Goal: Task Accomplishment & Management: Use online tool/utility

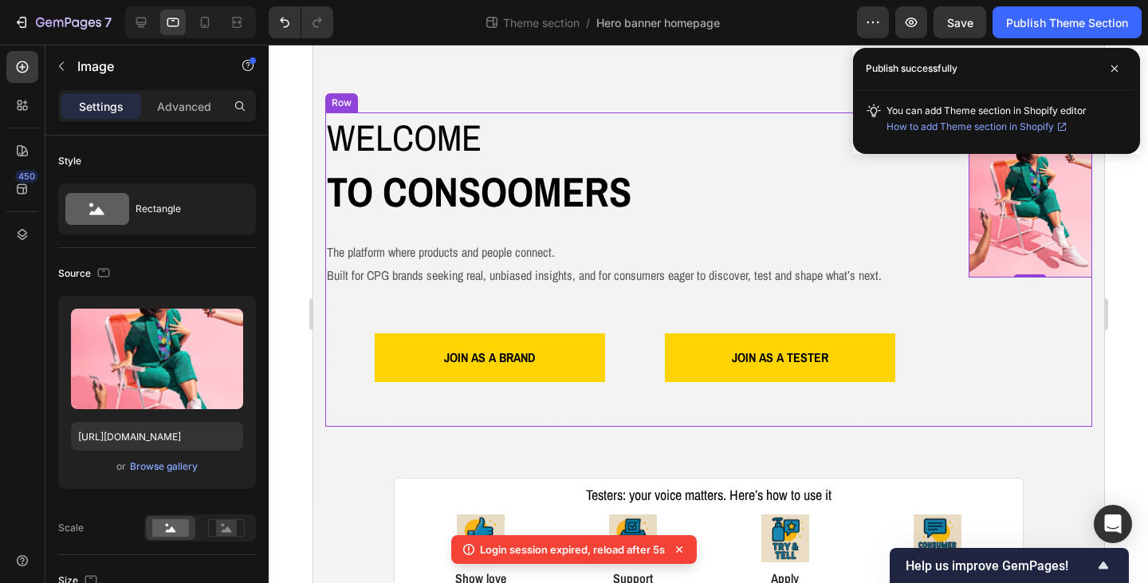
scroll to position [239, 0]
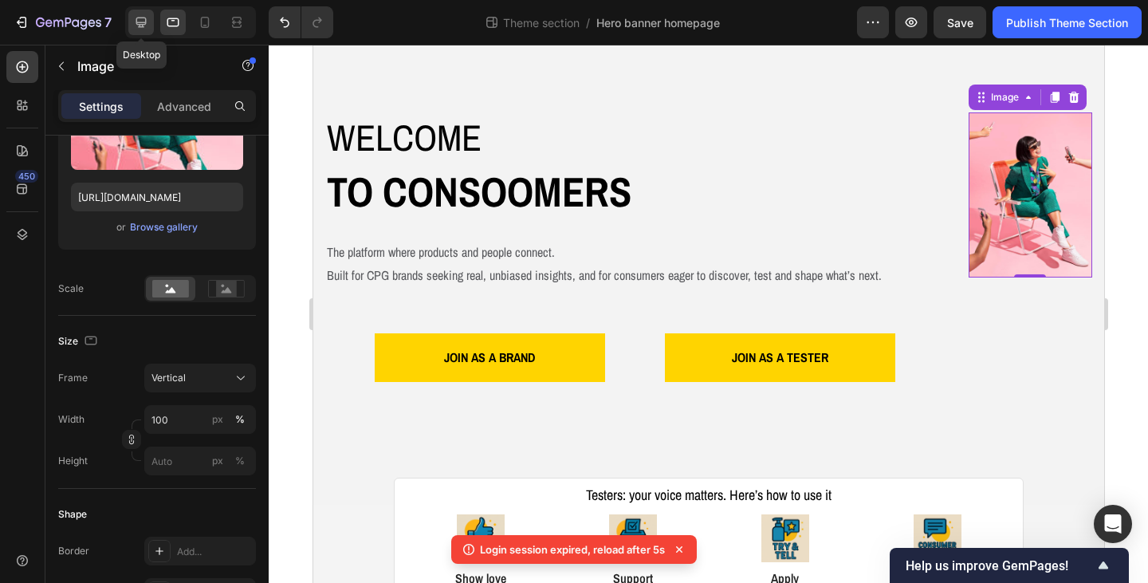
click at [145, 26] on icon at bounding box center [141, 22] width 16 height 16
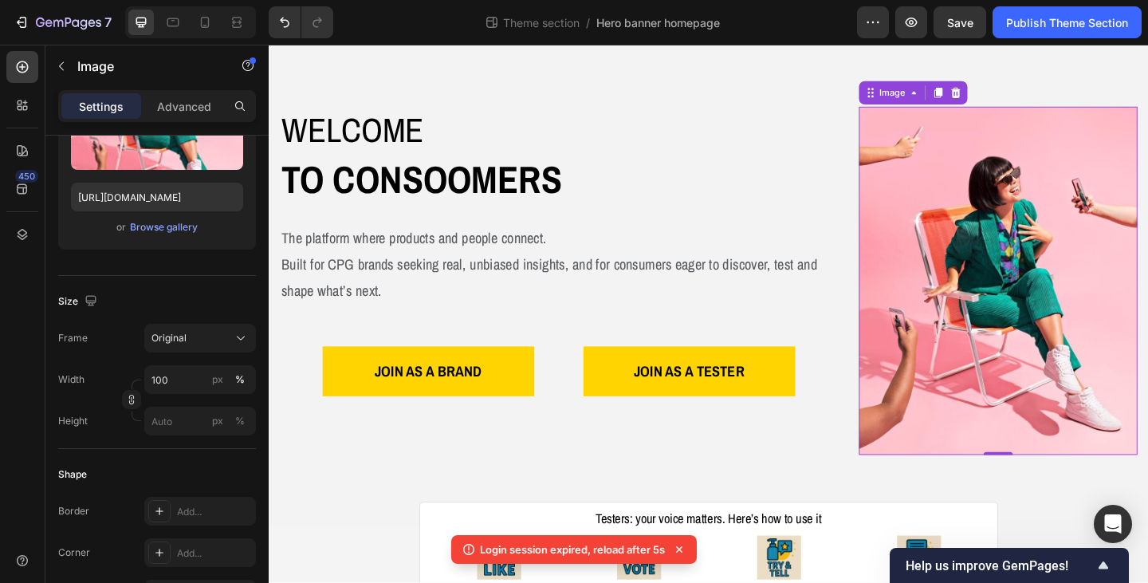
scroll to position [54, 0]
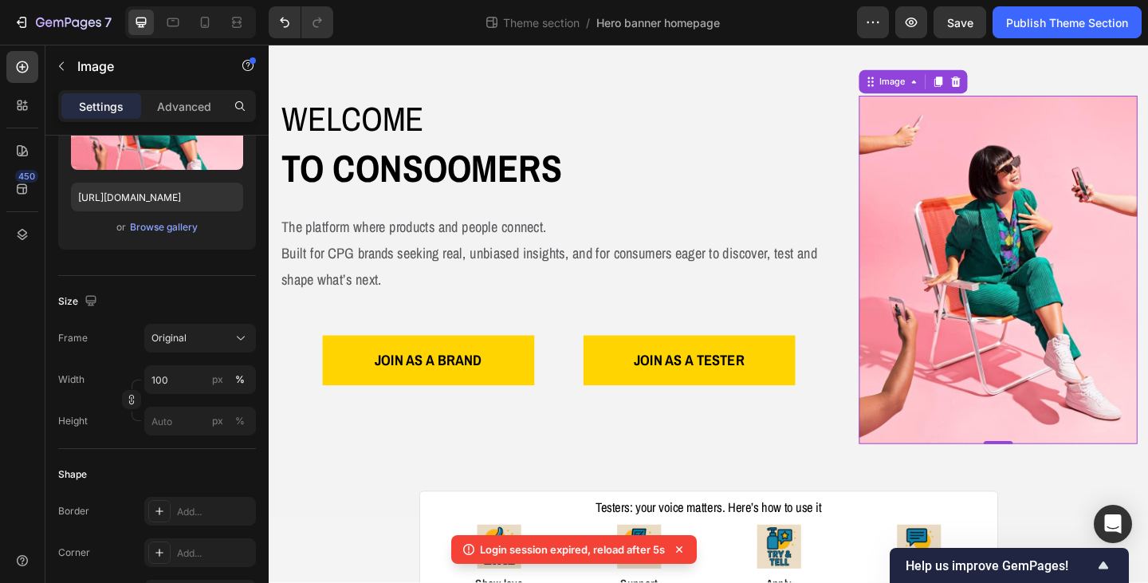
click at [1004, 297] on img at bounding box center [1062, 289] width 303 height 379
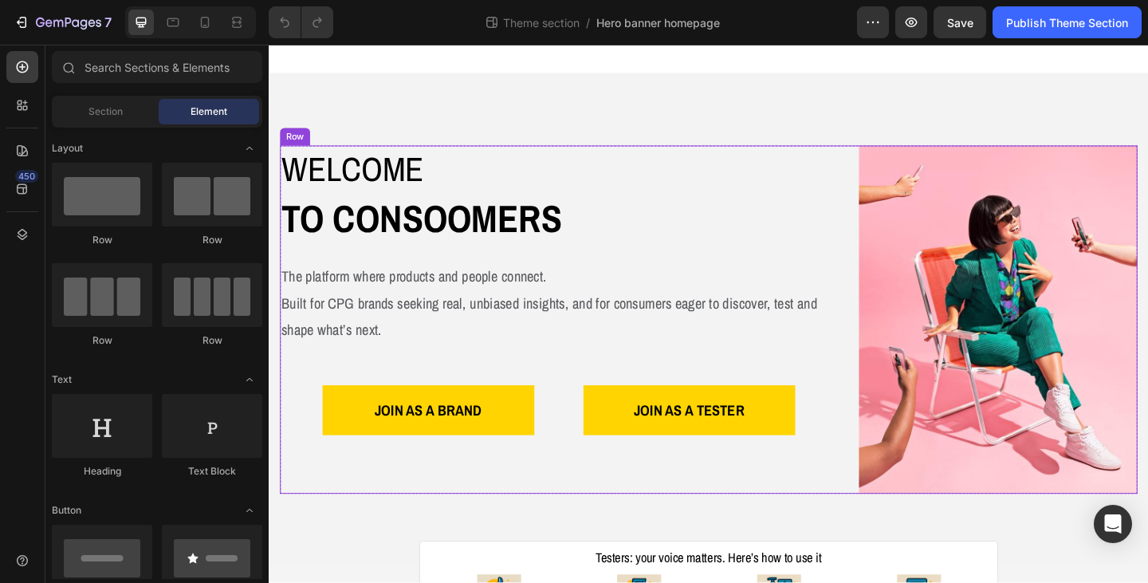
click at [884, 164] on div "Welcome Heading to consoomers Text Block The platform where products and people…" at bounding box center [747, 344] width 933 height 379
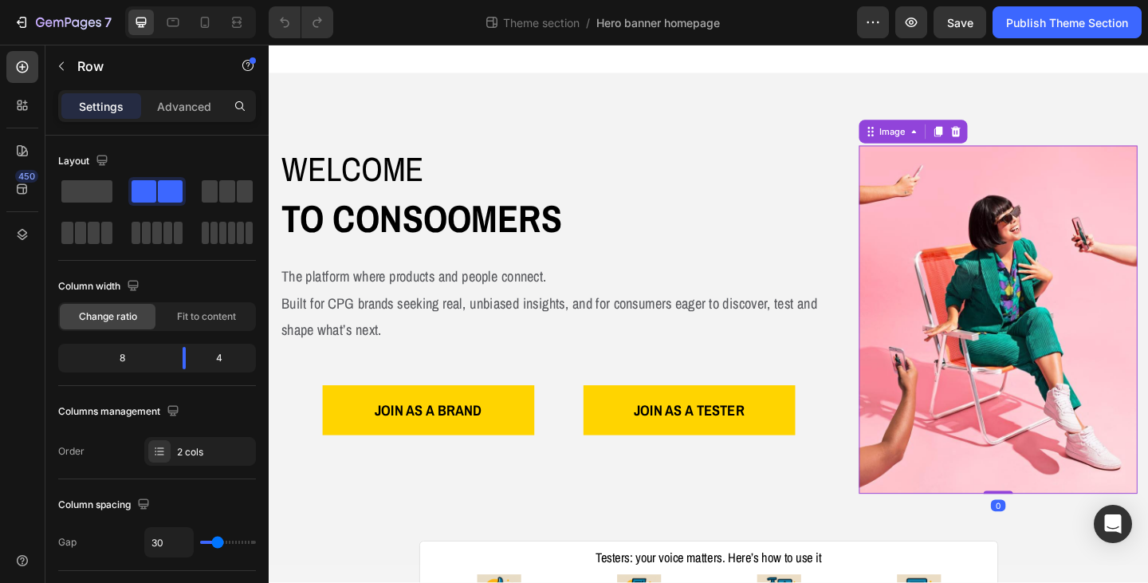
click at [954, 319] on img at bounding box center [1062, 344] width 303 height 379
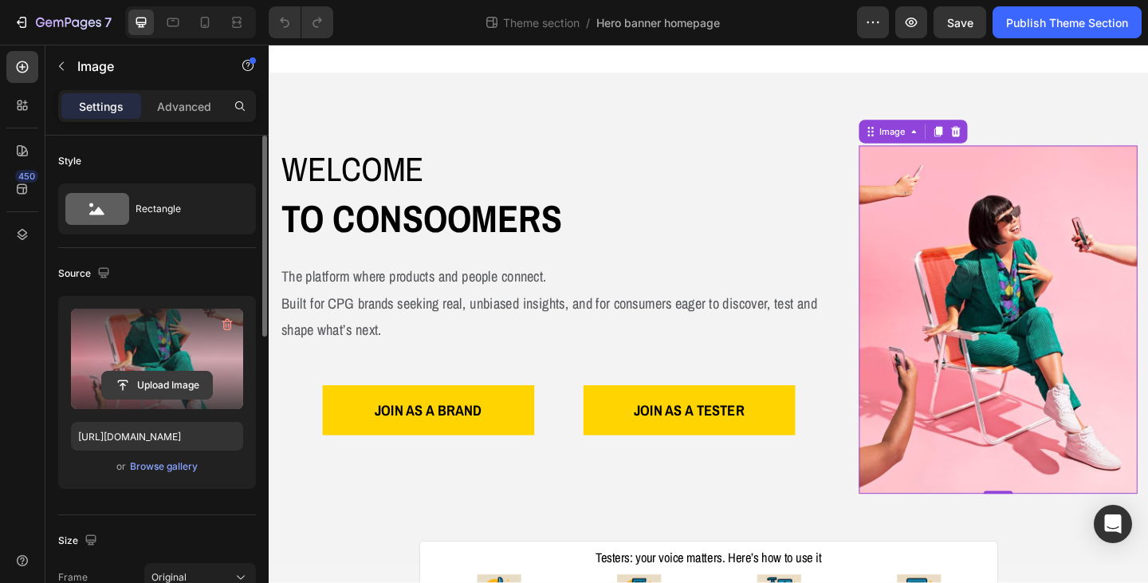
click at [155, 387] on input "file" at bounding box center [157, 385] width 110 height 27
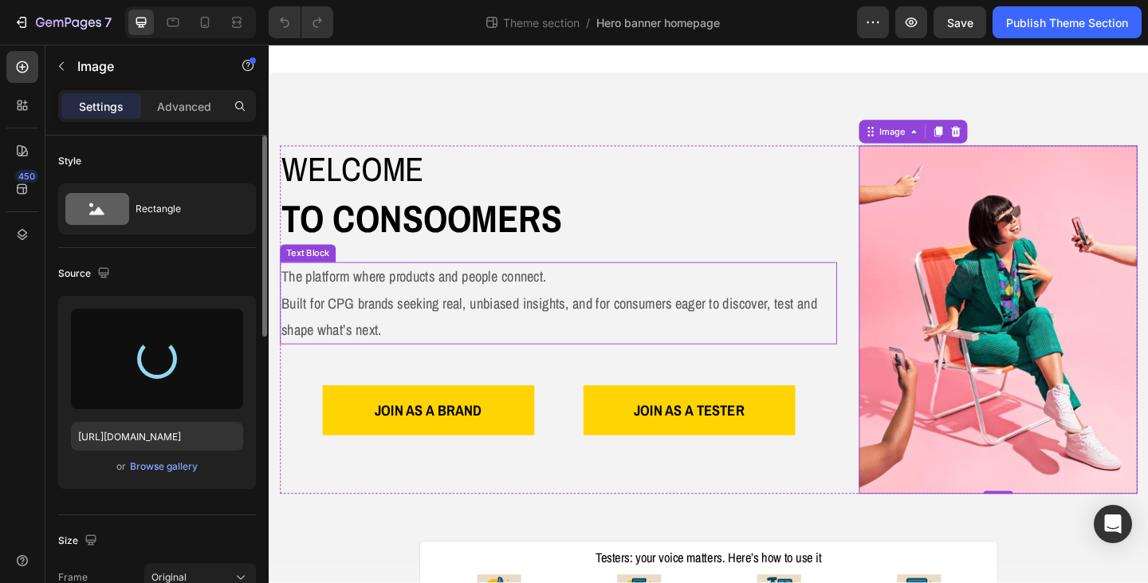
type input "https://cdn.shopify.com/s/files/1/0933/9312/5678/files/gempages_578484358860505…"
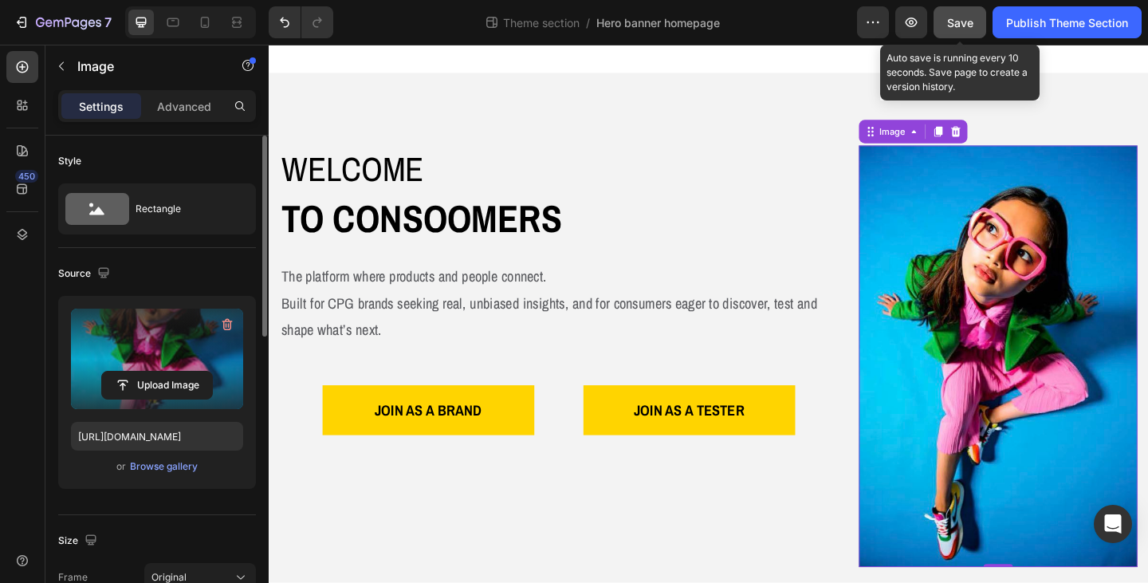
click at [969, 26] on span "Save" at bounding box center [960, 23] width 26 height 14
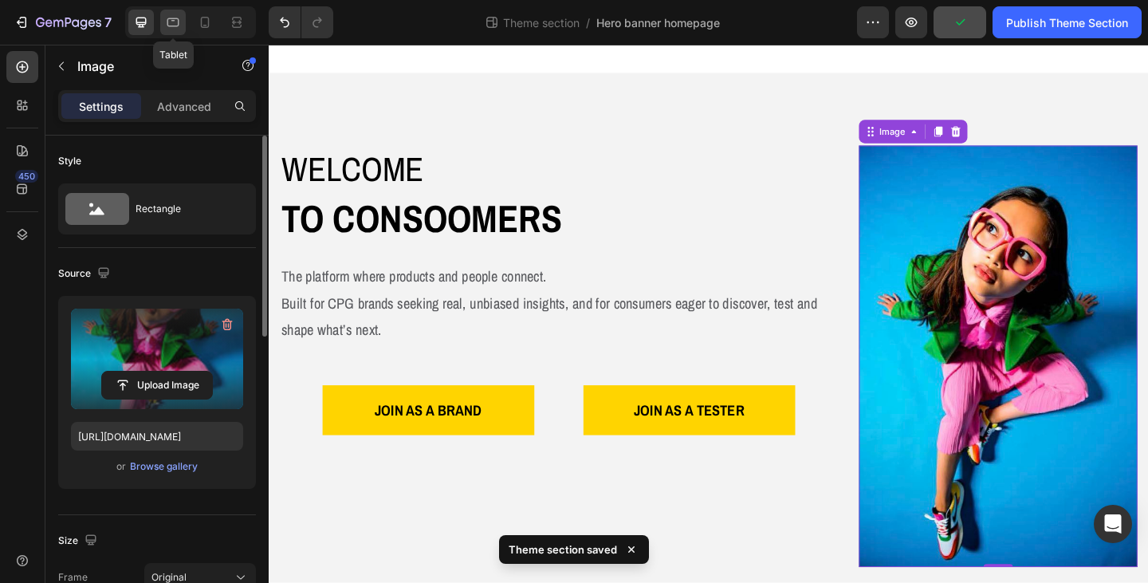
click at [180, 22] on icon at bounding box center [173, 22] width 16 height 16
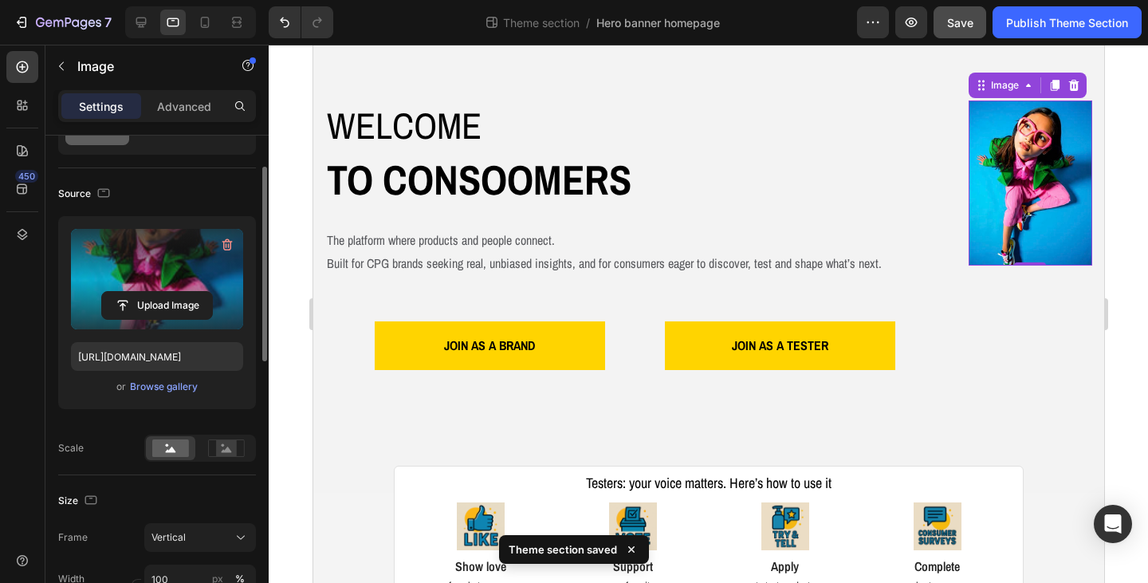
scroll to position [159, 0]
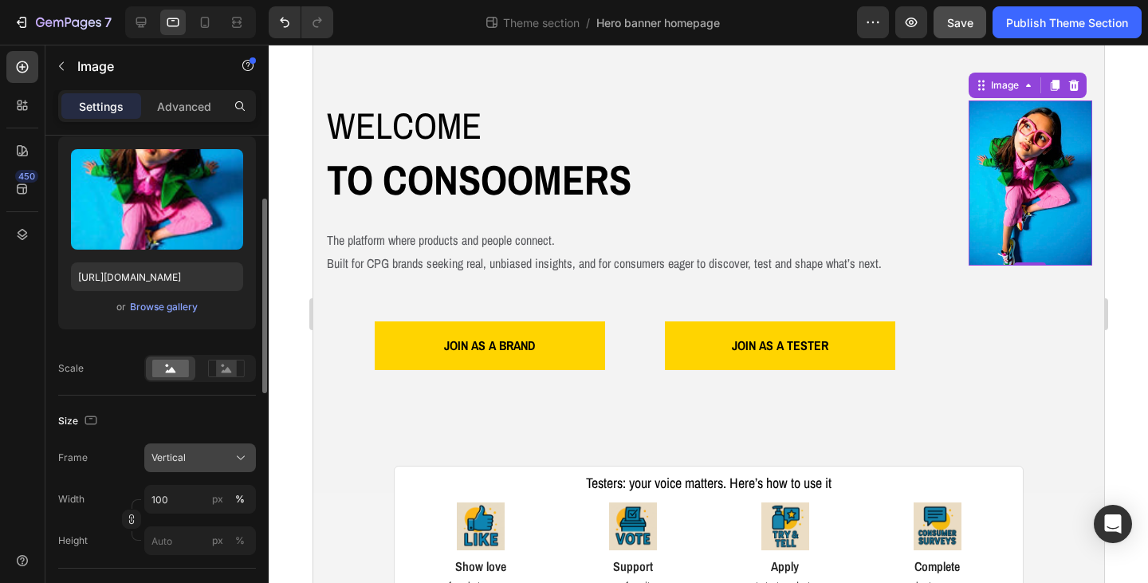
click at [245, 455] on icon at bounding box center [241, 458] width 16 height 16
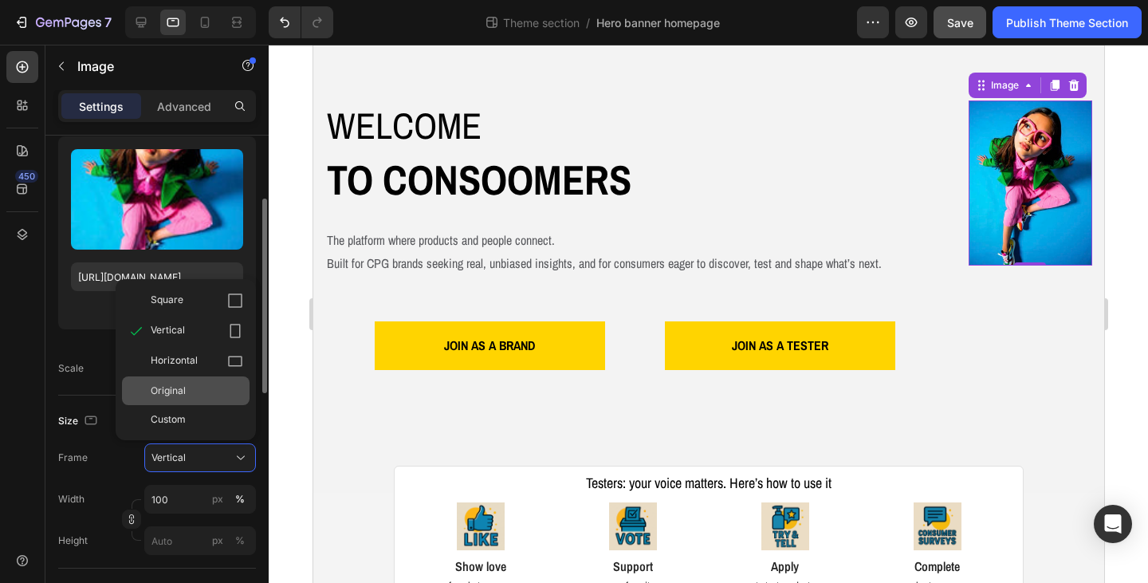
click at [219, 386] on div "Original" at bounding box center [197, 391] width 92 height 14
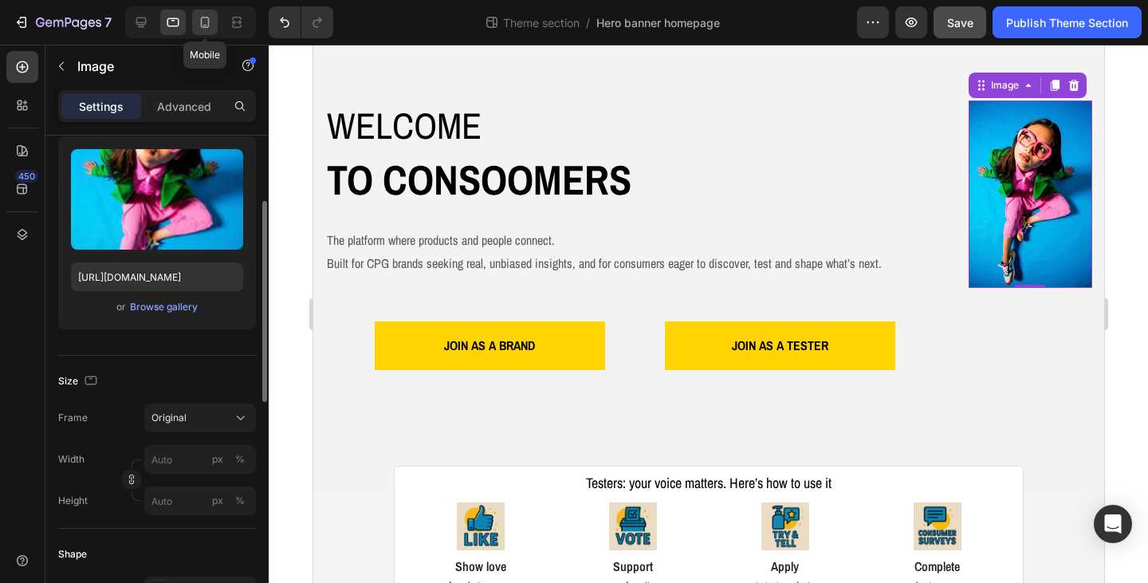
click at [211, 30] on icon at bounding box center [205, 22] width 16 height 16
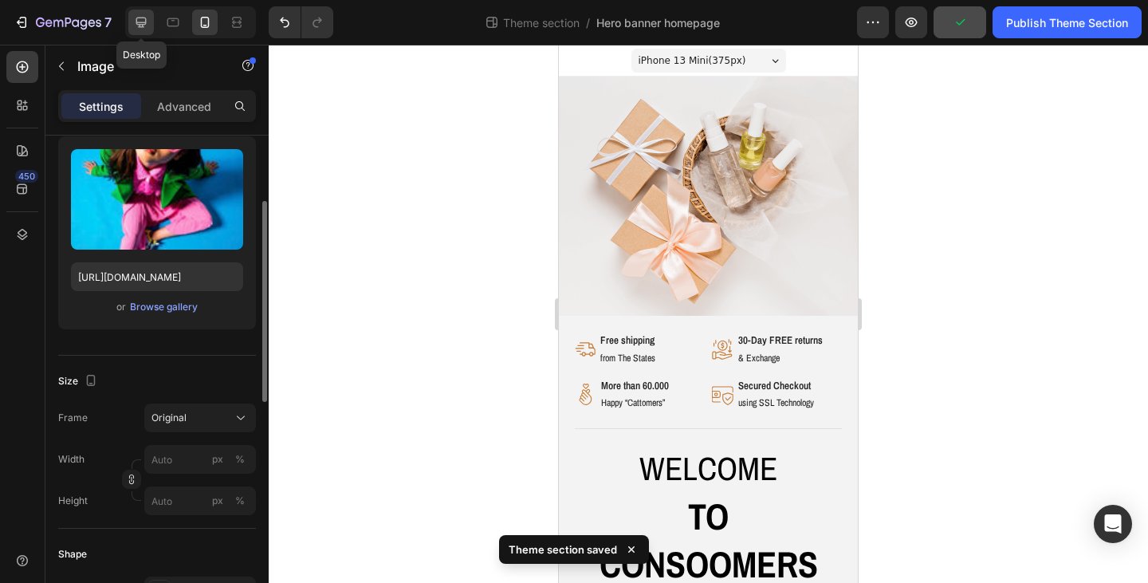
click at [133, 22] on icon at bounding box center [141, 22] width 16 height 16
type input "100"
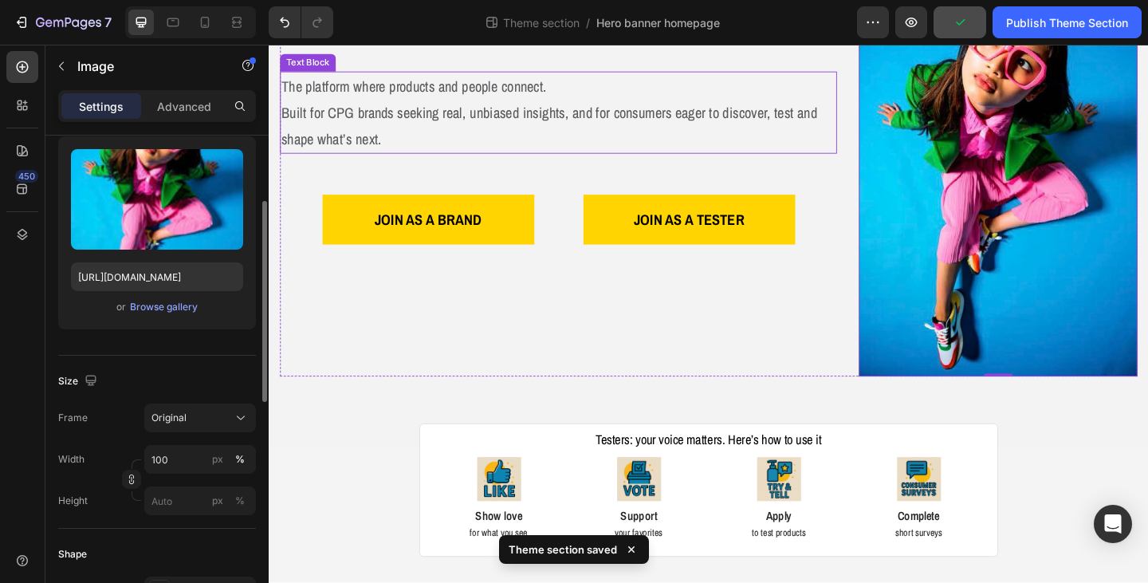
scroll to position [214, 0]
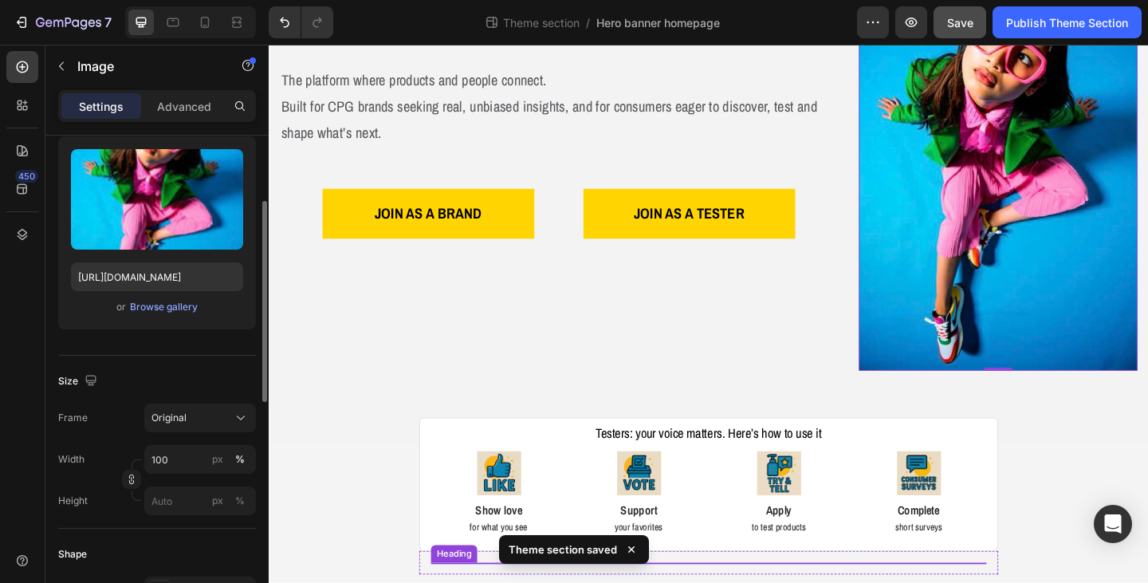
click at [445, 457] on h2 "Testers: your voice matters. Here’s how to use it" at bounding box center [747, 468] width 604 height 22
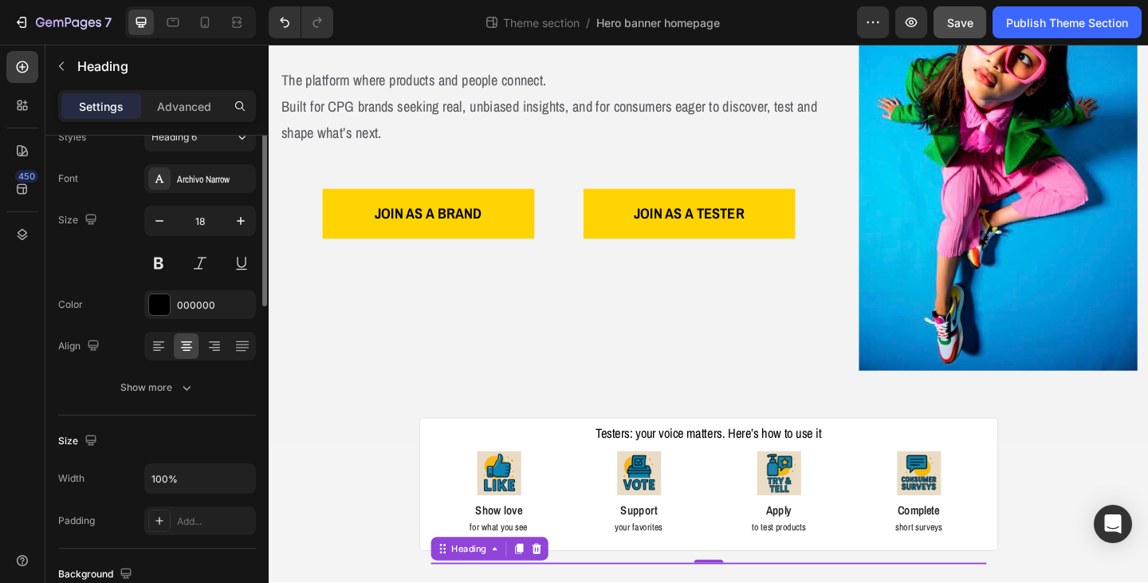
scroll to position [0, 0]
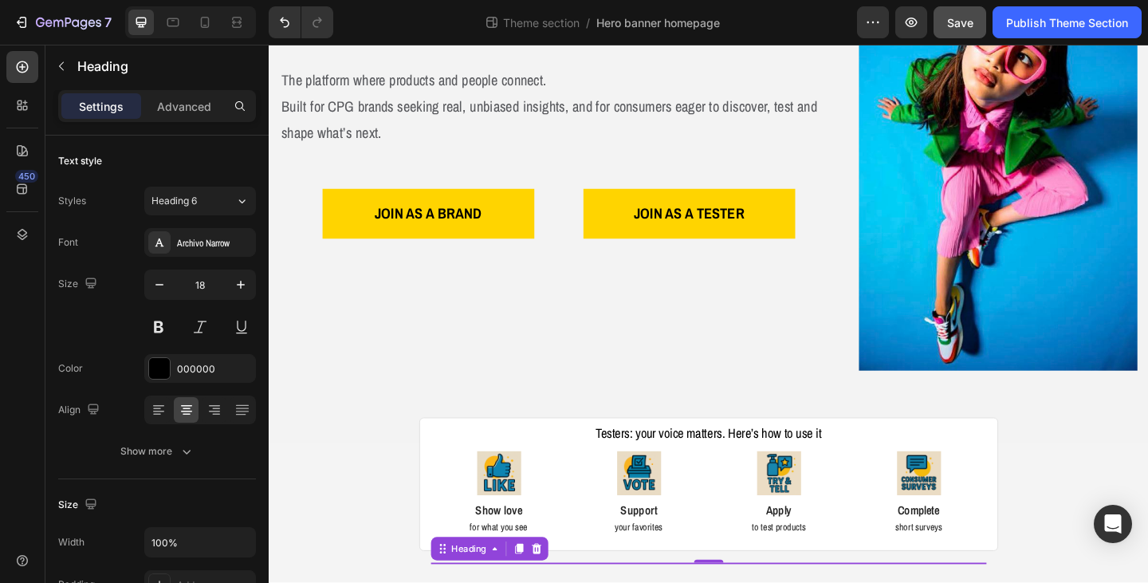
click at [445, 457] on h2 "Testers: your voice matters. Here’s how to use it" at bounding box center [747, 468] width 604 height 22
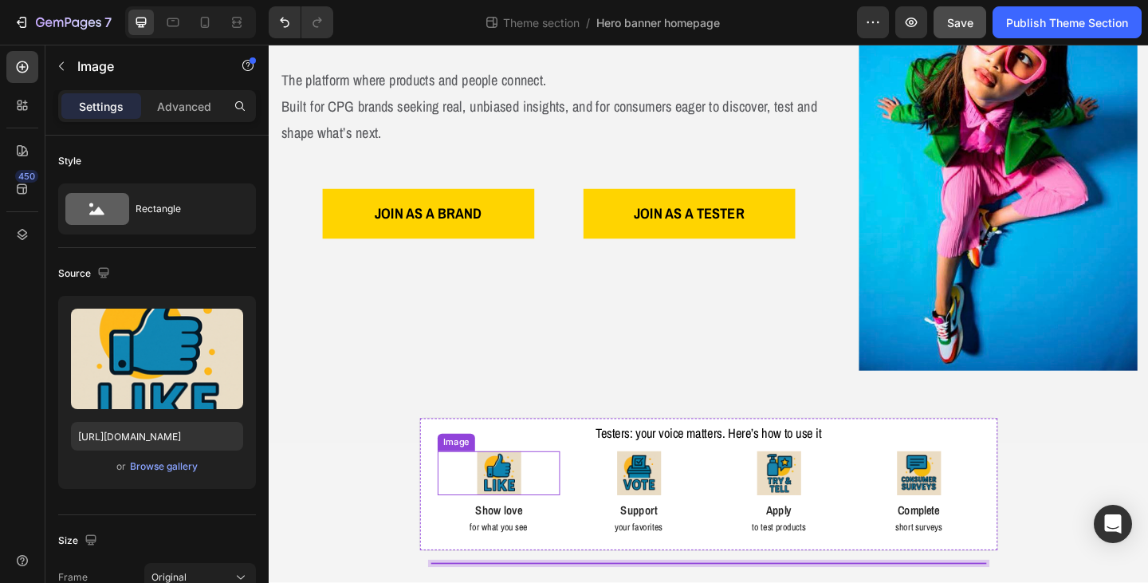
click at [452, 487] on div at bounding box center [518, 511] width 133 height 48
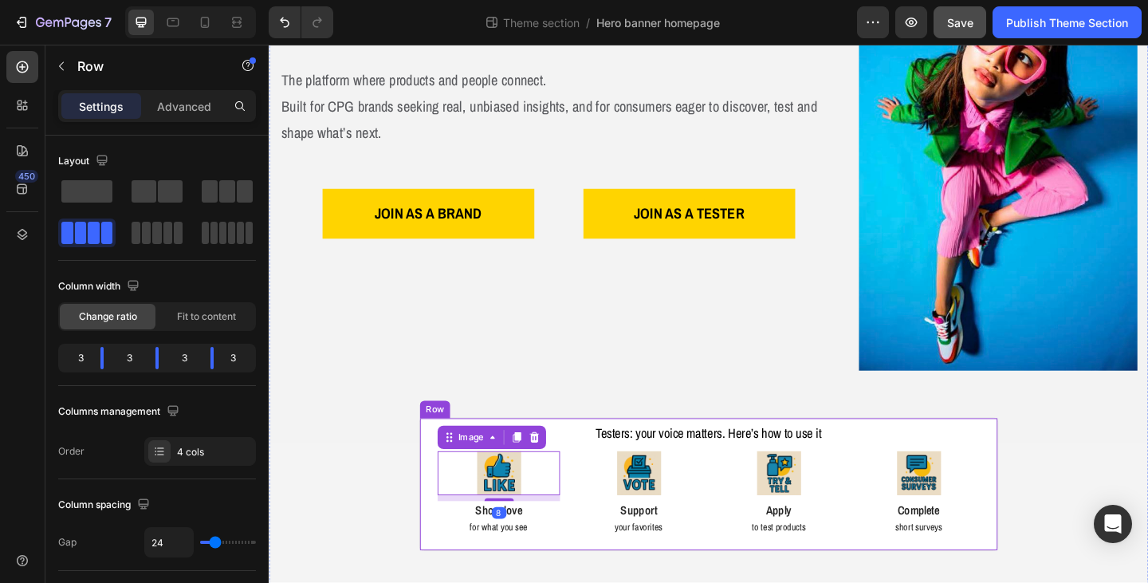
click at [435, 465] on div "Image 8 Show love Text Block for what you see Text Block Image Support Text Blo…" at bounding box center [747, 523] width 630 height 146
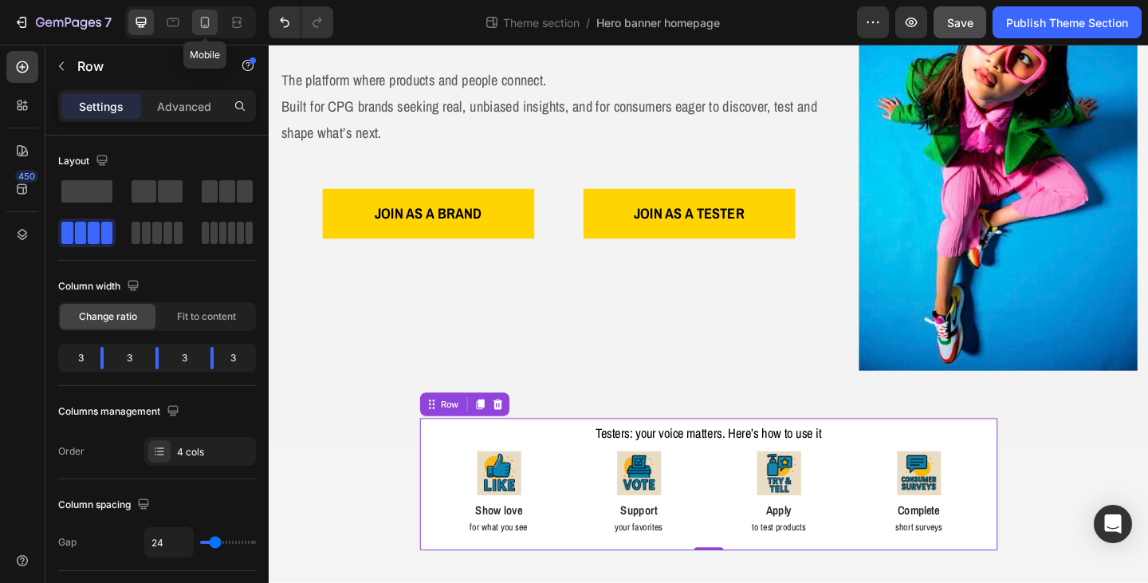
click at [199, 26] on icon at bounding box center [205, 22] width 16 height 16
type input "100%"
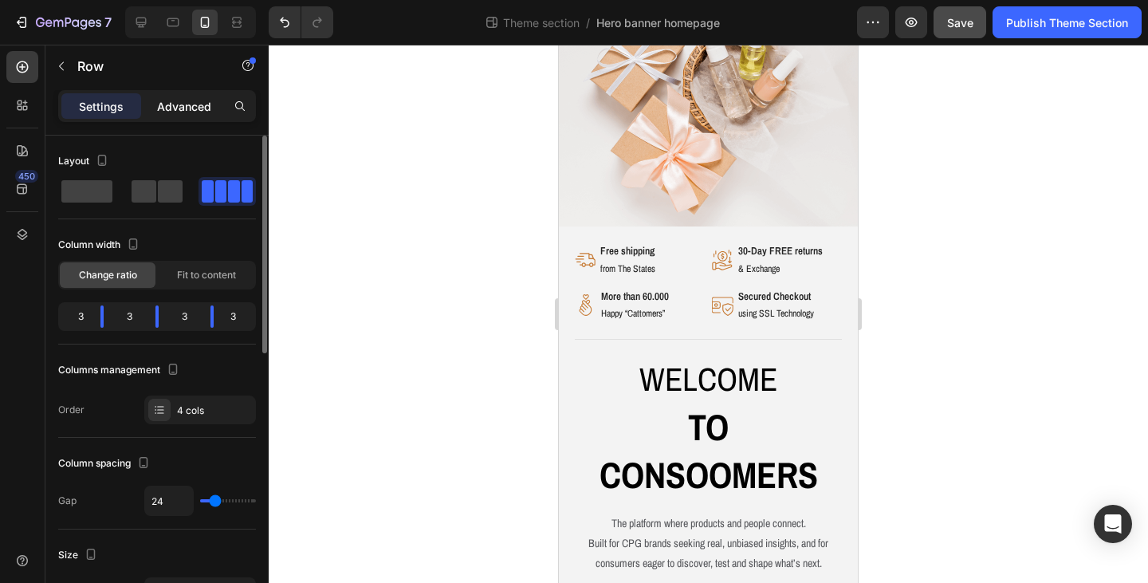
click at [187, 113] on p "Advanced" at bounding box center [184, 106] width 54 height 17
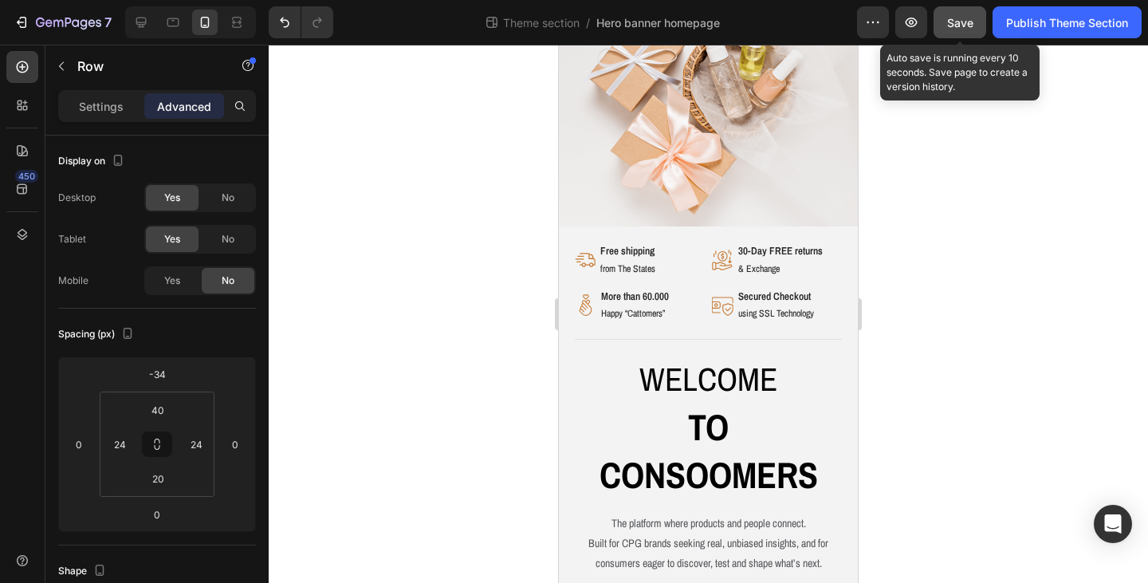
click at [954, 20] on span "Save" at bounding box center [960, 23] width 26 height 14
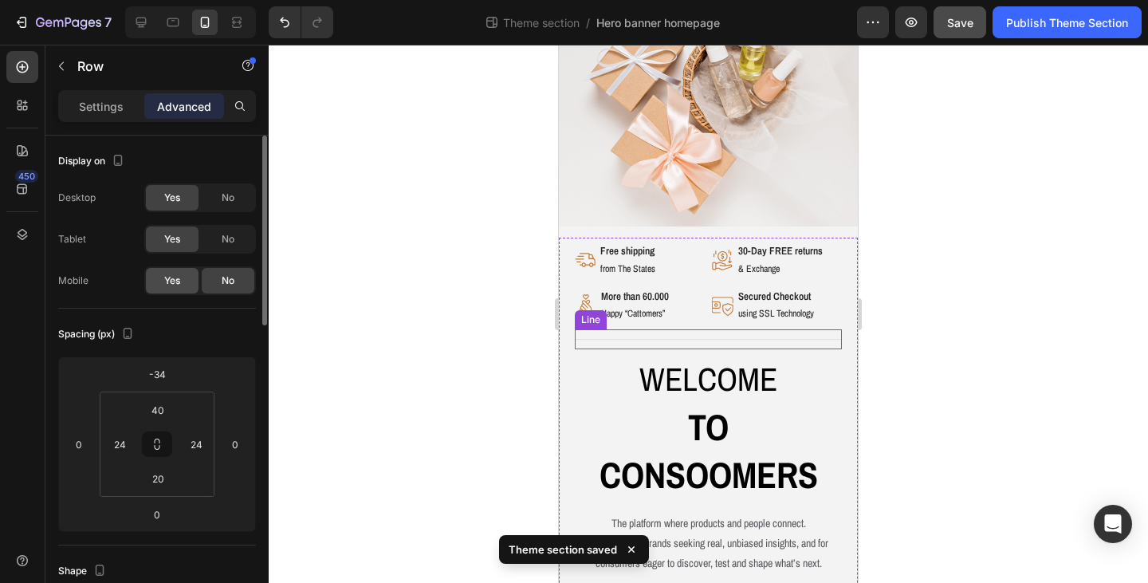
click at [172, 282] on span "Yes" at bounding box center [172, 280] width 16 height 14
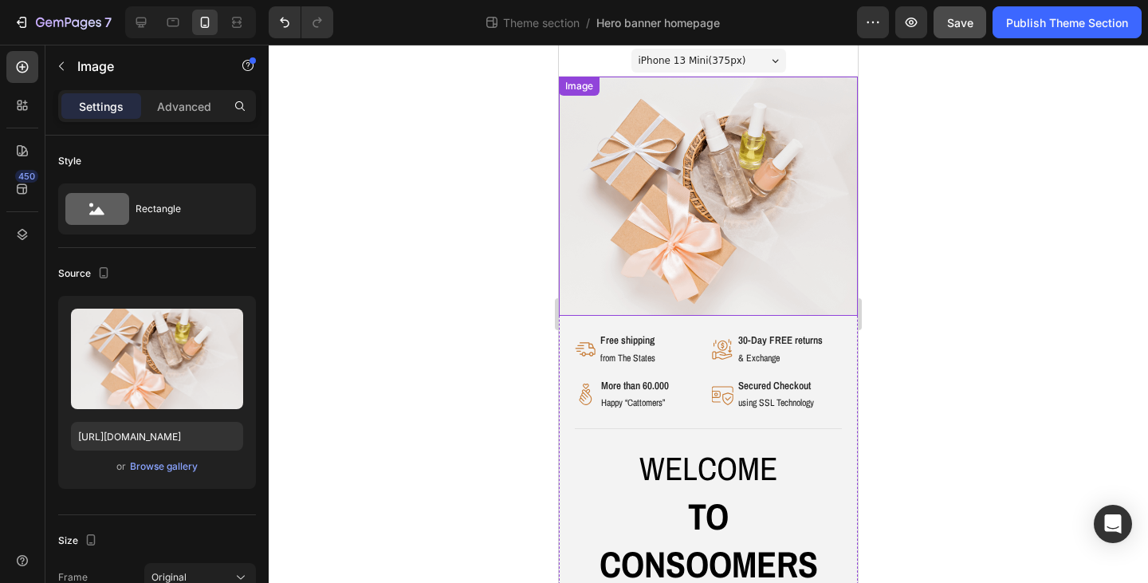
click at [635, 229] on img at bounding box center [708, 196] width 299 height 239
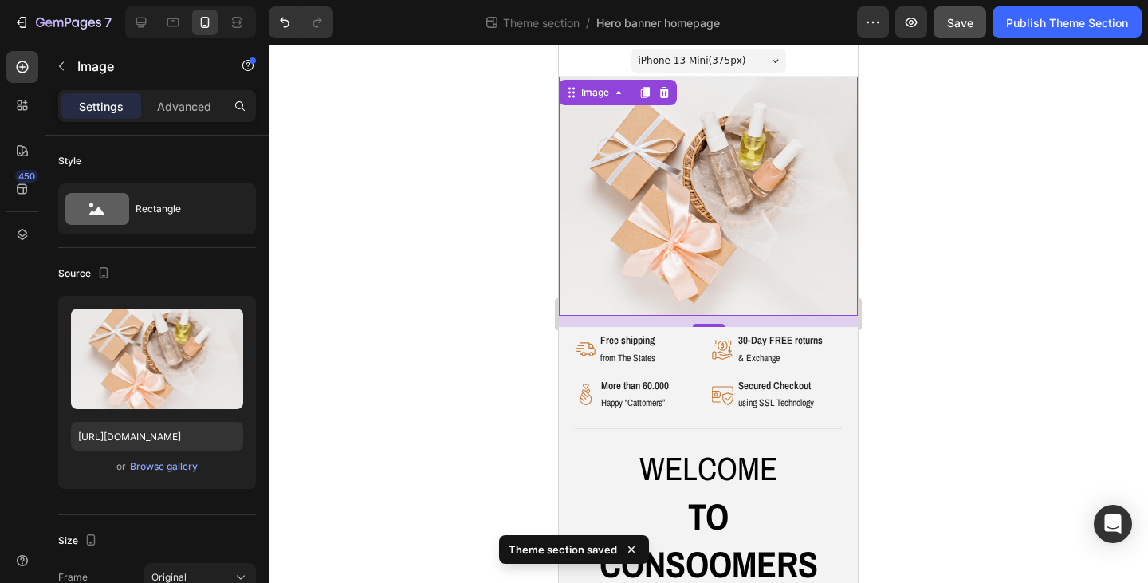
click at [769, 66] on div "iPhone 13 Mini ( 375 px)" at bounding box center [708, 61] width 155 height 24
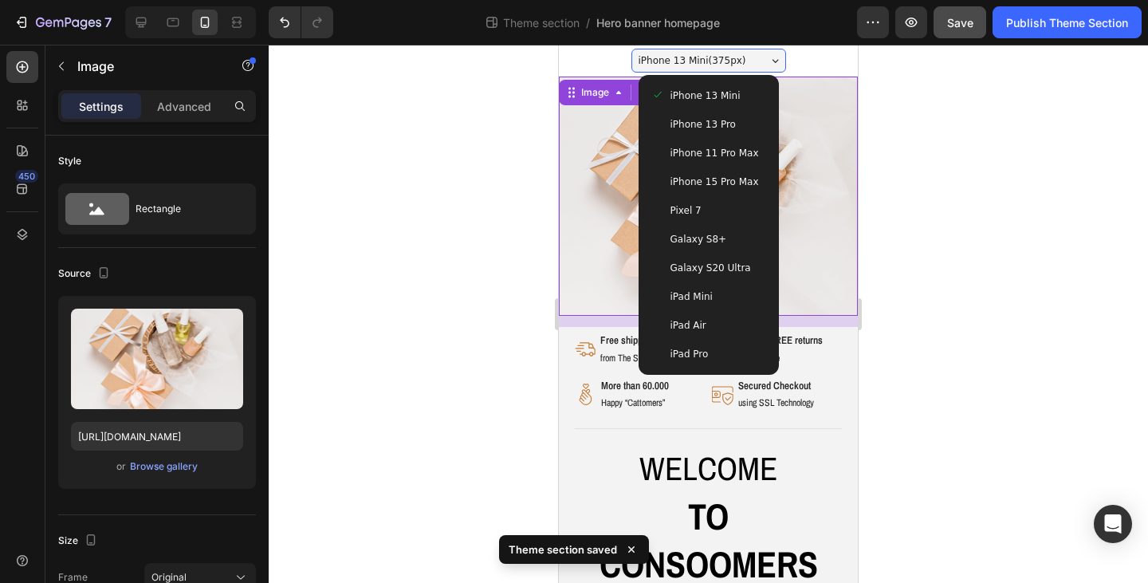
click at [726, 130] on div "iPhone 13 Pro" at bounding box center [708, 124] width 115 height 16
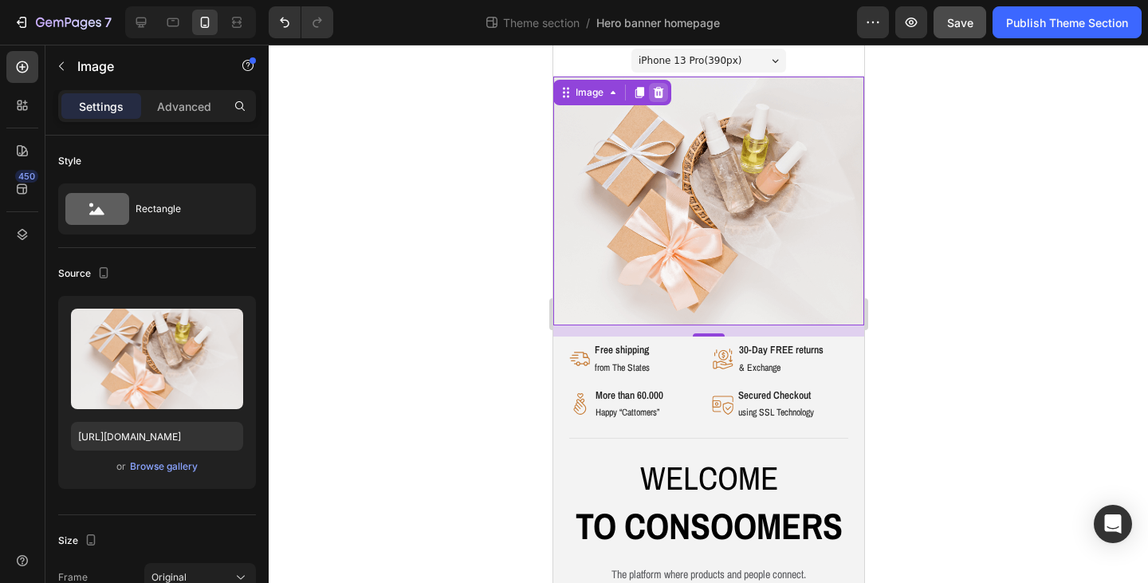
click at [655, 92] on icon at bounding box center [658, 92] width 10 height 11
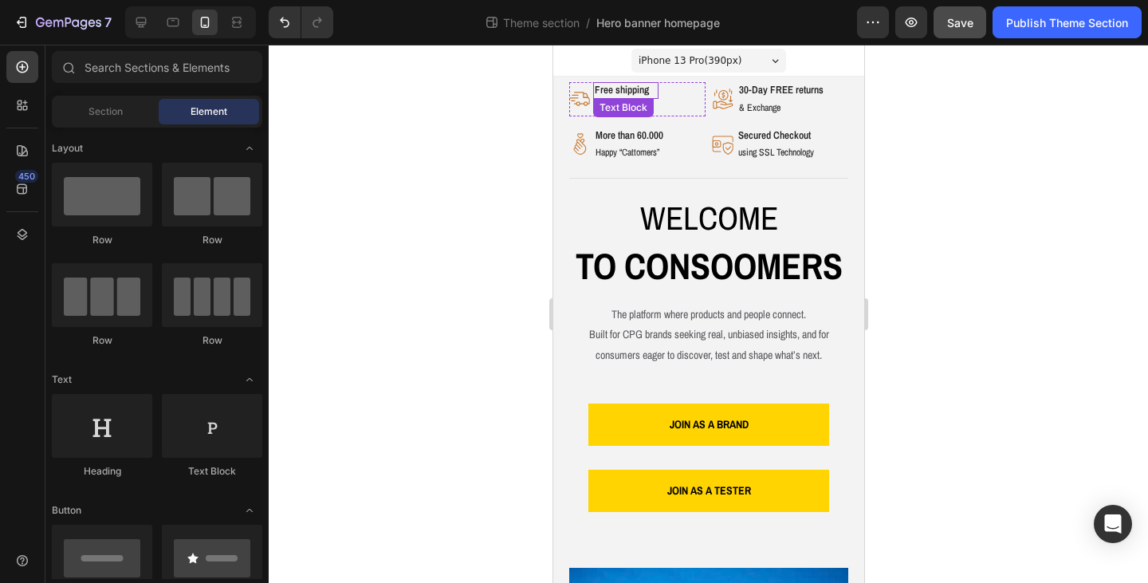
click at [635, 85] on p "Free shipping" at bounding box center [625, 91] width 62 height 14
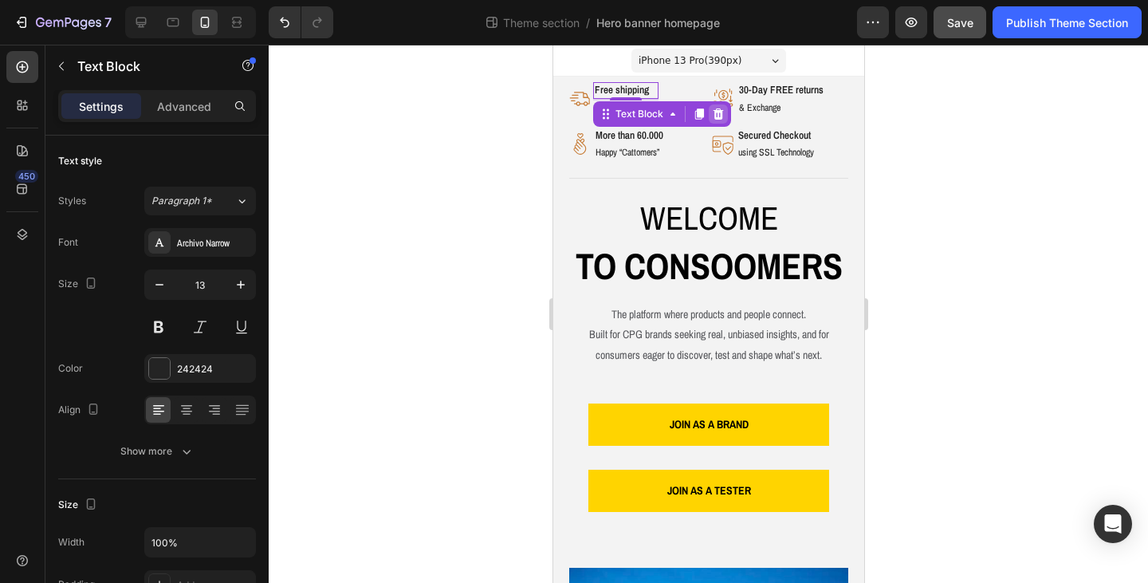
click at [715, 109] on icon at bounding box center [717, 113] width 10 height 11
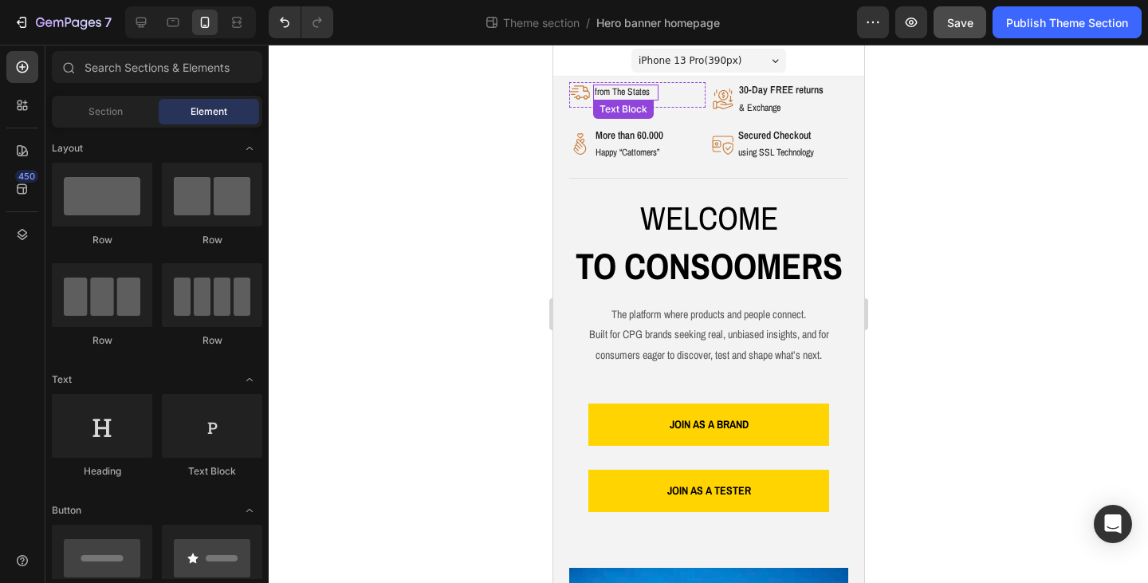
click at [651, 94] on p "from The States" at bounding box center [625, 92] width 62 height 13
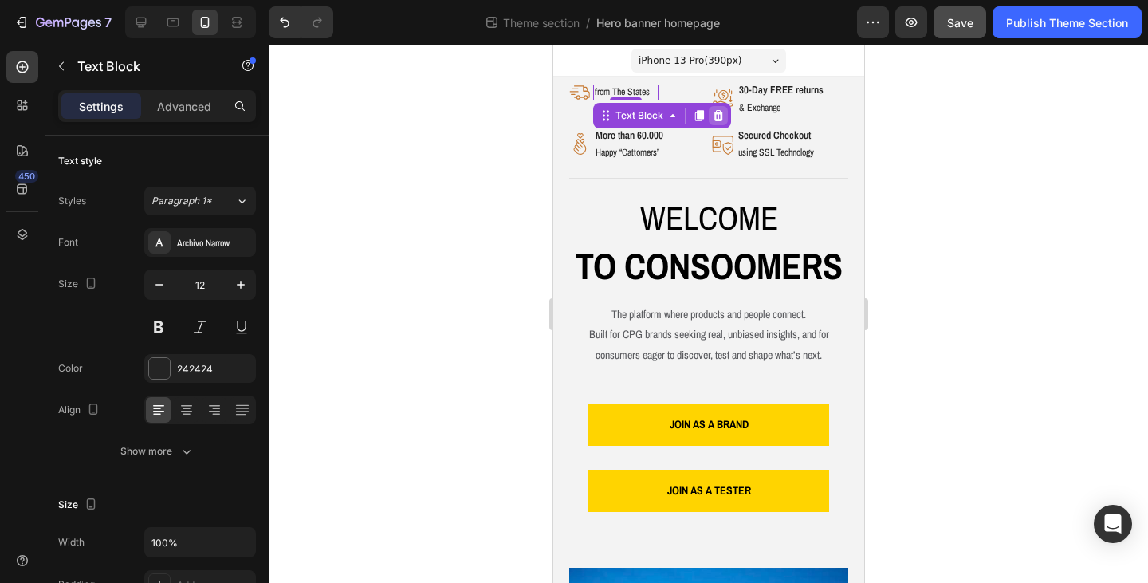
click at [718, 118] on icon at bounding box center [717, 115] width 13 height 13
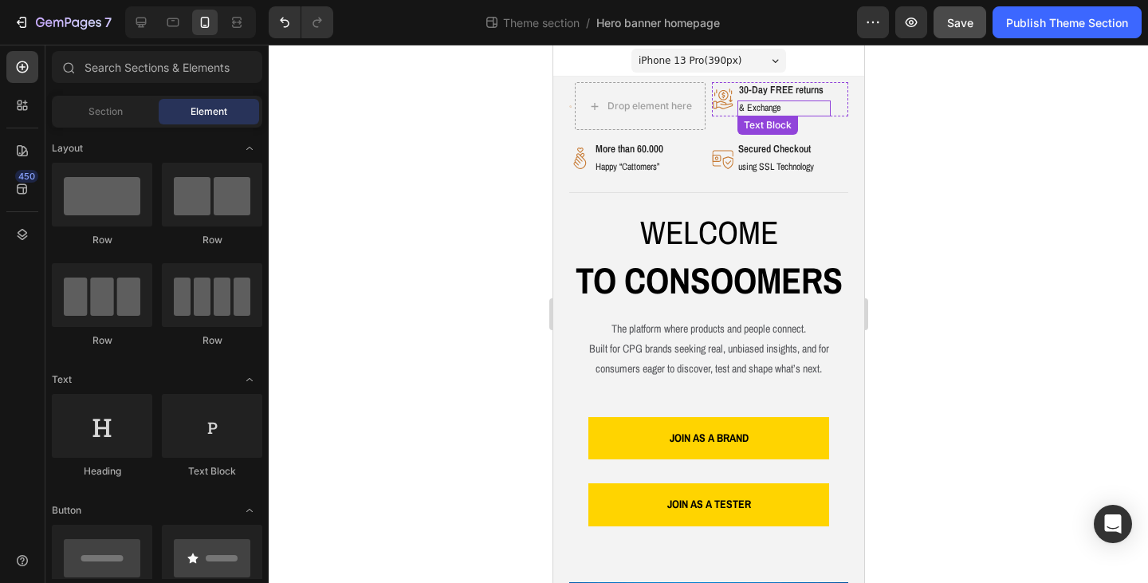
click at [738, 104] on p "& Exchange" at bounding box center [783, 108] width 90 height 13
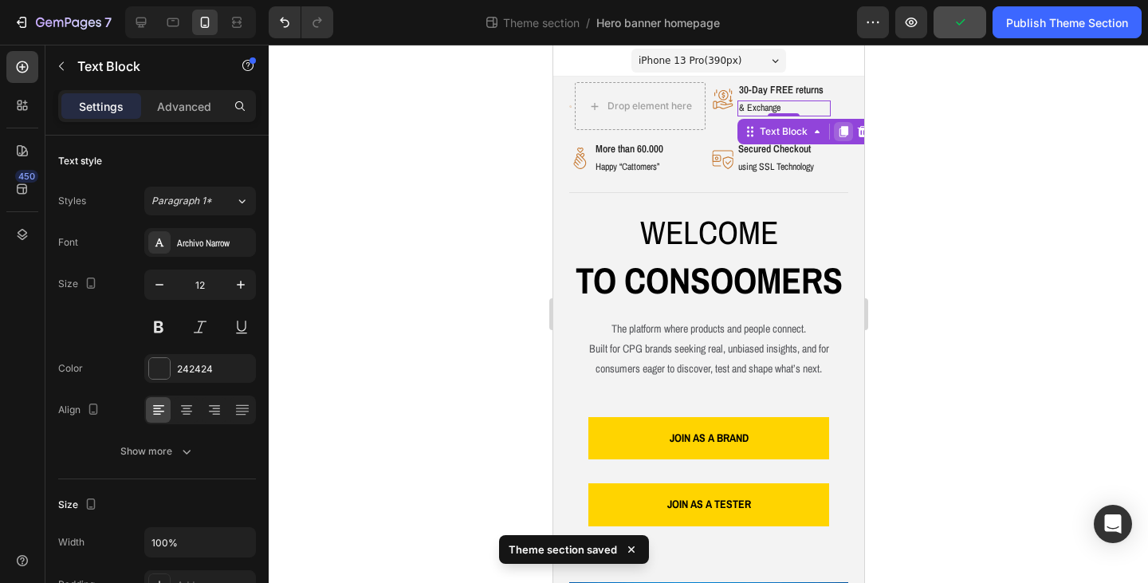
click at [838, 129] on icon at bounding box center [842, 131] width 9 height 11
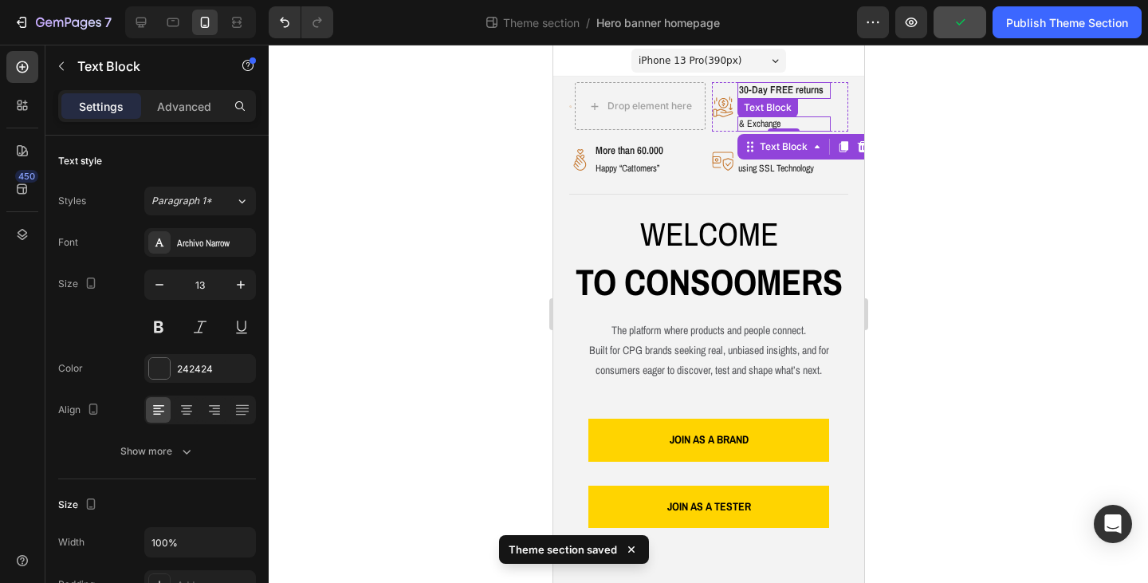
click at [808, 92] on p "30-Day FREE returns" at bounding box center [783, 91] width 90 height 14
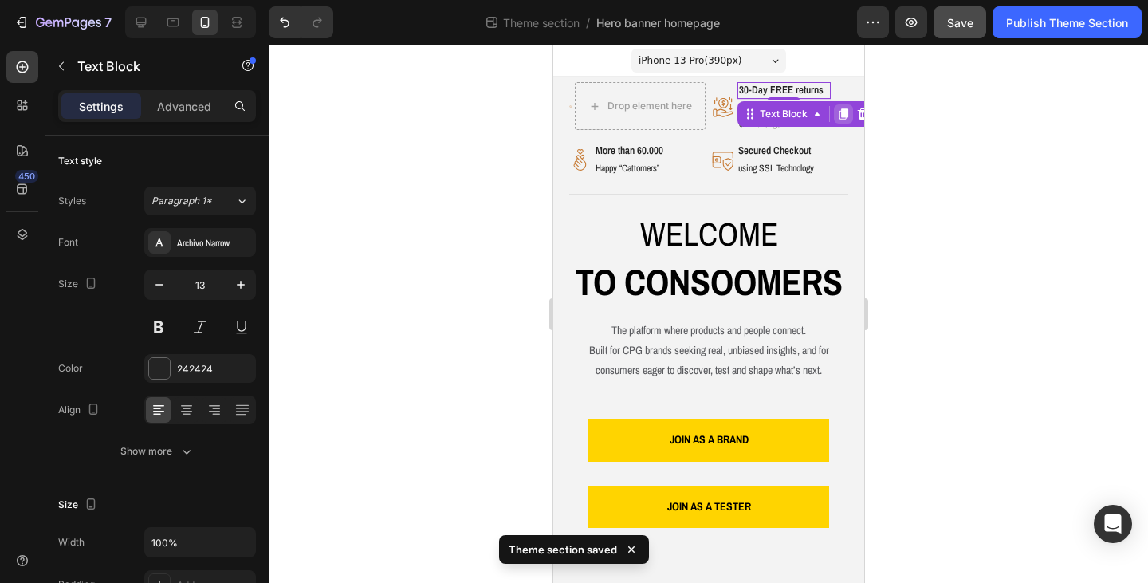
click at [840, 115] on icon at bounding box center [842, 113] width 9 height 11
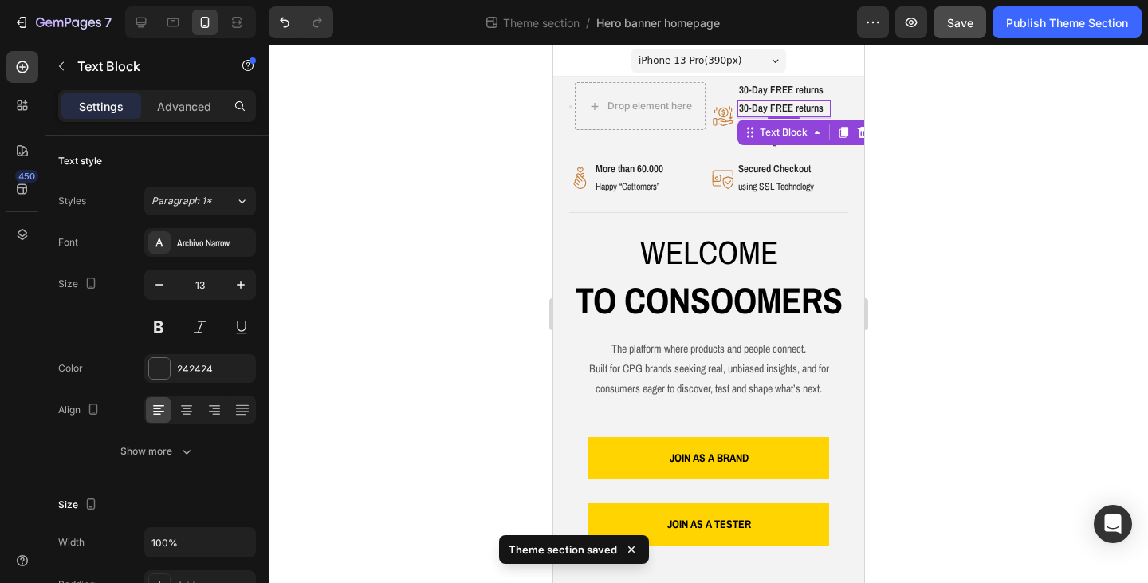
click at [796, 110] on p "30-Day FREE returns" at bounding box center [783, 109] width 90 height 14
click at [813, 127] on p "& Exchange" at bounding box center [783, 126] width 90 height 13
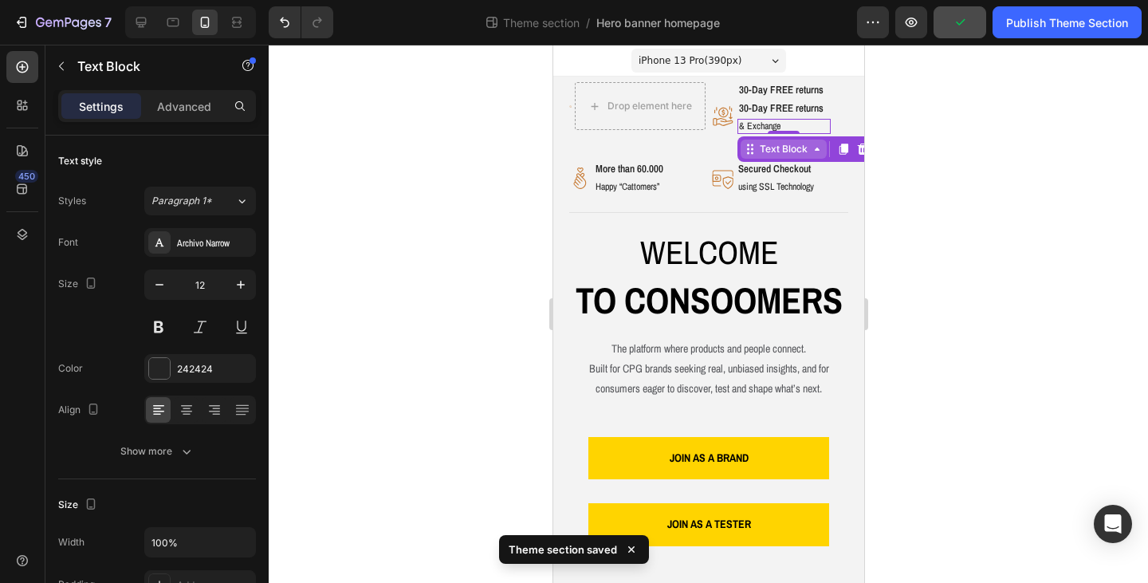
click at [814, 148] on icon at bounding box center [816, 149] width 5 height 3
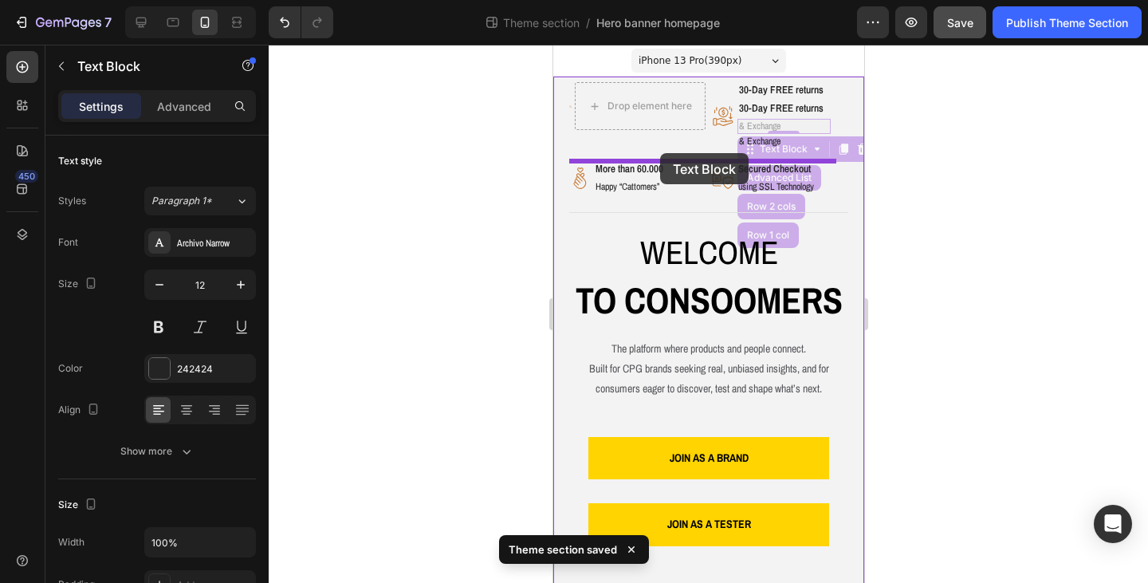
drag, startPoint x: 749, startPoint y: 151, endPoint x: 659, endPoint y: 153, distance: 90.1
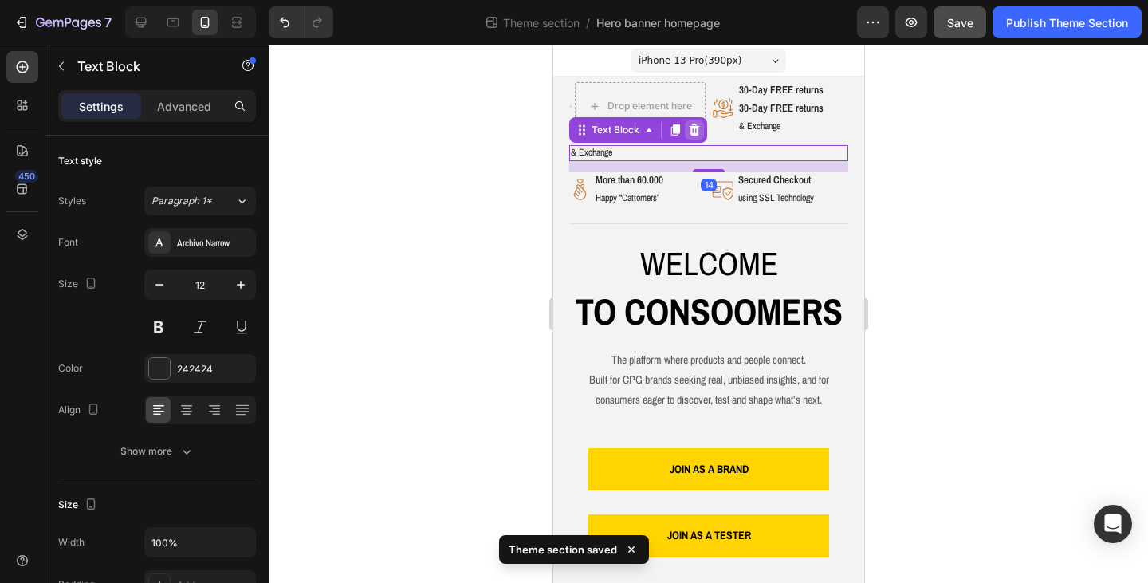
click at [695, 129] on icon at bounding box center [694, 129] width 10 height 11
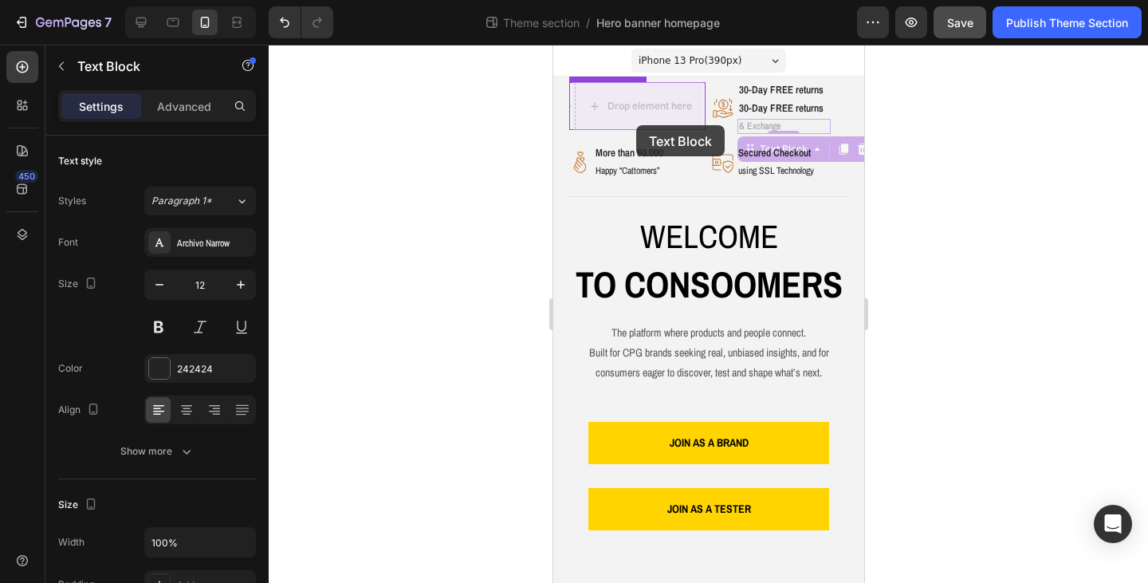
drag, startPoint x: 747, startPoint y: 123, endPoint x: 635, endPoint y: 125, distance: 111.7
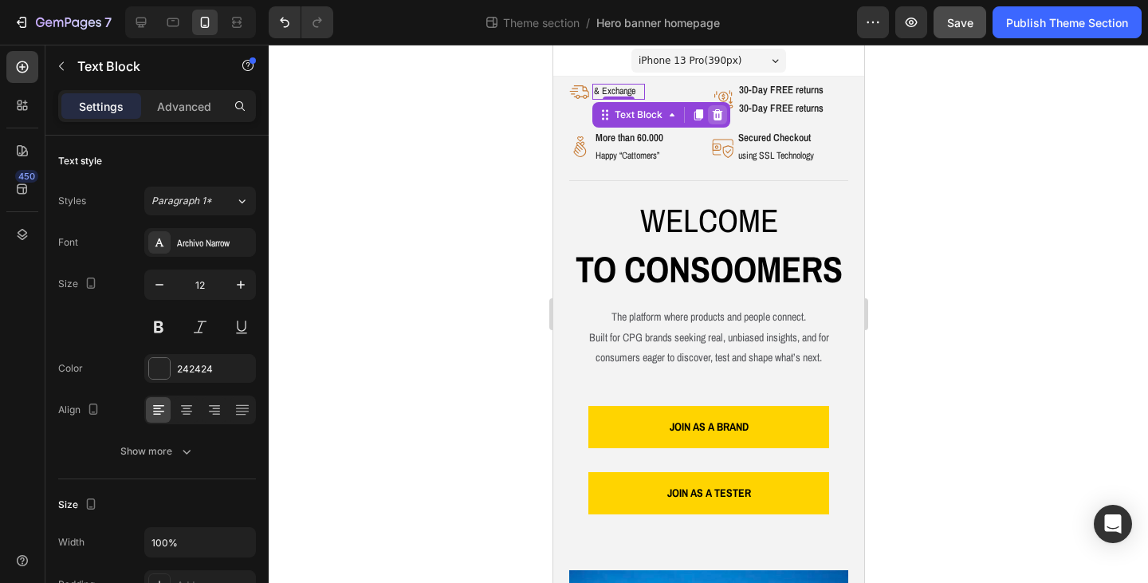
click at [719, 116] on icon at bounding box center [716, 114] width 10 height 11
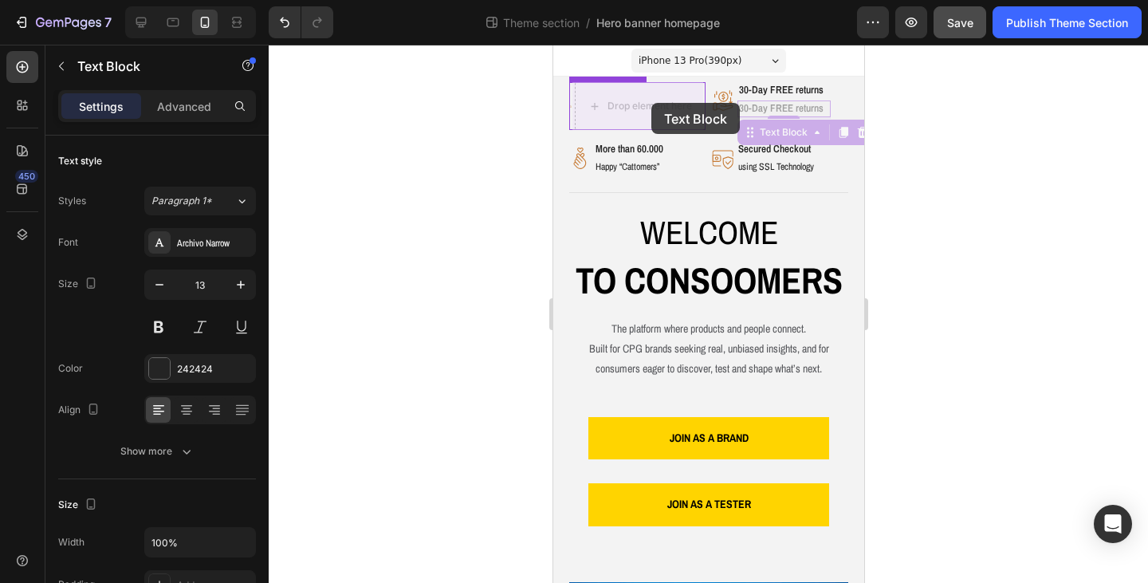
drag, startPoint x: 751, startPoint y: 113, endPoint x: 651, endPoint y: 103, distance: 101.0
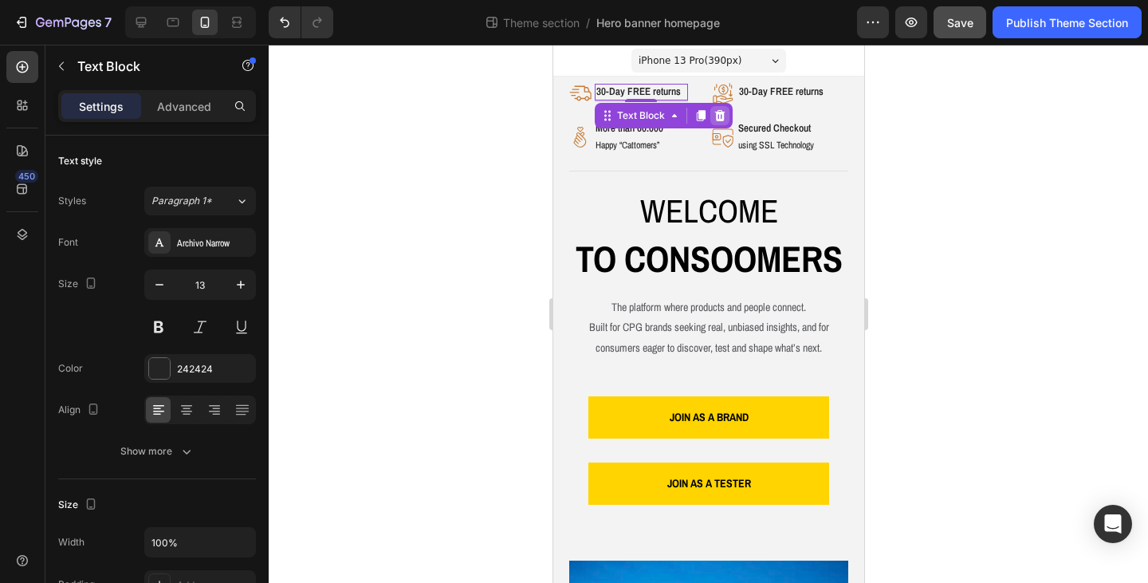
click at [715, 118] on icon at bounding box center [719, 115] width 10 height 11
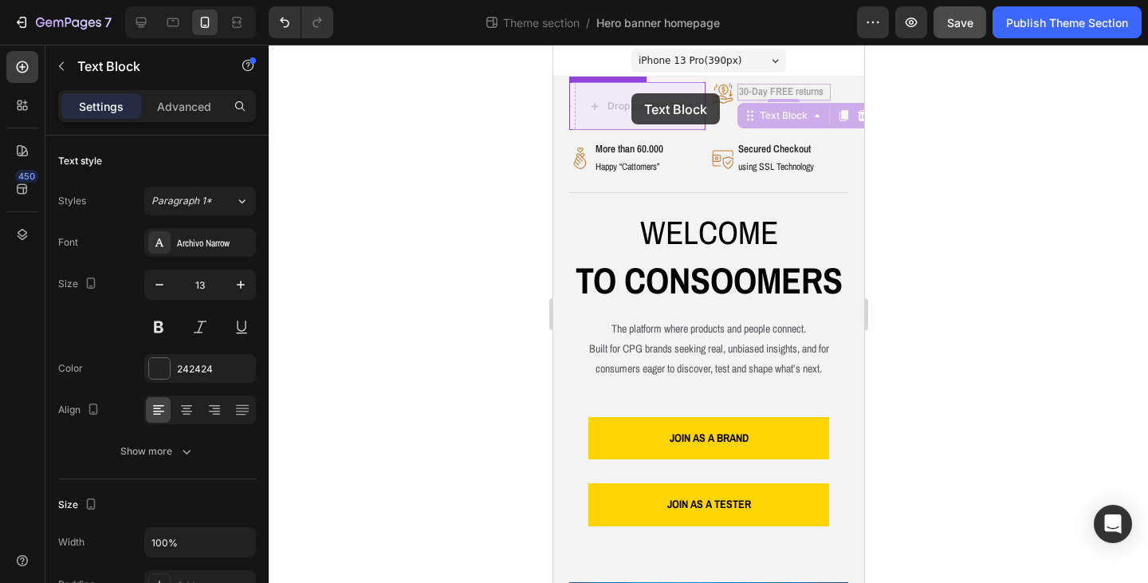
drag, startPoint x: 757, startPoint y: 97, endPoint x: 631, endPoint y: 93, distance: 126.0
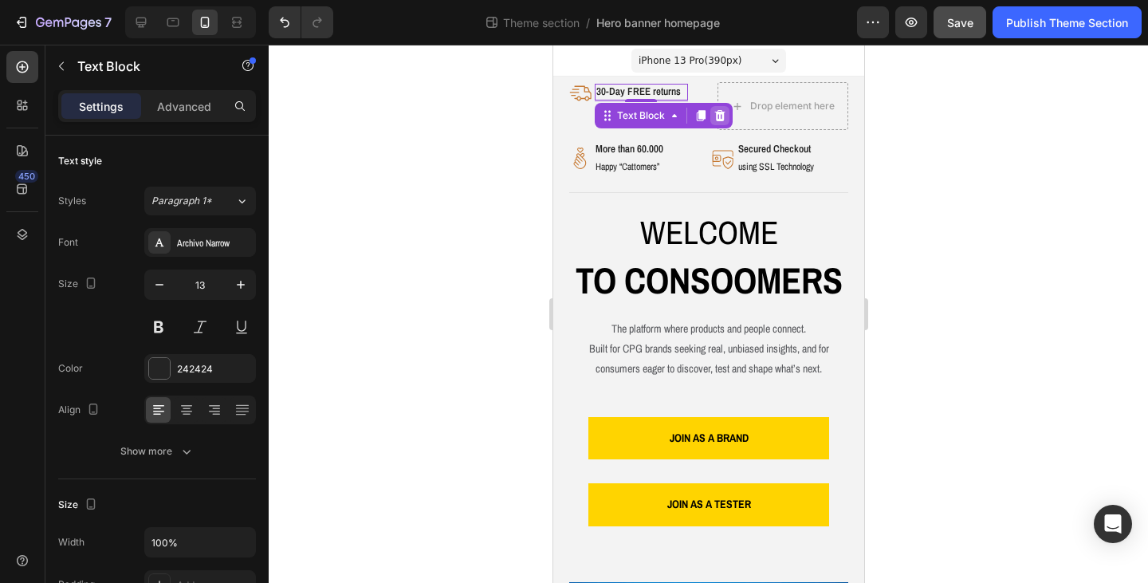
click at [716, 118] on icon at bounding box center [719, 115] width 10 height 11
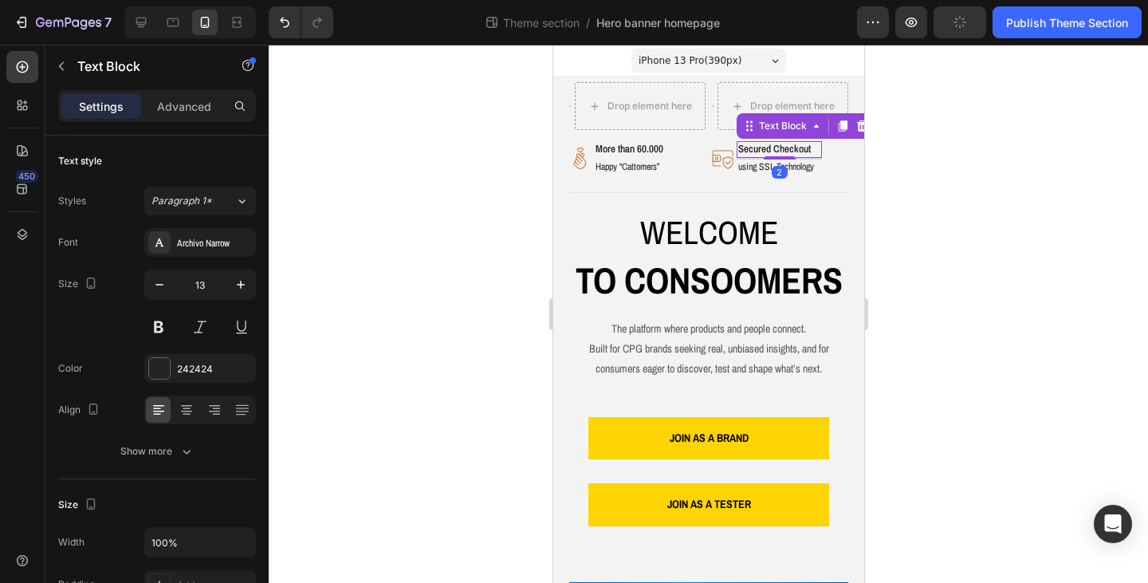
click at [807, 155] on p "Secured Checkout" at bounding box center [779, 150] width 82 height 14
click at [852, 134] on div at bounding box center [861, 125] width 19 height 19
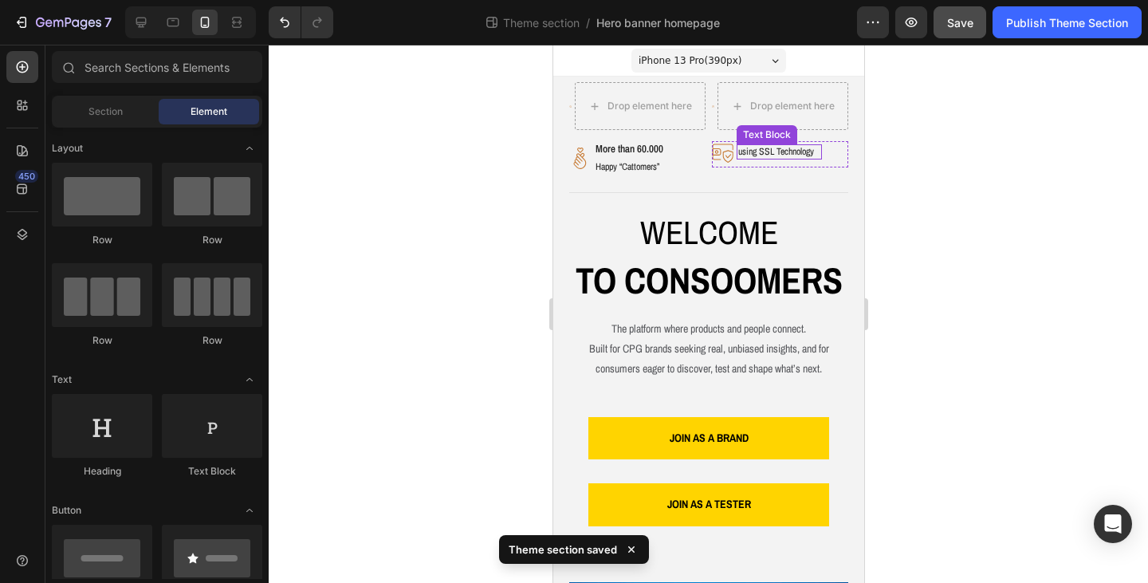
click at [803, 152] on p "using SSL Technology" at bounding box center [779, 152] width 82 height 13
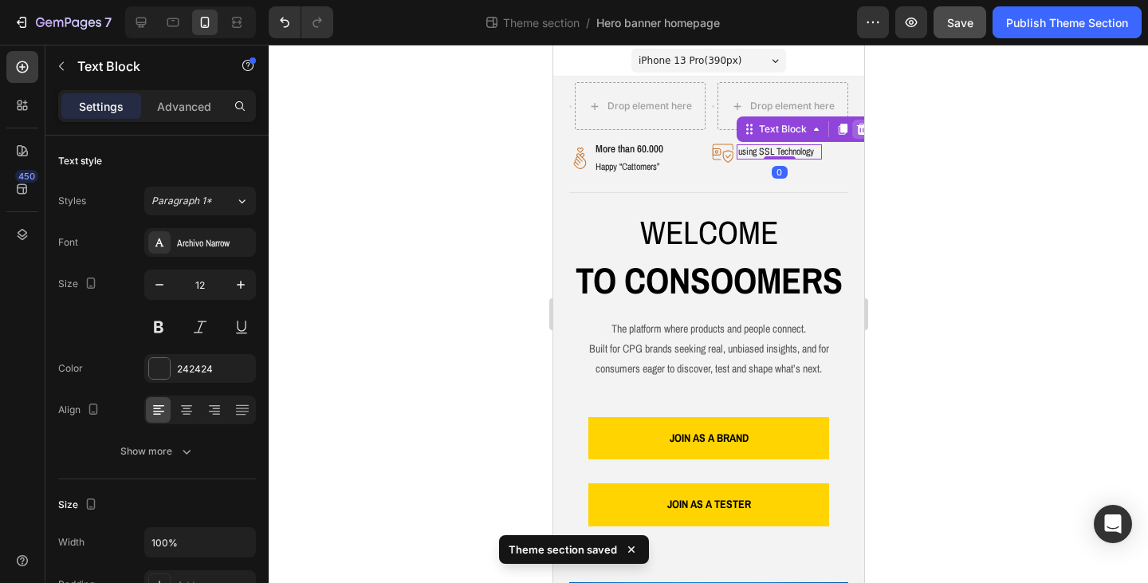
click at [855, 133] on icon at bounding box center [861, 129] width 13 height 13
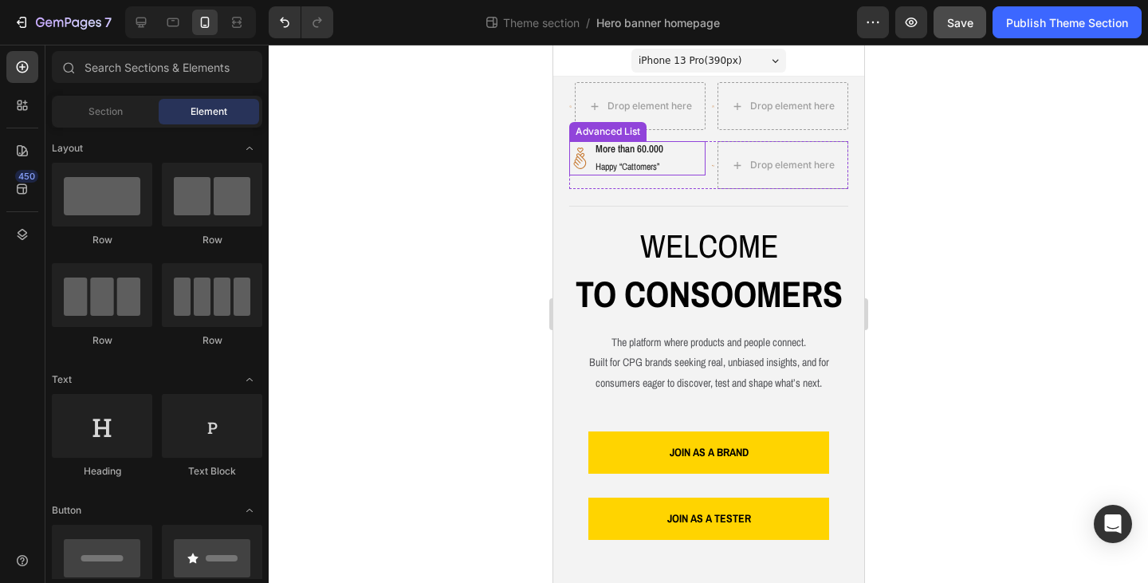
click at [679, 161] on div "Image More than 60.000 Text Block Happy “Cattomers” Text Block" at bounding box center [637, 158] width 136 height 34
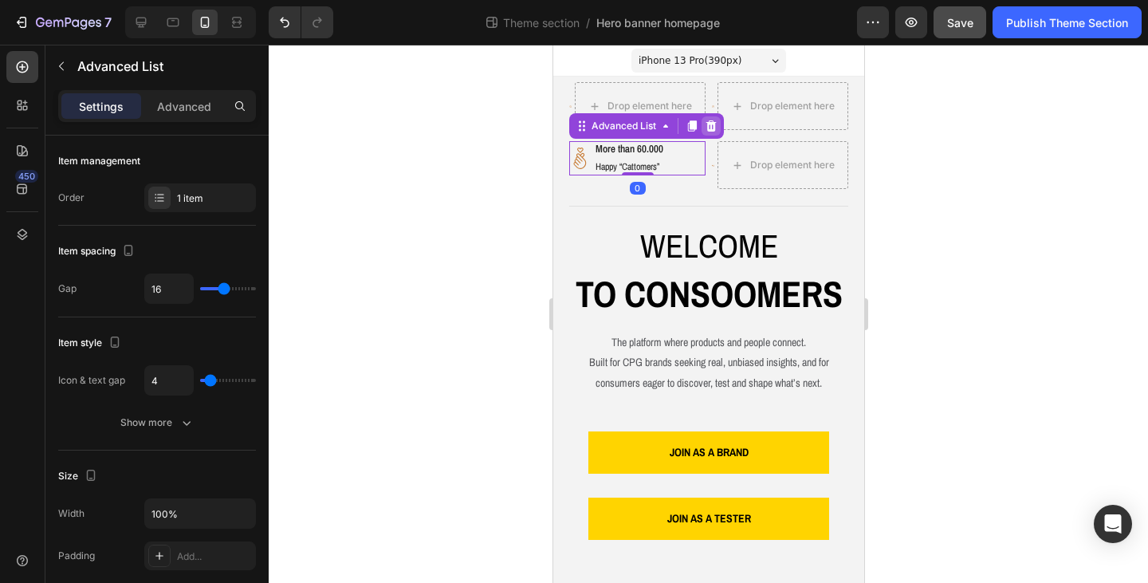
click at [712, 127] on icon at bounding box center [710, 126] width 13 height 13
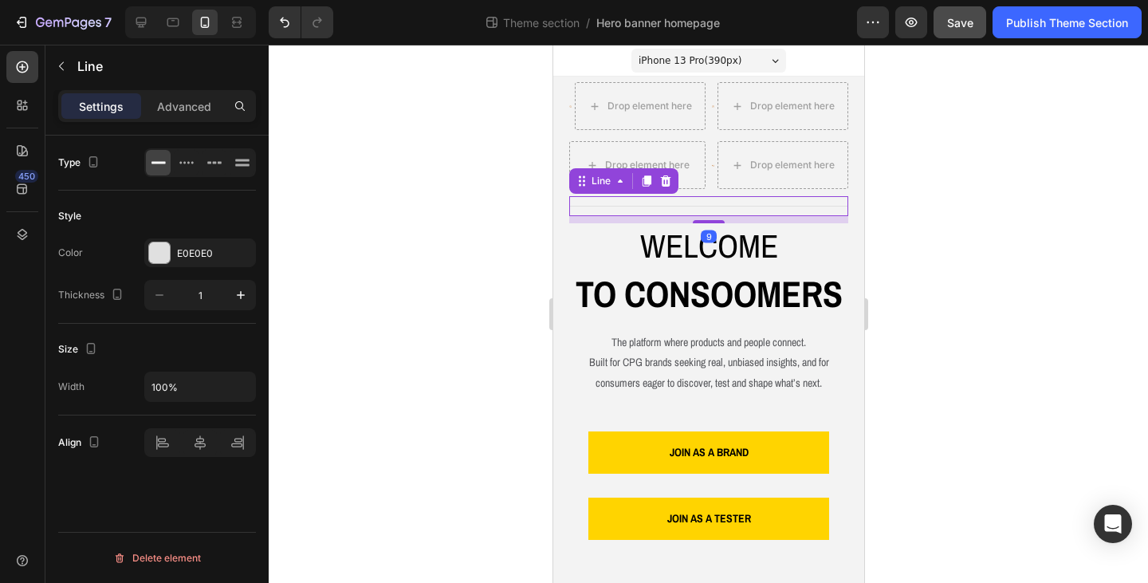
click at [710, 199] on div "Title Line 9" at bounding box center [708, 206] width 279 height 20
click at [662, 180] on icon at bounding box center [665, 180] width 10 height 11
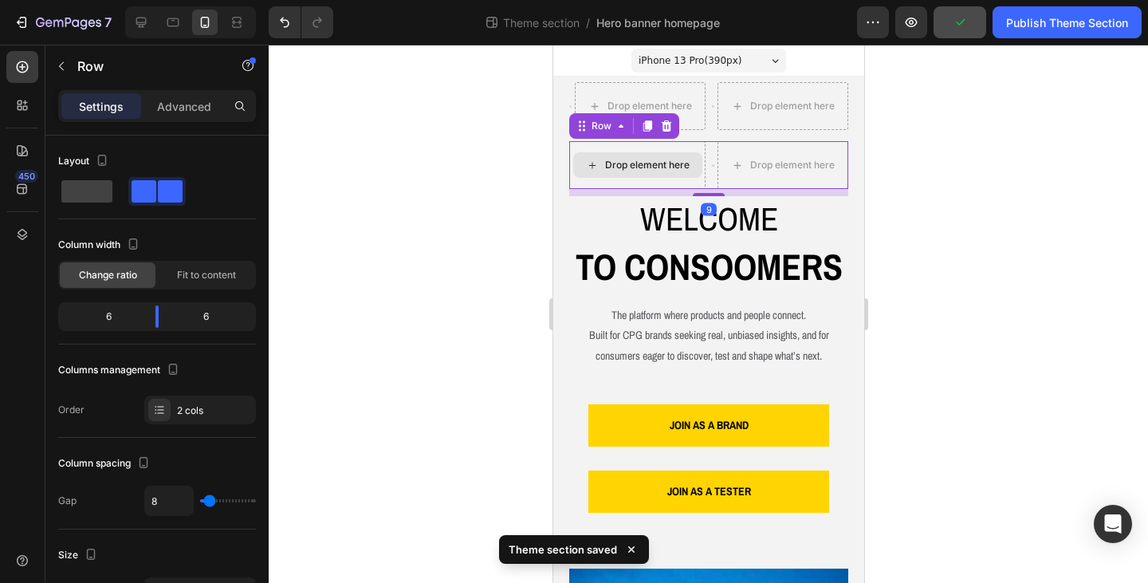
click at [653, 146] on div "Drop element here" at bounding box center [637, 165] width 136 height 48
click at [663, 132] on icon at bounding box center [666, 125] width 10 height 11
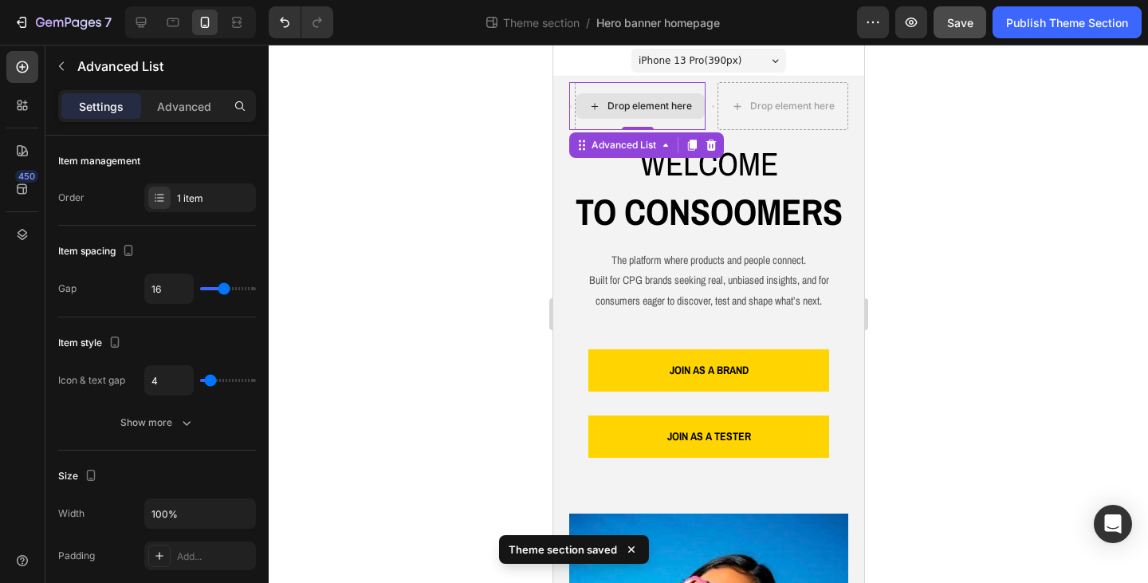
click at [662, 121] on div "Drop element here" at bounding box center [639, 106] width 131 height 48
click at [708, 142] on icon at bounding box center [711, 145] width 10 height 11
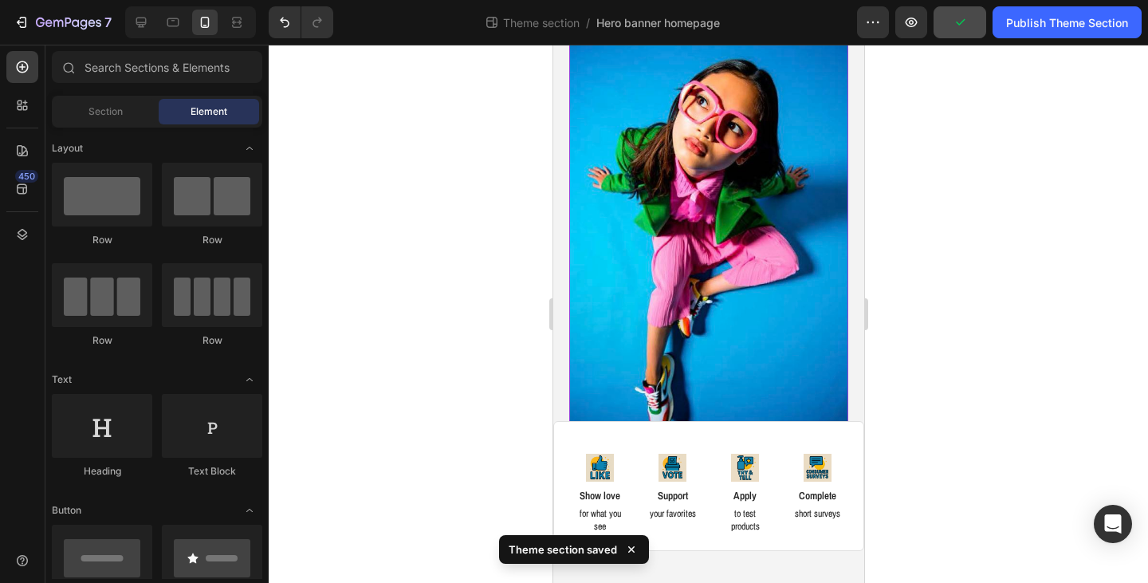
scroll to position [533, 0]
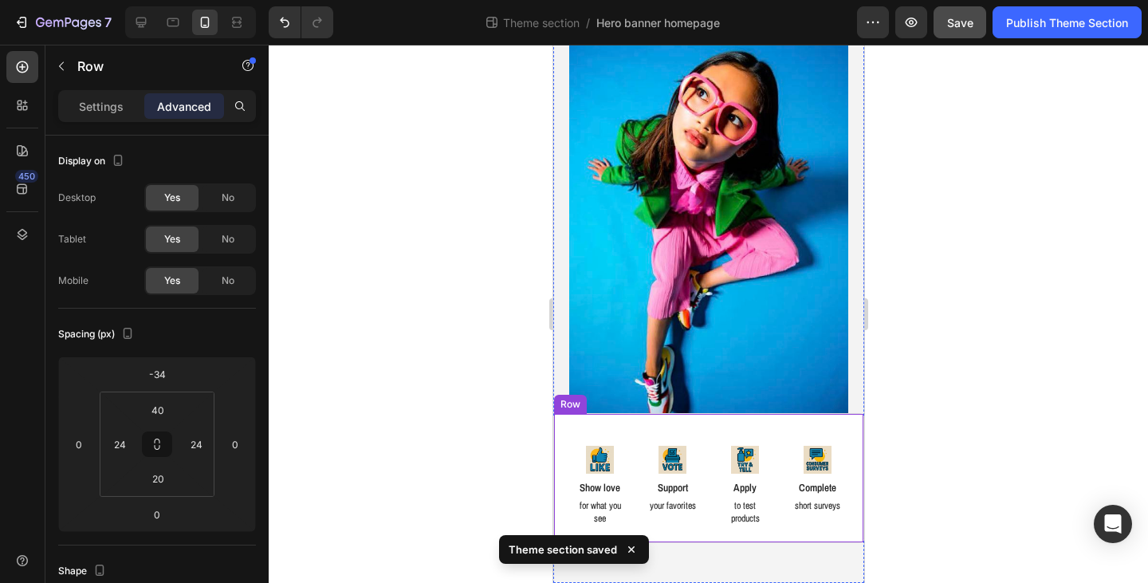
click at [566, 441] on div "Image Show love Text Block for what you see Text Block Image Support Text Block…" at bounding box center [708, 478] width 311 height 130
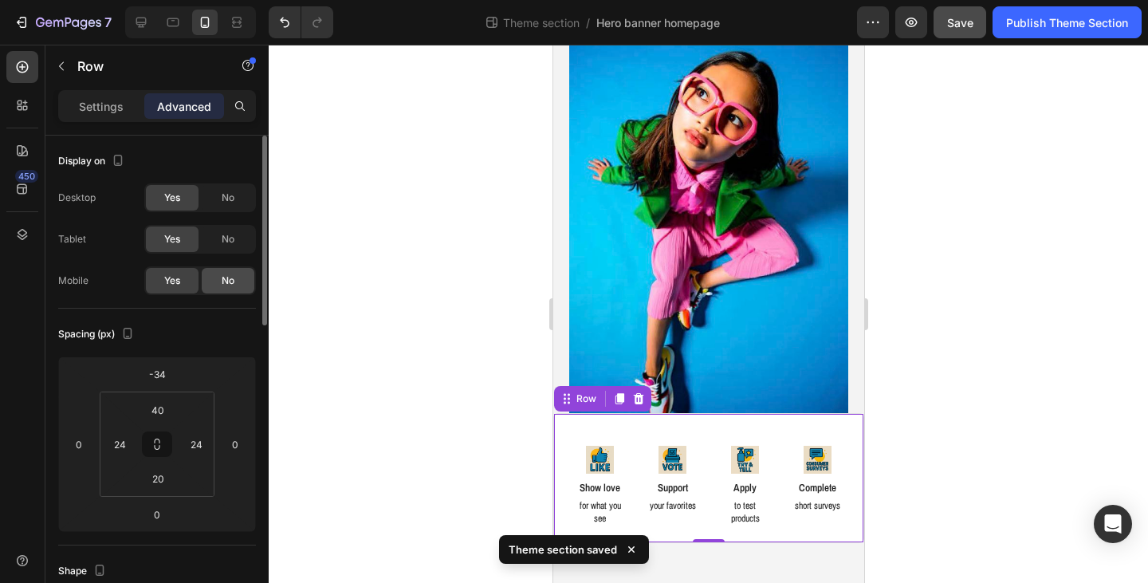
click at [229, 277] on span "No" at bounding box center [228, 280] width 13 height 14
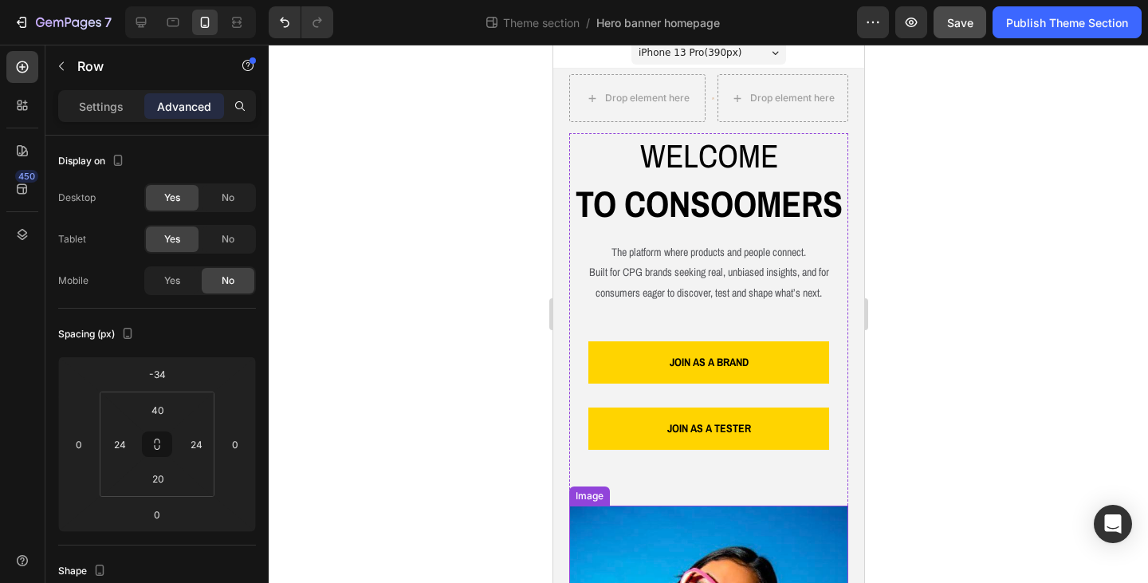
scroll to position [0, 0]
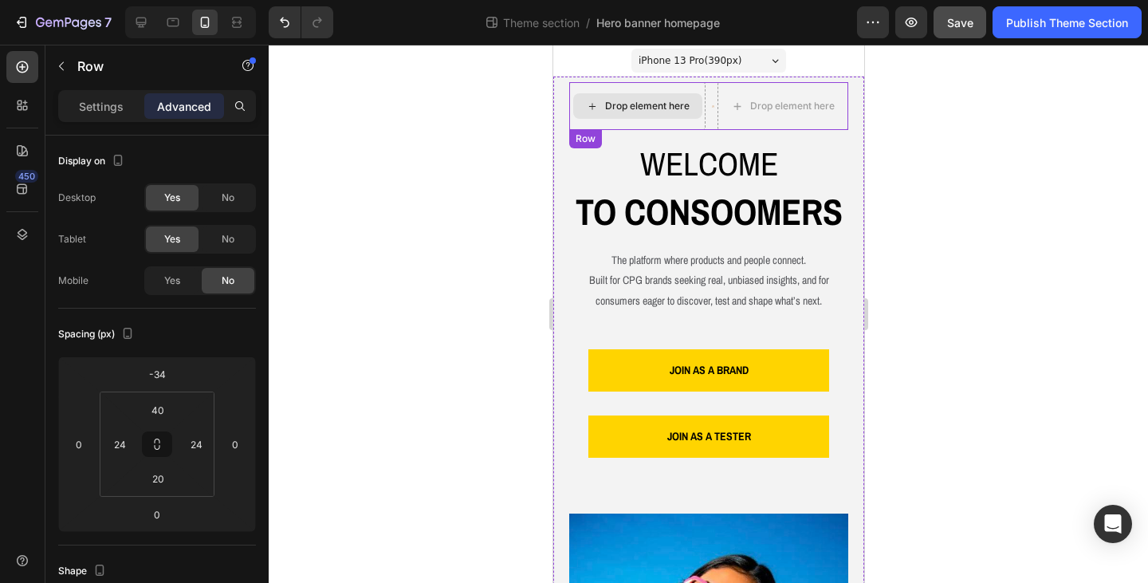
click at [664, 100] on div "Drop element here" at bounding box center [646, 106] width 85 height 13
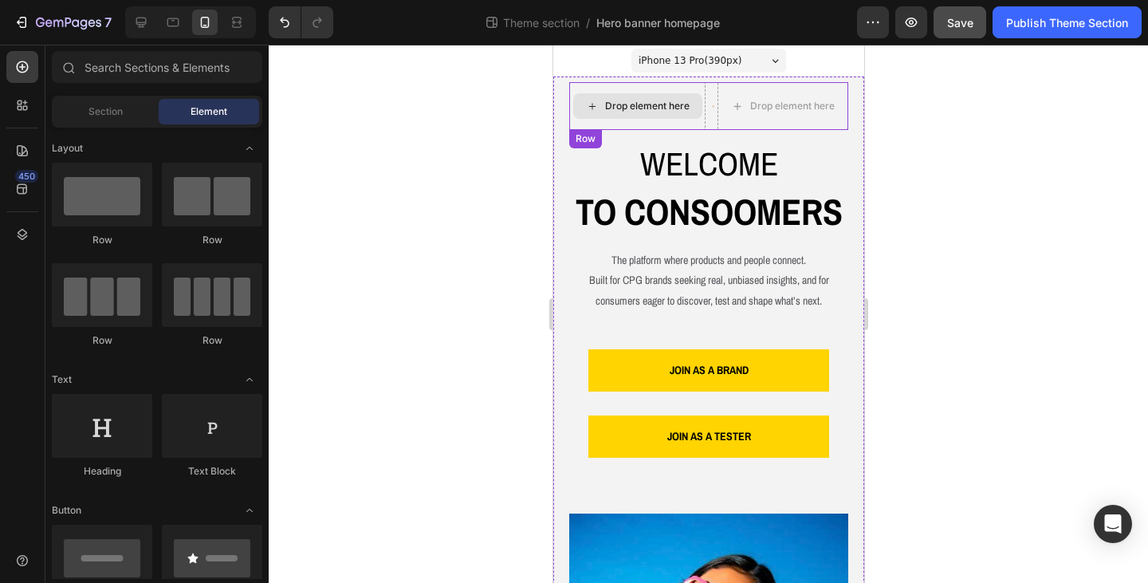
click at [620, 116] on div "Drop element here" at bounding box center [636, 106] width 129 height 26
click at [591, 132] on div "Row" at bounding box center [585, 138] width 33 height 19
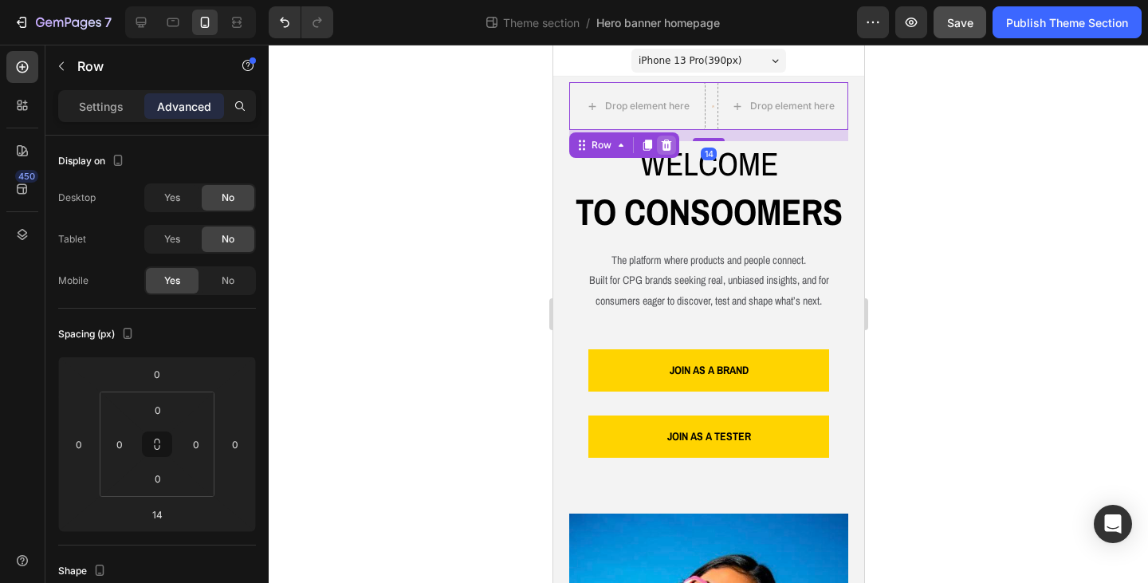
click at [666, 148] on icon at bounding box center [666, 145] width 10 height 11
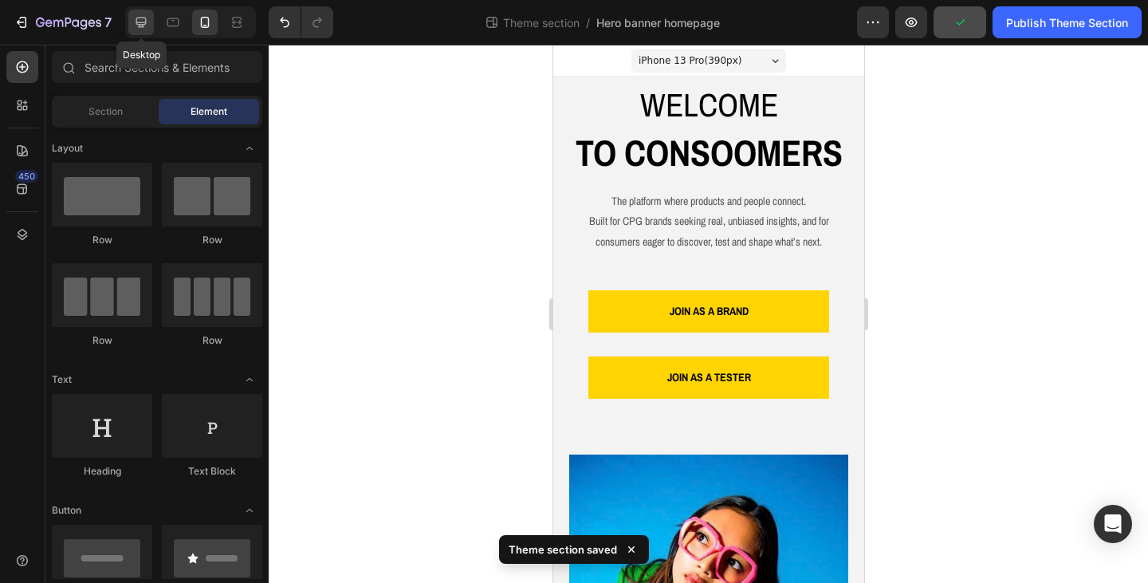
click at [137, 28] on icon at bounding box center [141, 22] width 16 height 16
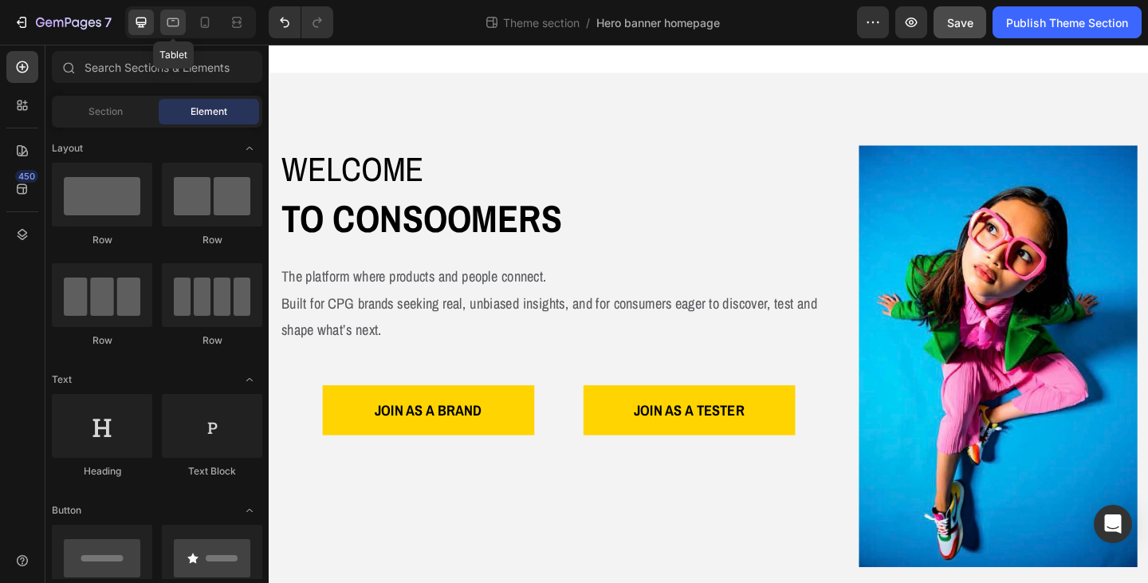
click at [168, 27] on icon at bounding box center [173, 22] width 16 height 16
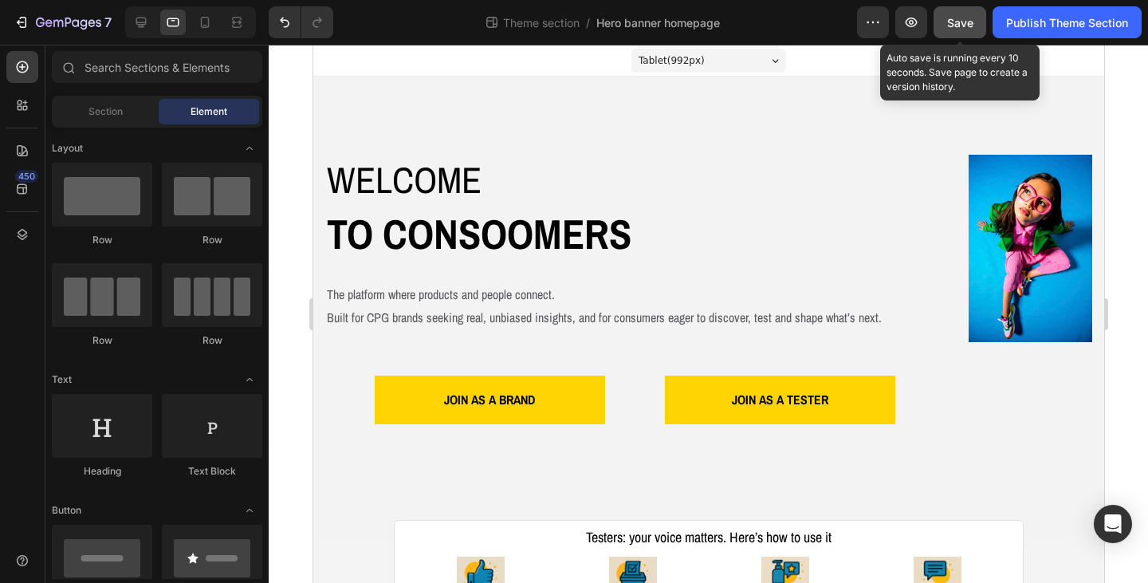
click at [970, 27] on span "Save" at bounding box center [960, 23] width 26 height 14
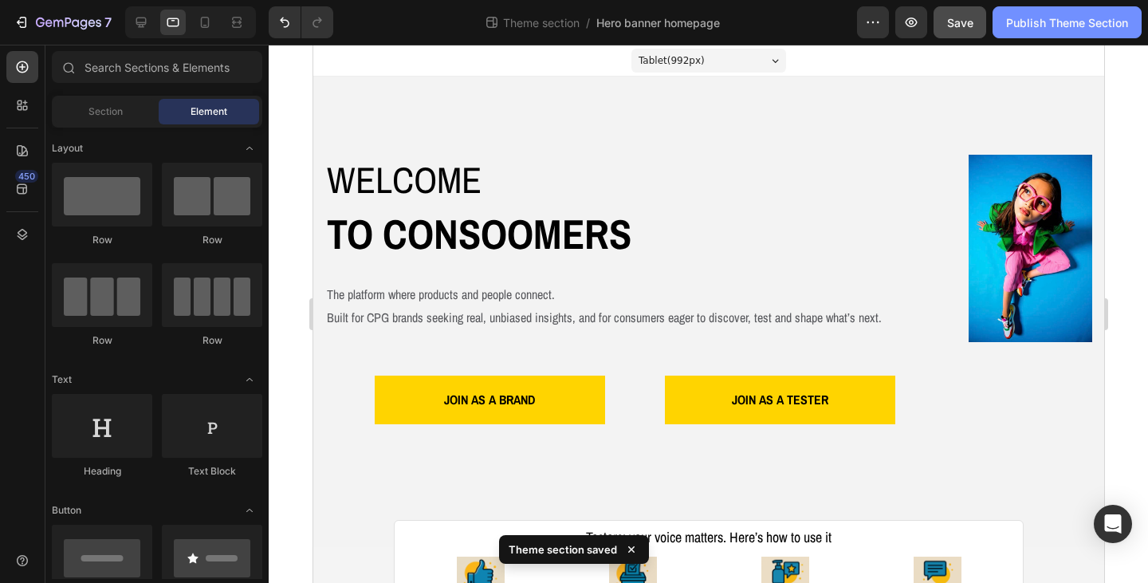
click at [1030, 27] on div "Publish Theme Section" at bounding box center [1067, 22] width 122 height 17
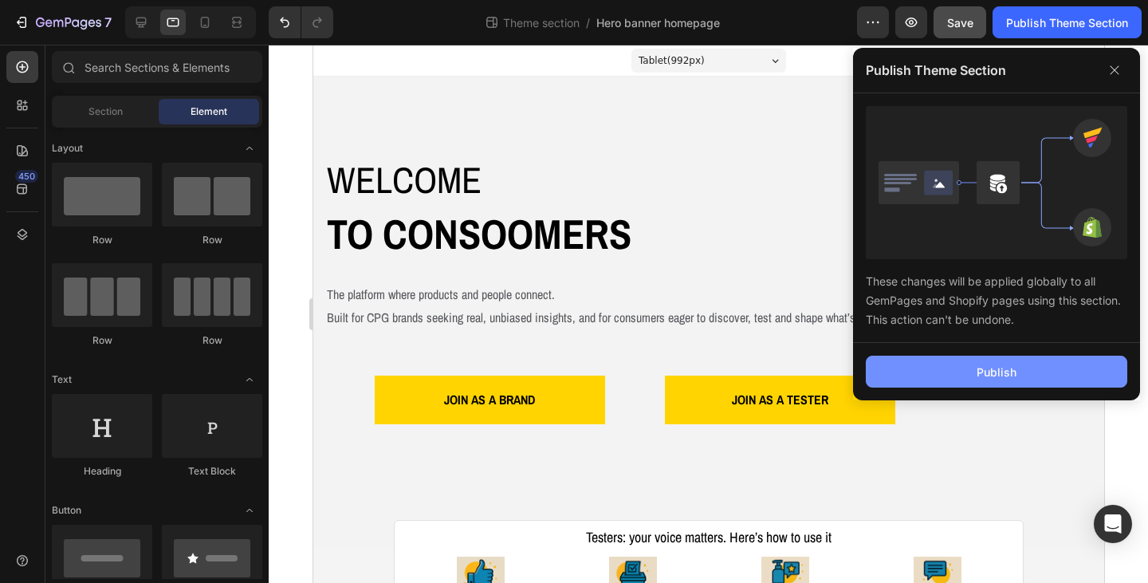
click at [996, 369] on div "Publish" at bounding box center [997, 372] width 40 height 17
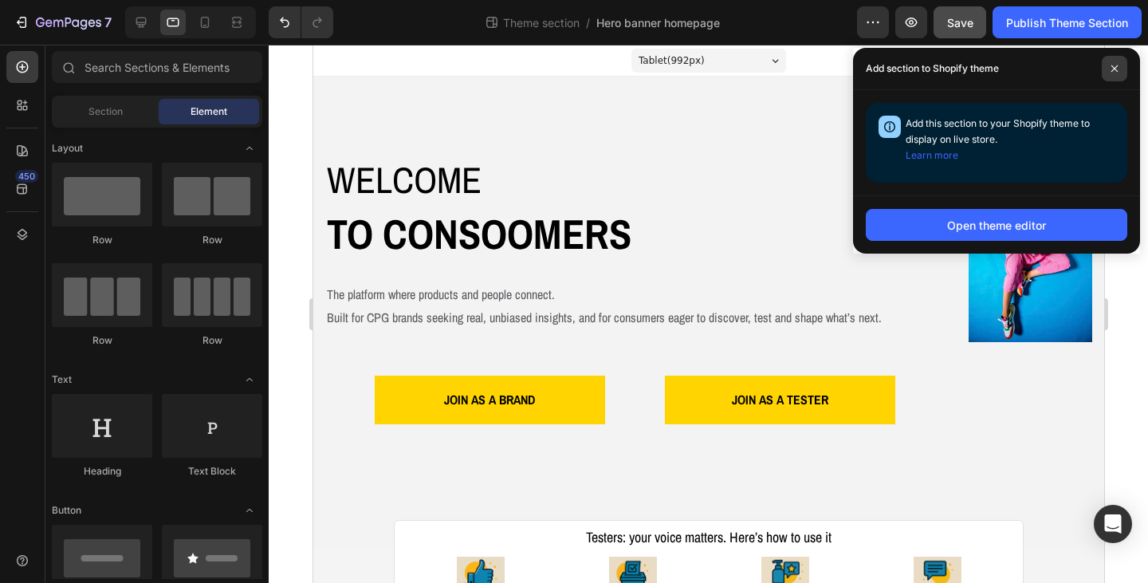
click at [1119, 71] on span at bounding box center [1115, 69] width 26 height 26
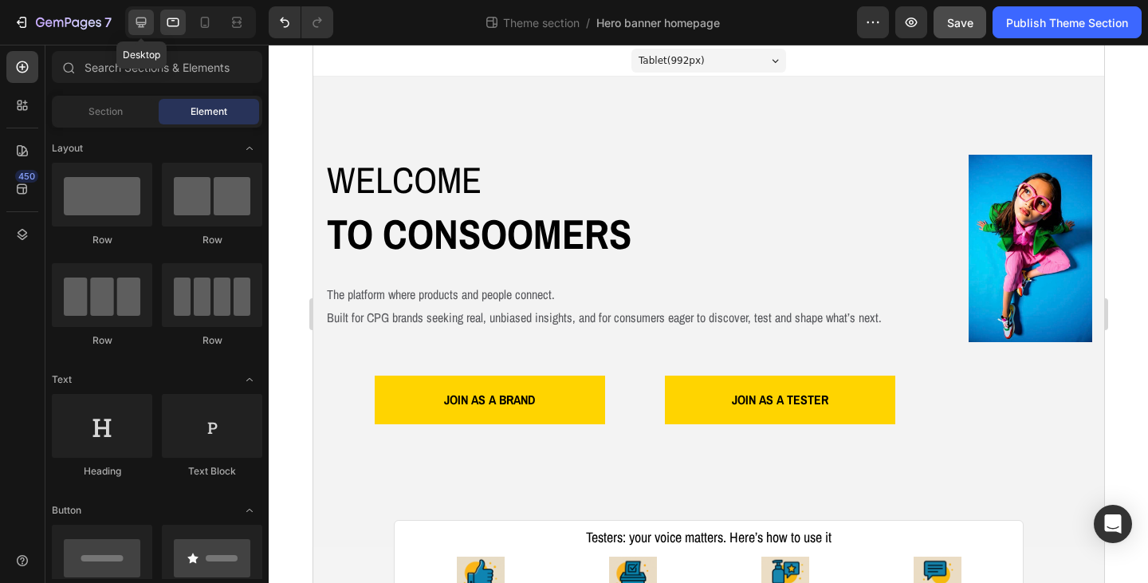
click at [146, 18] on icon at bounding box center [141, 23] width 10 height 10
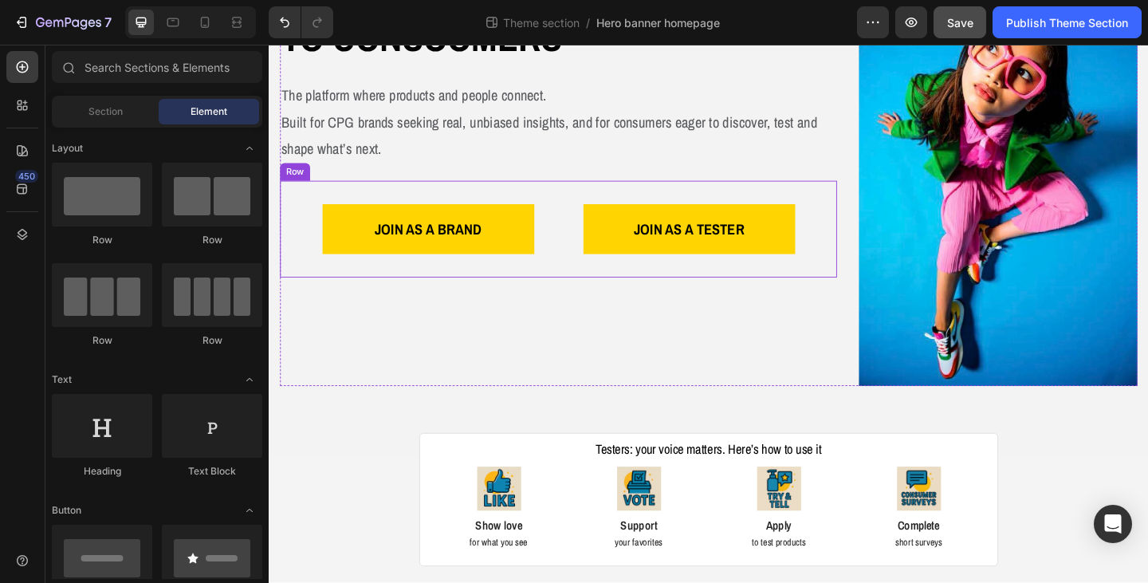
scroll to position [214, 0]
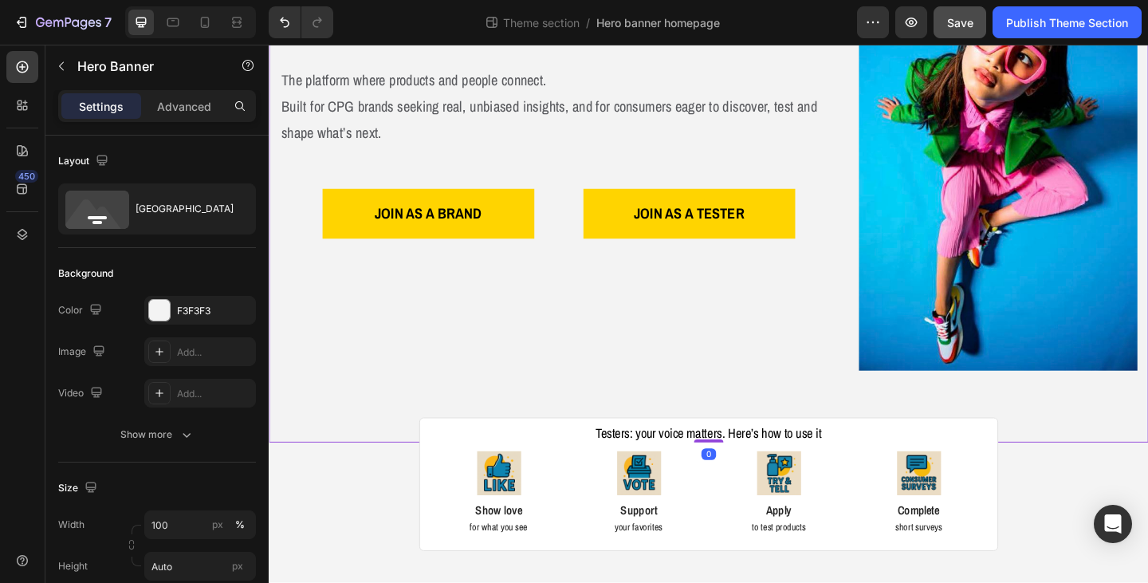
click at [1123, 445] on div "Welcome Heading to consoomers Text Block The platform where products and people…" at bounding box center [747, 170] width 957 height 615
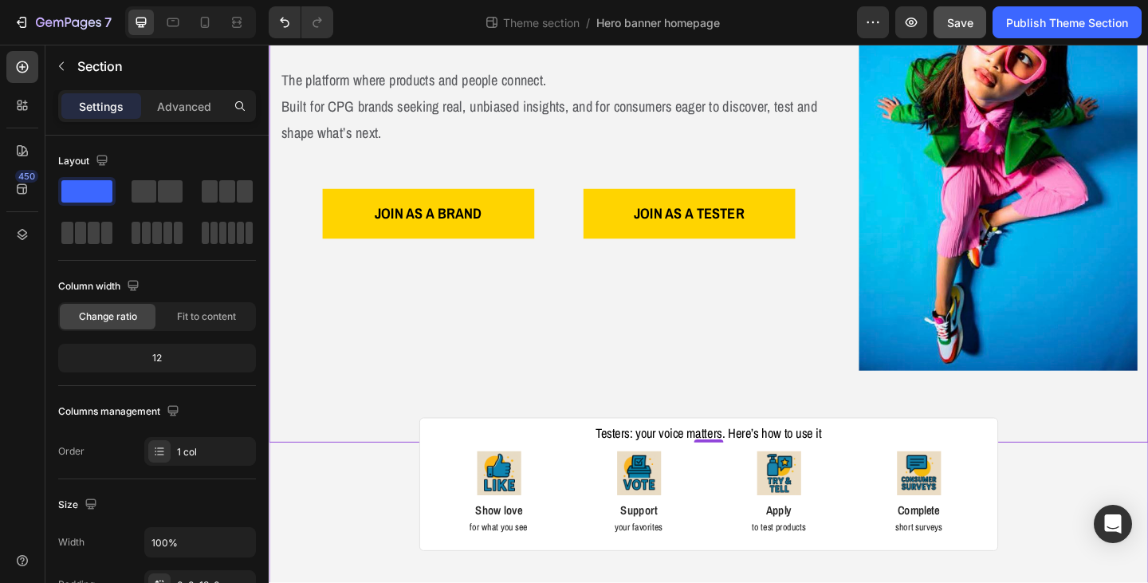
click at [336, 574] on div "Welcome Heading to consoomers Text Block The platform where products and people…" at bounding box center [747, 242] width 957 height 758
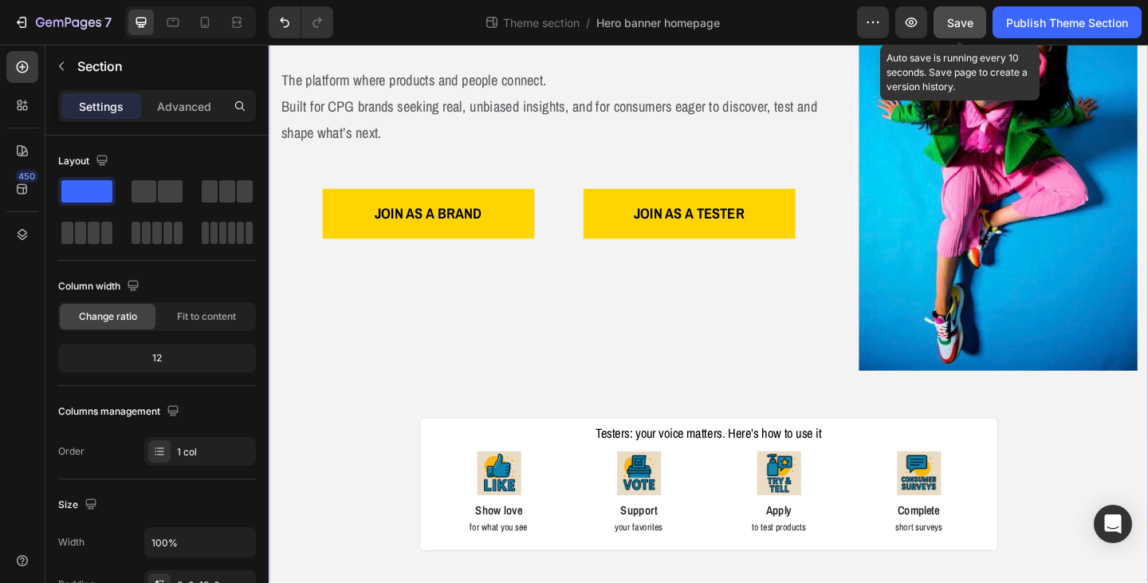
click at [948, 20] on span "Save" at bounding box center [960, 23] width 26 height 14
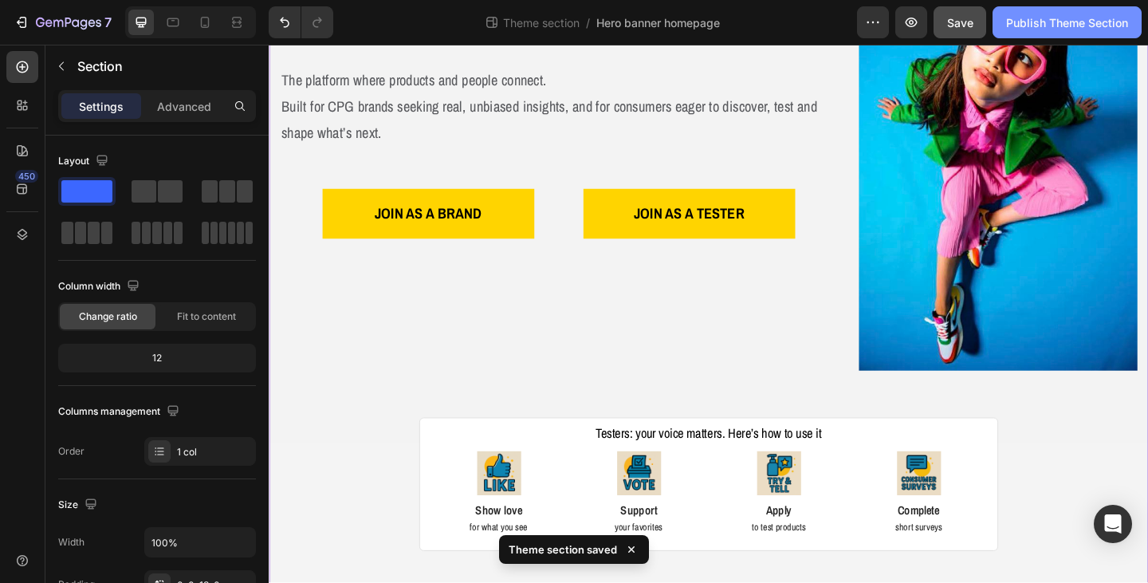
click at [1010, 14] on div "Publish Theme Section" at bounding box center [1067, 22] width 122 height 17
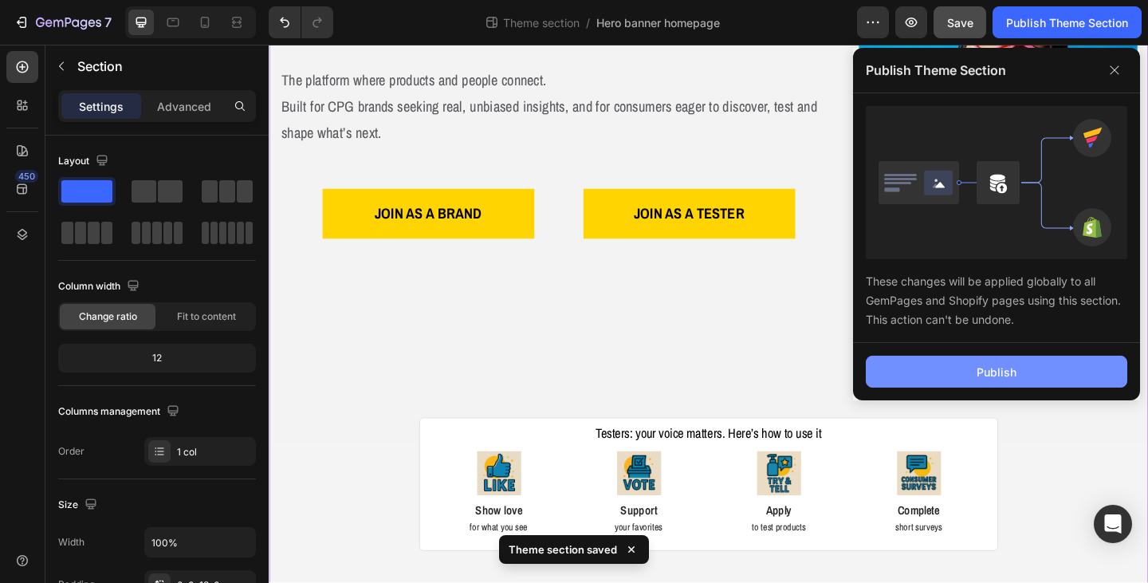
click at [990, 374] on div "Publish" at bounding box center [997, 372] width 40 height 17
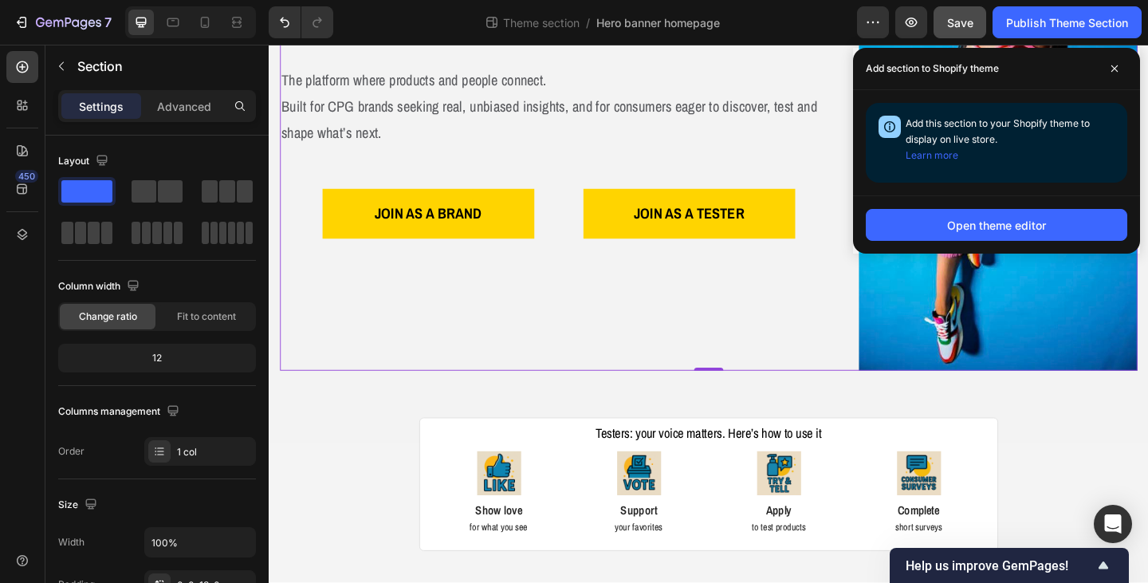
click at [818, 332] on div "Welcome Heading to consoomers Text Block The platform where products and people…" at bounding box center [584, 170] width 606 height 458
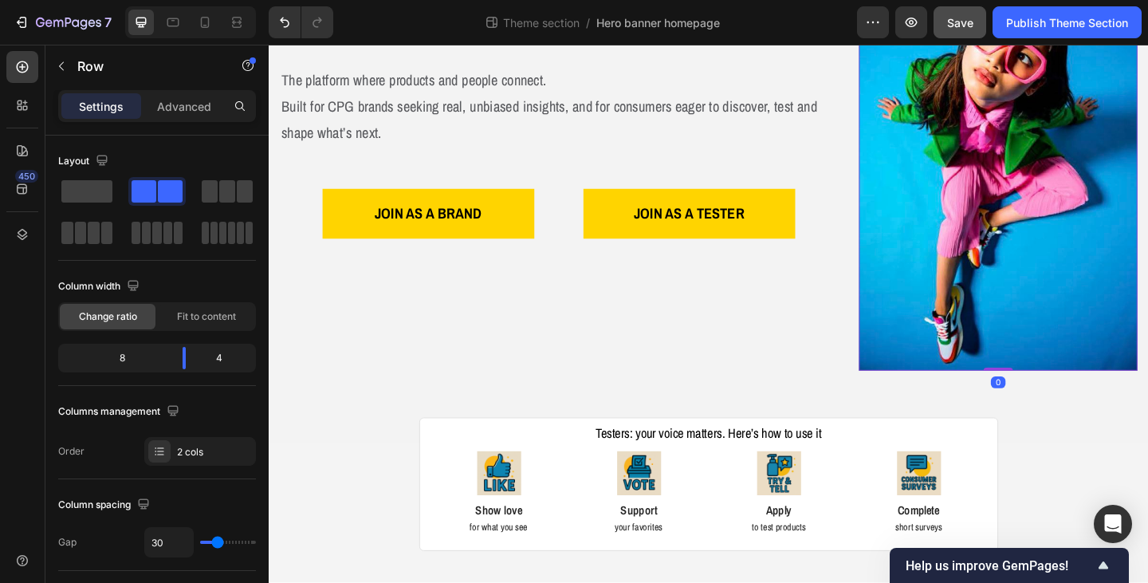
click at [1013, 282] on img at bounding box center [1062, 170] width 303 height 458
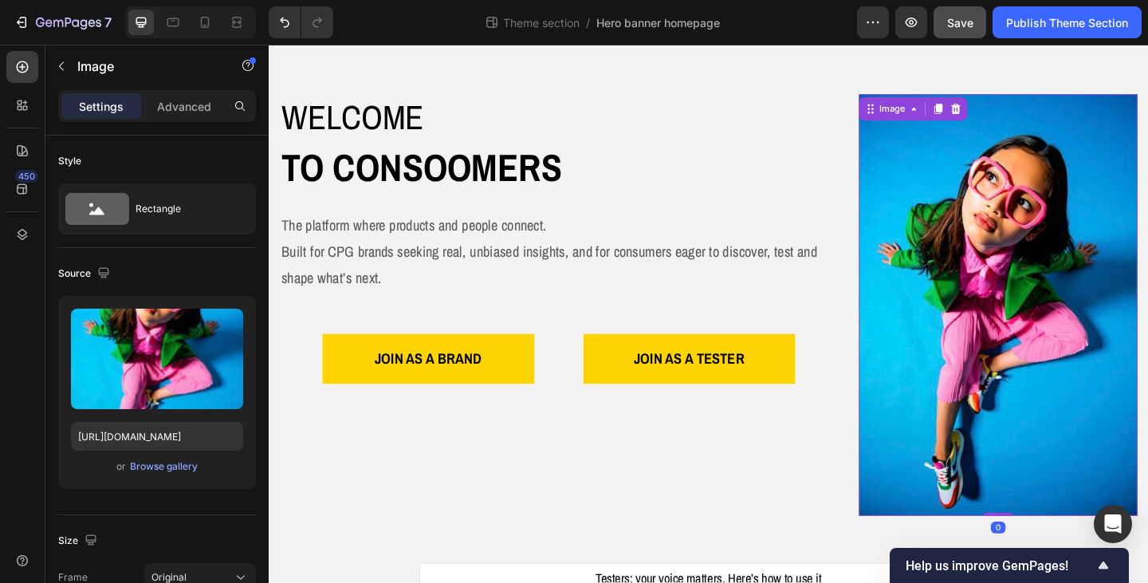
scroll to position [54, 0]
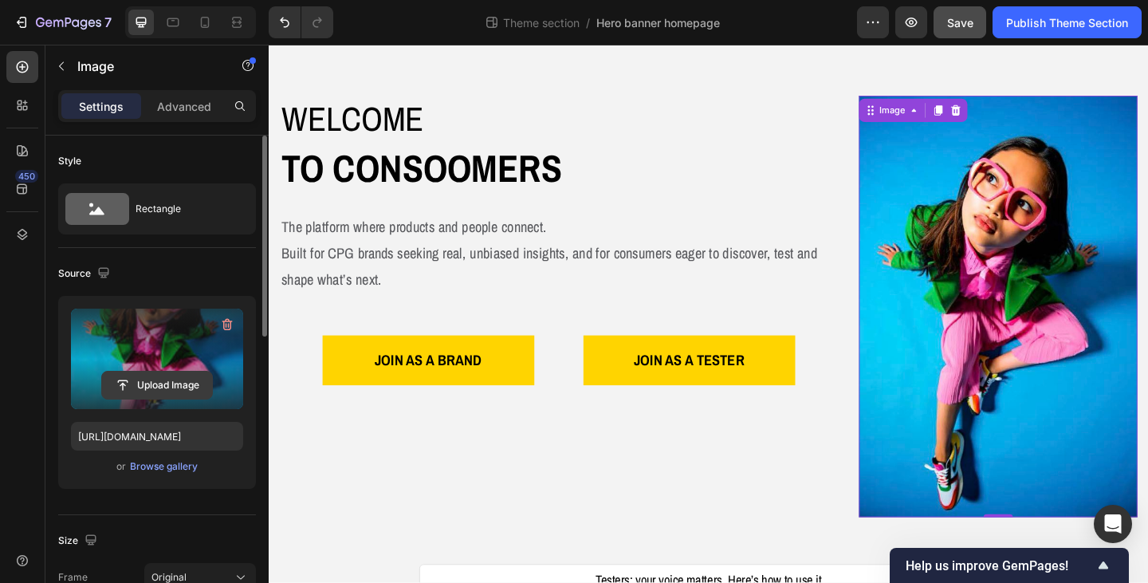
click at [147, 379] on input "file" at bounding box center [157, 385] width 110 height 27
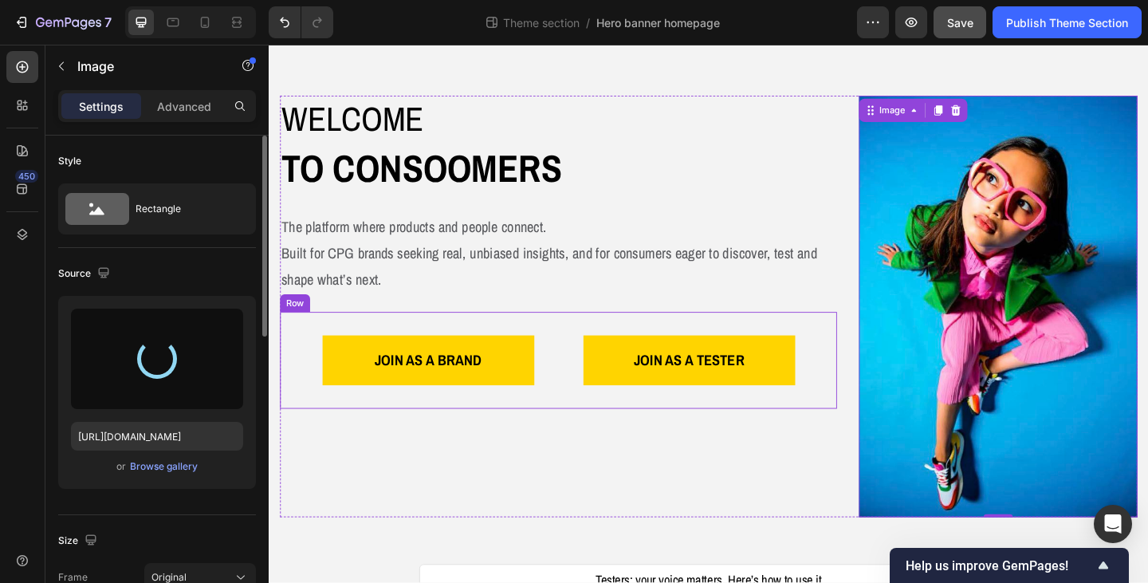
type input "https://cdn.shopify.com/s/files/1/0933/9312/5678/files/gempages_578484358860505…"
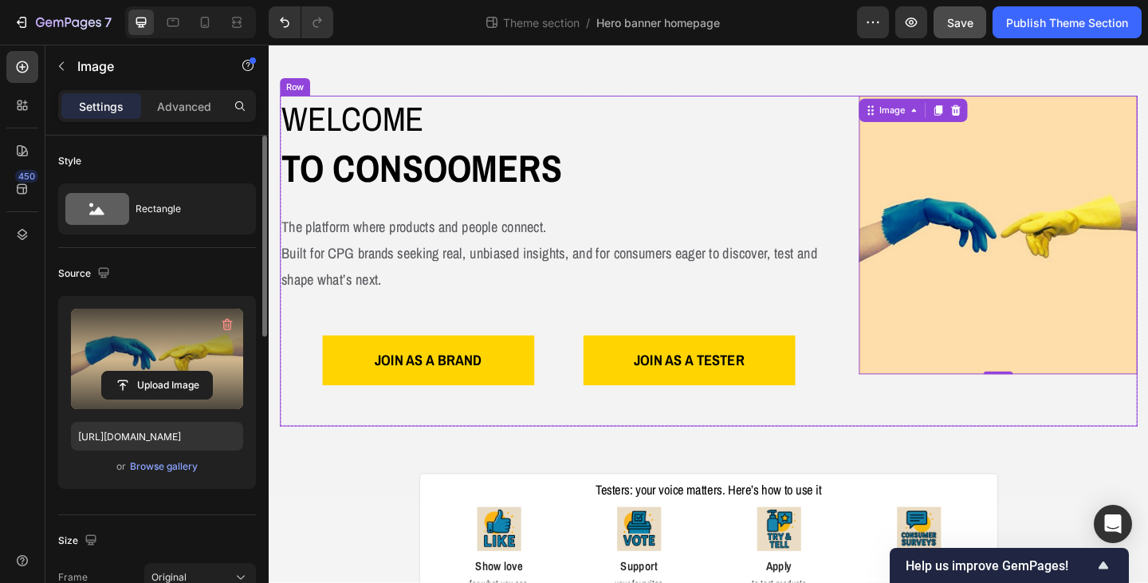
click at [1033, 442] on div "Image 0" at bounding box center [1062, 280] width 303 height 360
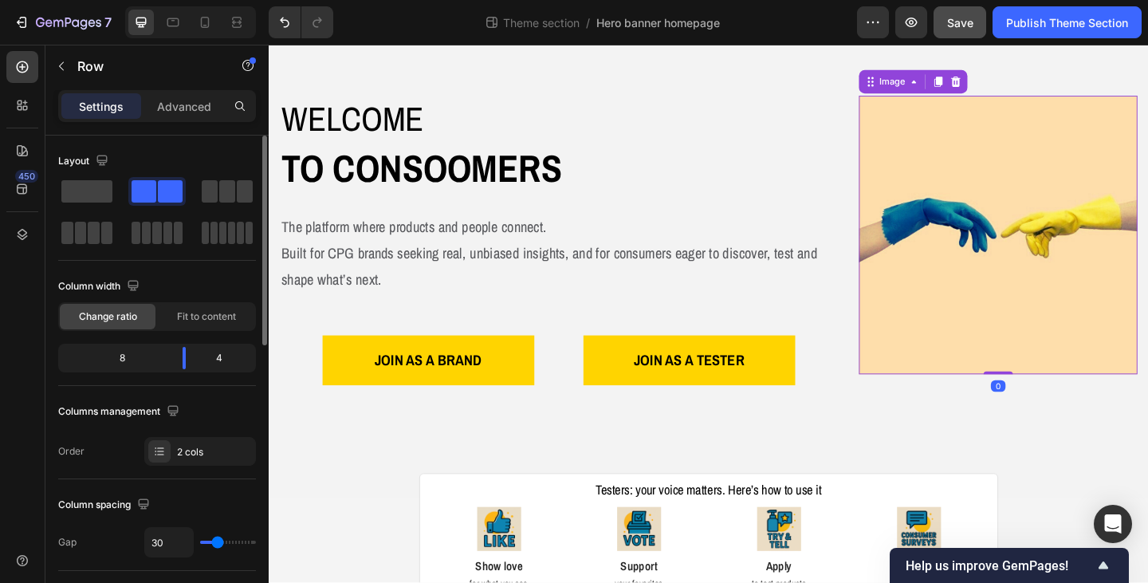
click at [1009, 388] on img at bounding box center [1062, 251] width 303 height 303
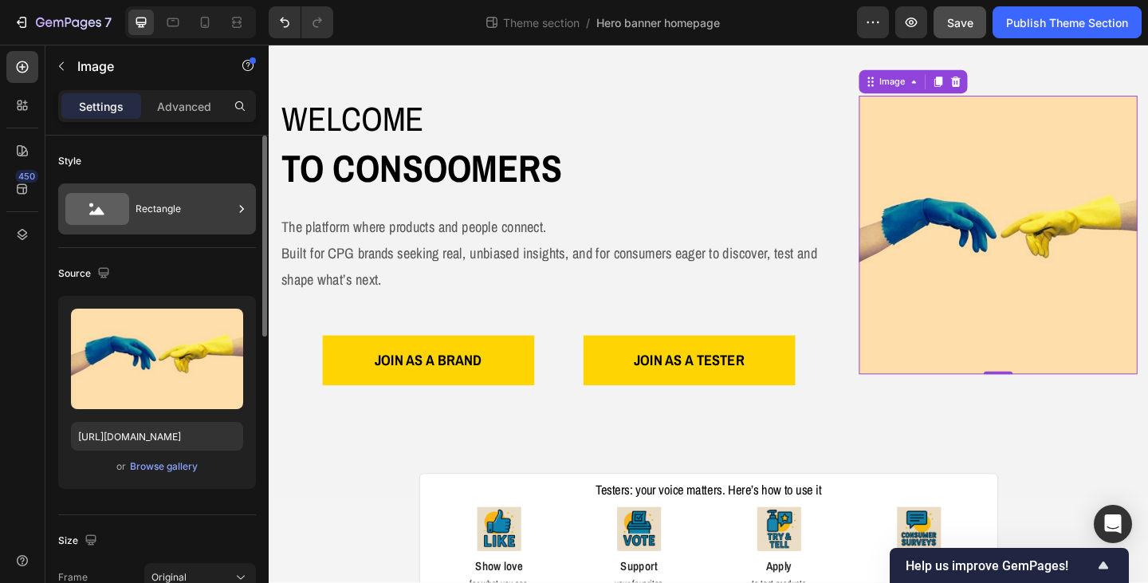
click at [187, 215] on div "Rectangle" at bounding box center [184, 209] width 97 height 37
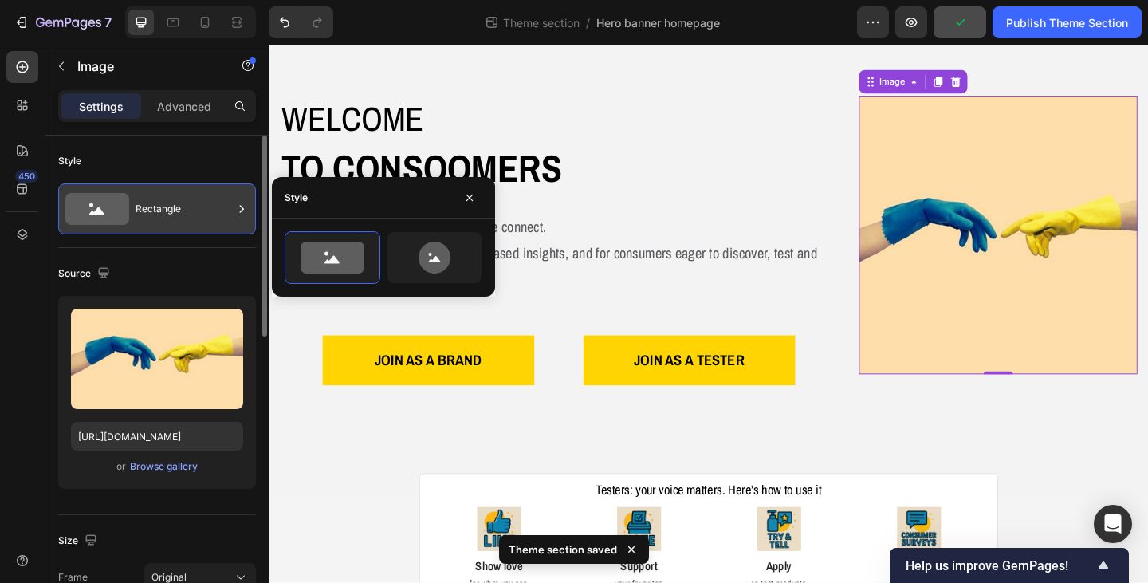
click at [222, 216] on div "Rectangle" at bounding box center [184, 209] width 97 height 37
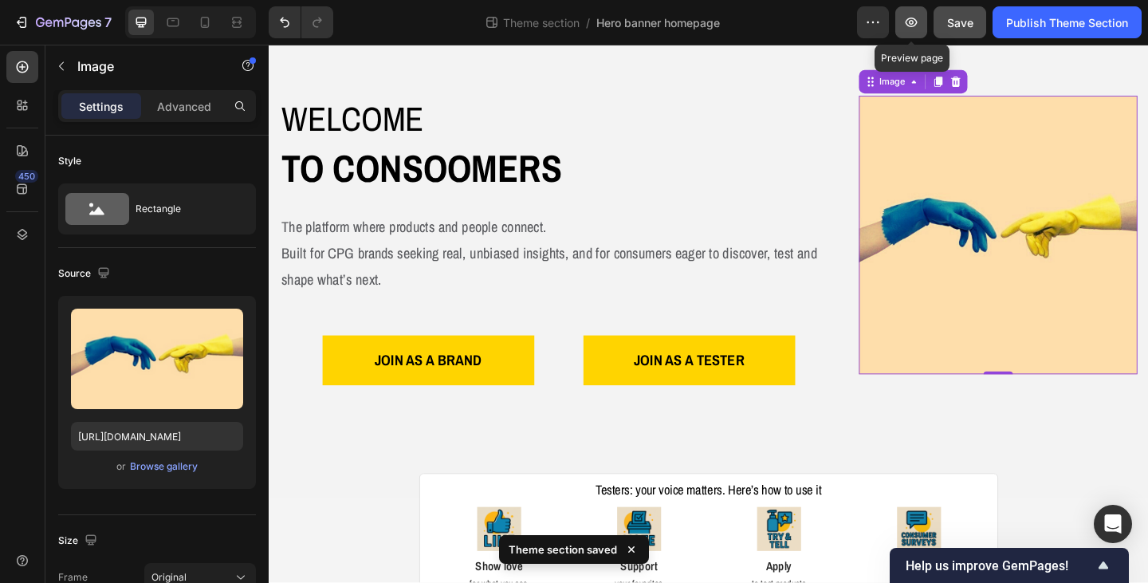
click at [909, 25] on icon "button" at bounding box center [911, 22] width 16 height 16
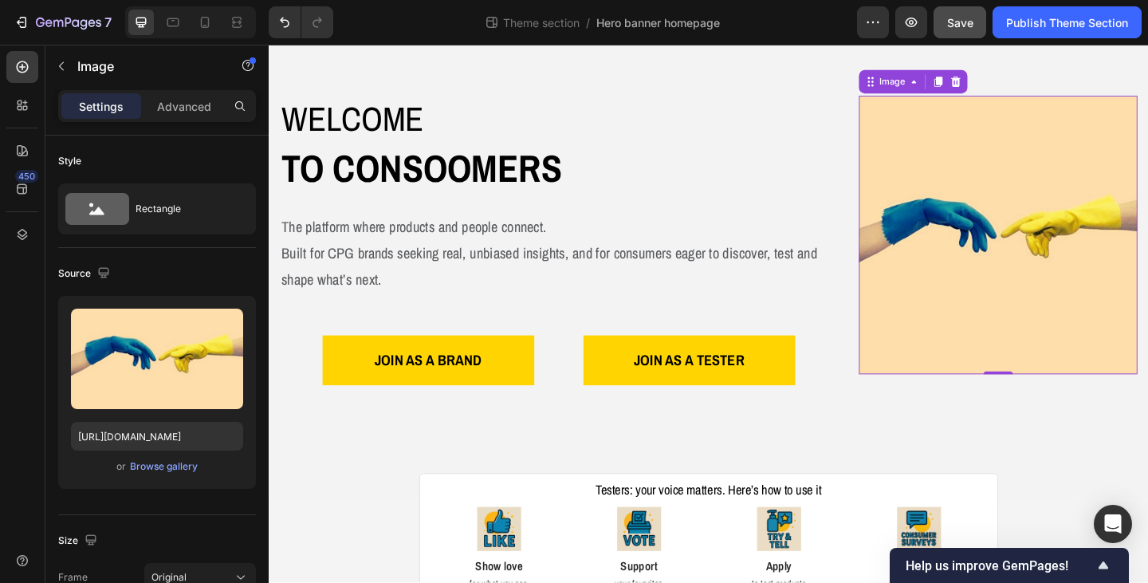
click at [983, 348] on img at bounding box center [1062, 251] width 303 height 303
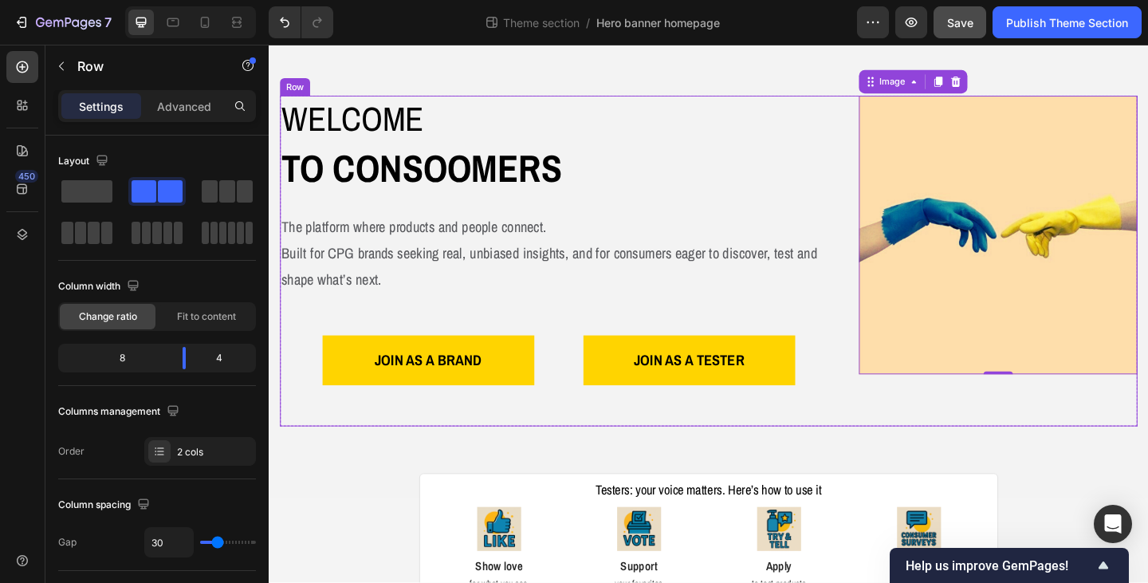
click at [886, 119] on div "Welcome Heading to consoomers Text Block The platform where products and people…" at bounding box center [747, 280] width 933 height 360
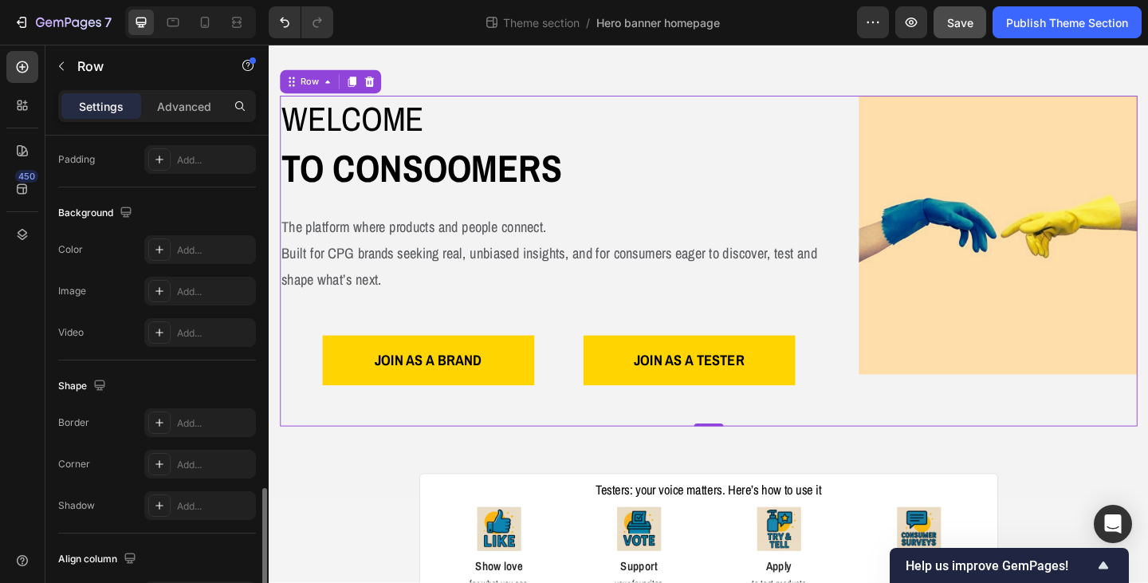
scroll to position [638, 0]
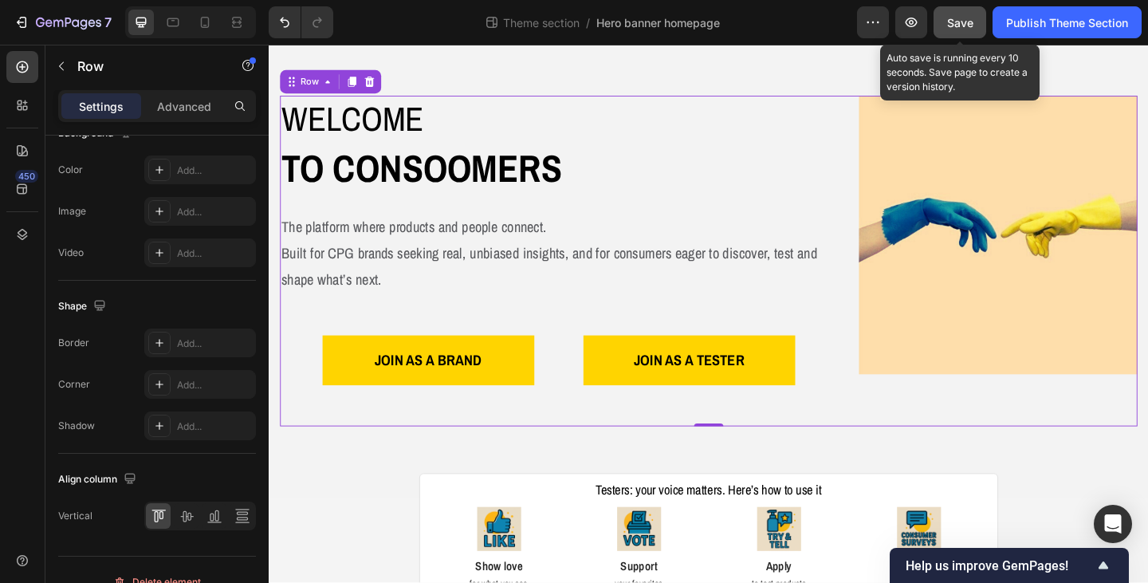
click at [972, 18] on span "Save" at bounding box center [960, 23] width 26 height 14
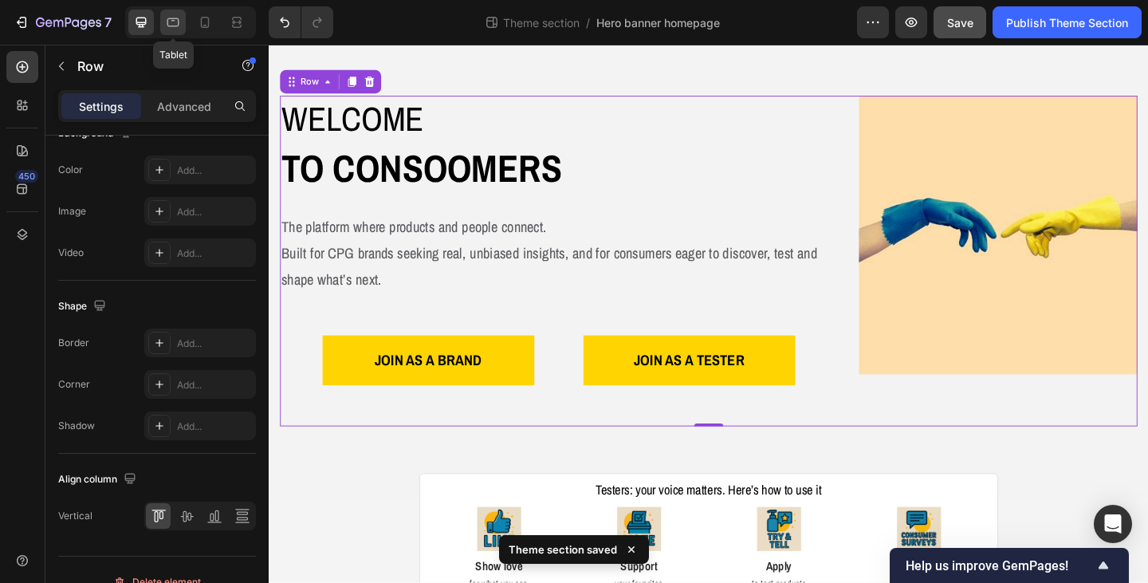
click at [174, 21] on icon at bounding box center [173, 21] width 4 height 2
type input "100%"
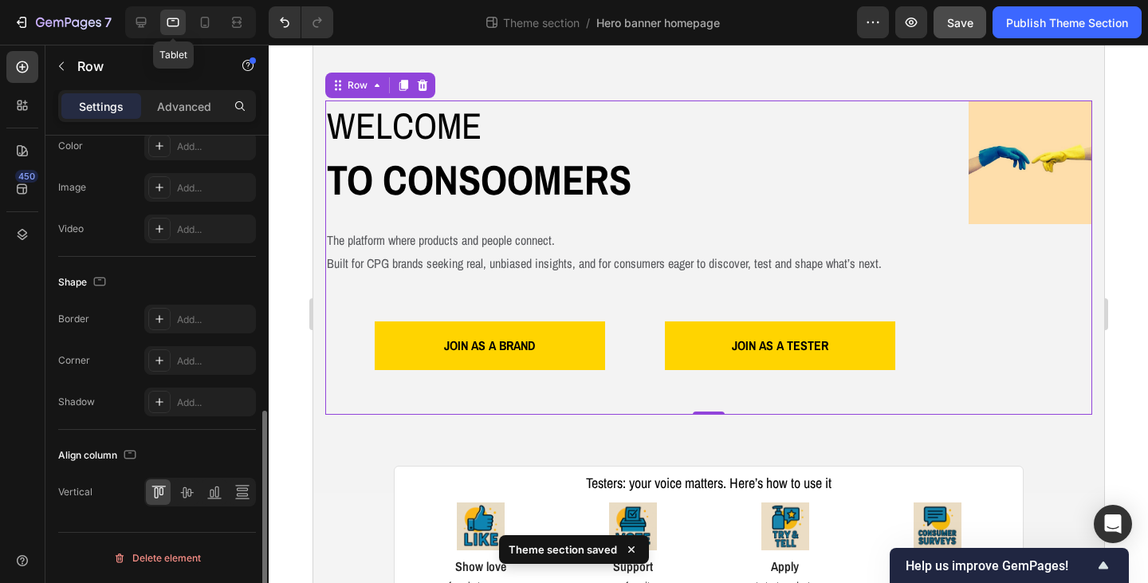
scroll to position [620, 0]
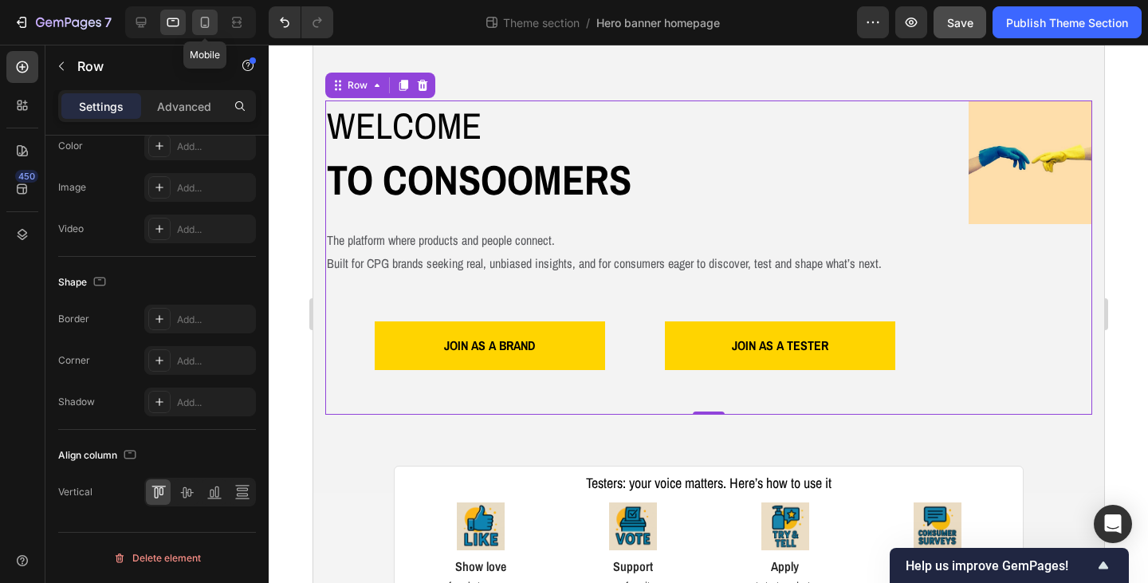
click at [207, 25] on icon at bounding box center [205, 22] width 16 height 16
type input "0"
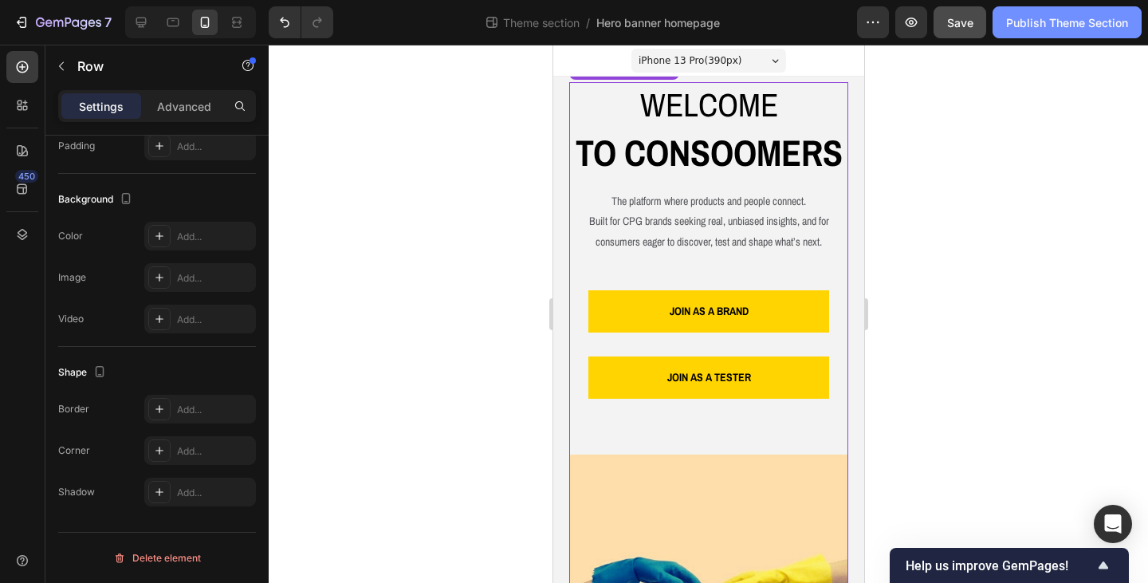
click at [1033, 22] on div "Publish Theme Section" at bounding box center [1067, 22] width 122 height 17
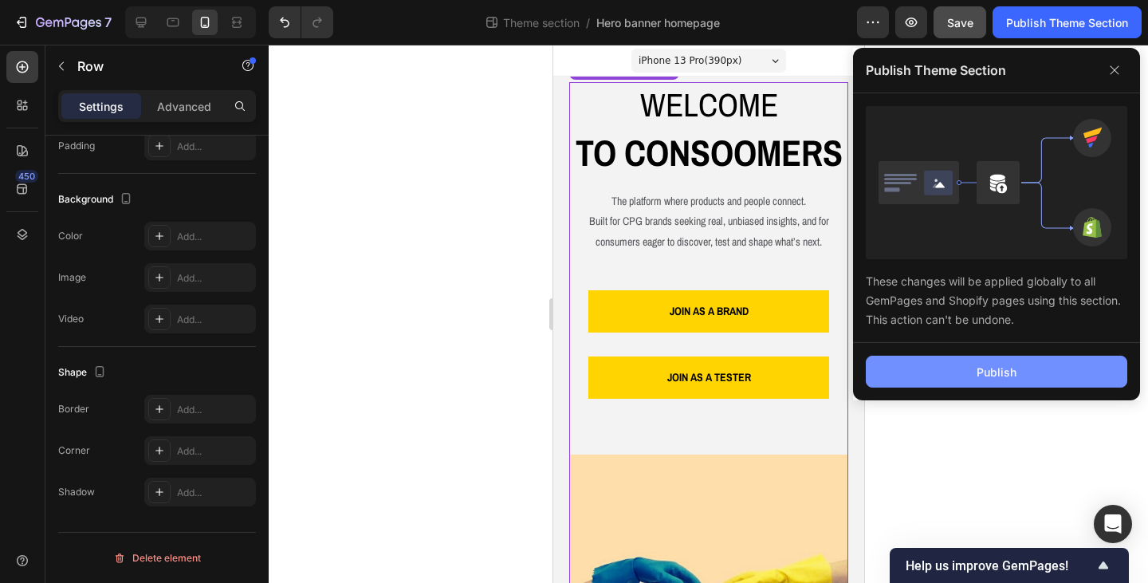
click at [984, 380] on button "Publish" at bounding box center [997, 372] width 262 height 32
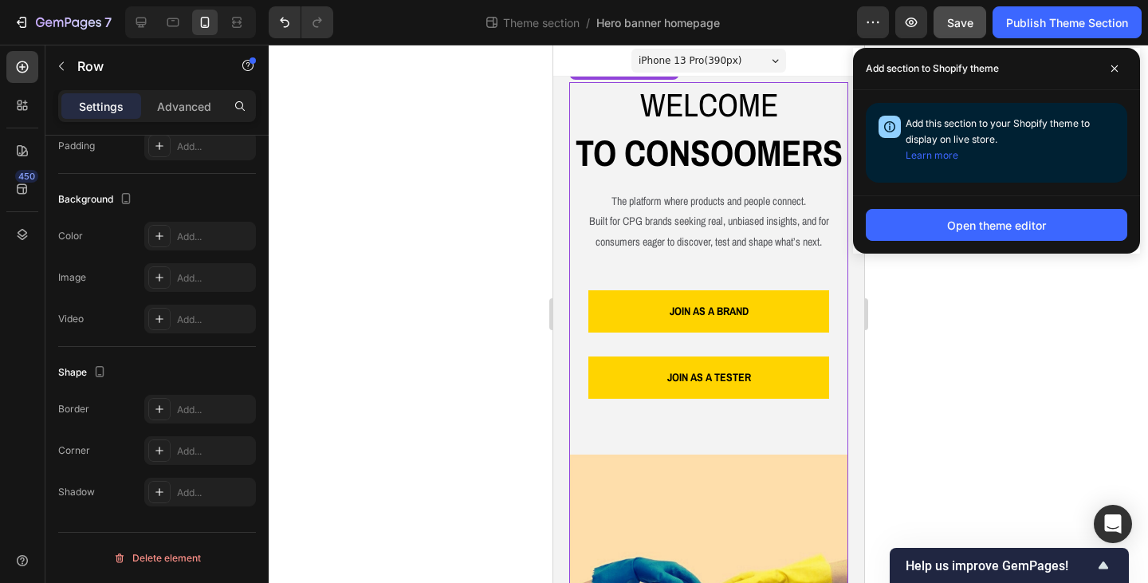
click at [1033, 298] on div at bounding box center [708, 314] width 879 height 538
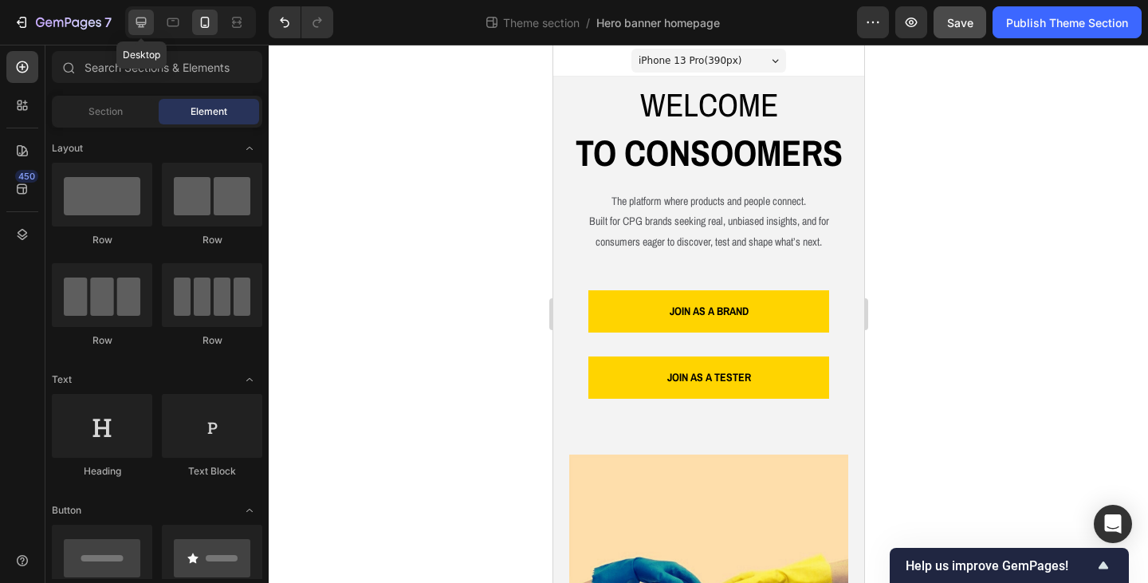
click at [148, 16] on icon at bounding box center [141, 22] width 16 height 16
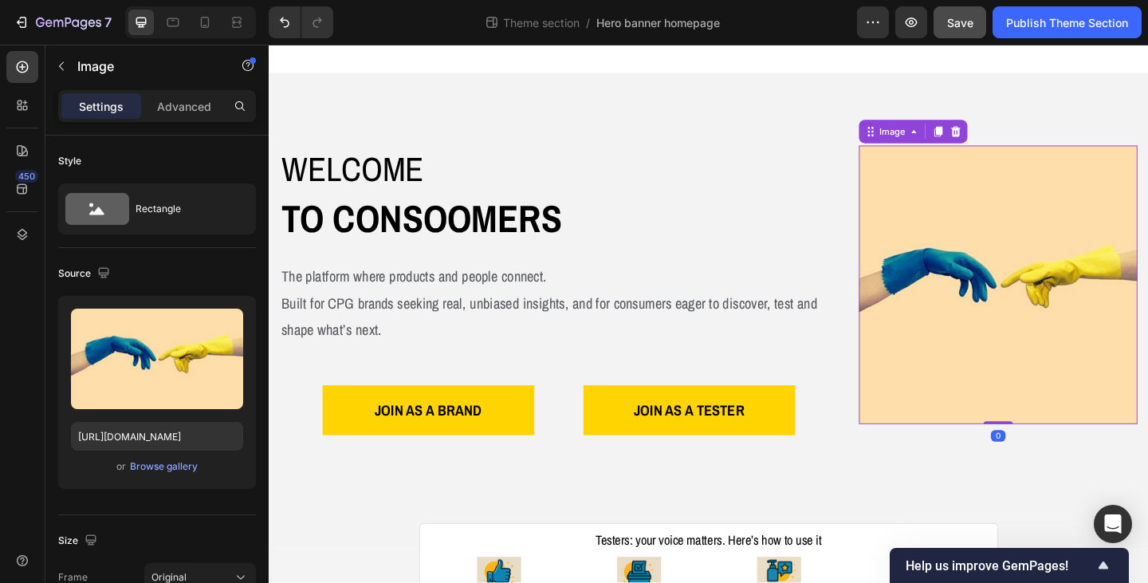
click at [981, 285] on img at bounding box center [1062, 306] width 303 height 303
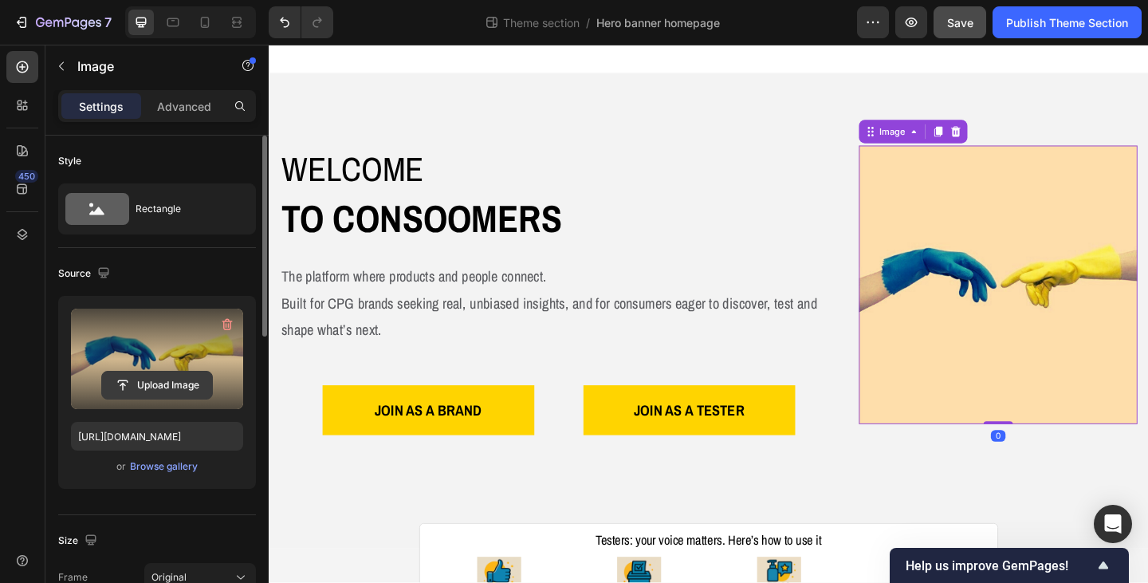
click at [140, 388] on input "file" at bounding box center [157, 385] width 110 height 27
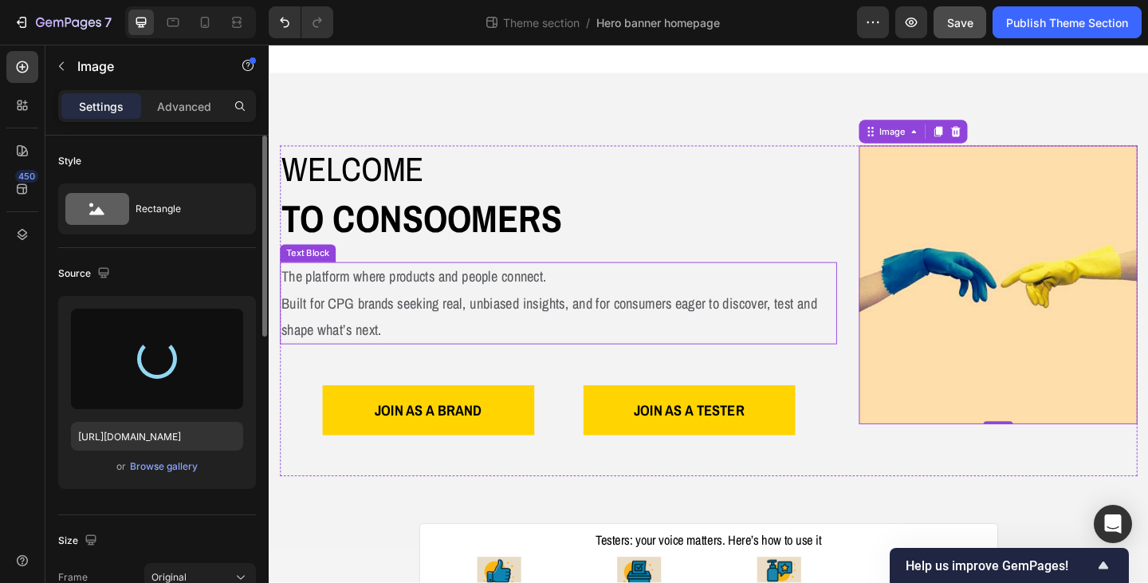
type input "https://cdn.shopify.com/s/files/1/0933/9312/5678/files/gempages_578484358860505…"
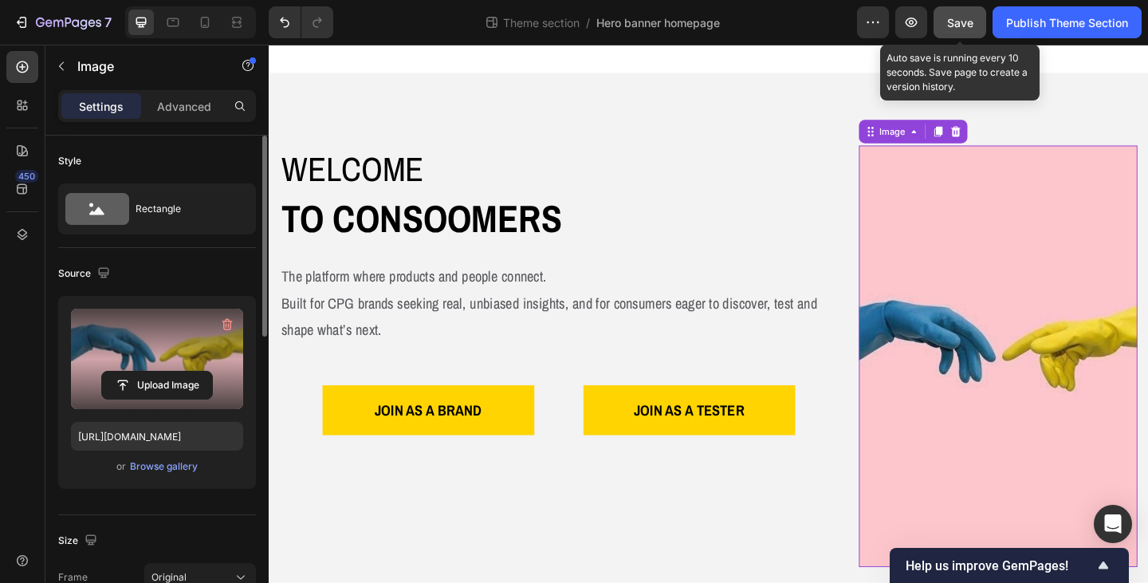
click at [957, 28] on span "Save" at bounding box center [960, 23] width 26 height 14
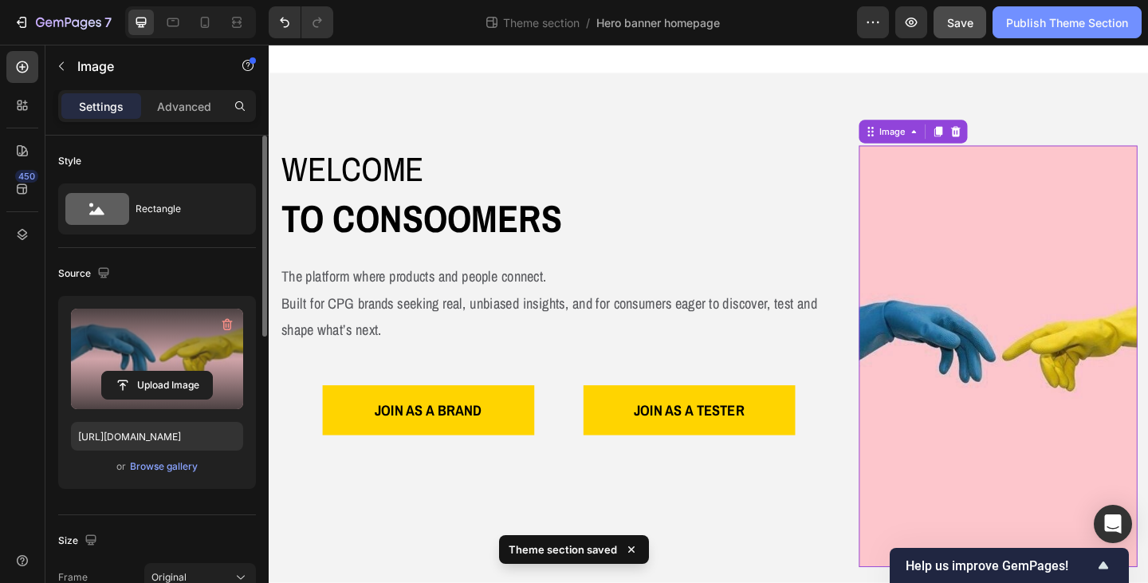
click at [1033, 23] on div "Publish Theme Section" at bounding box center [1067, 22] width 122 height 17
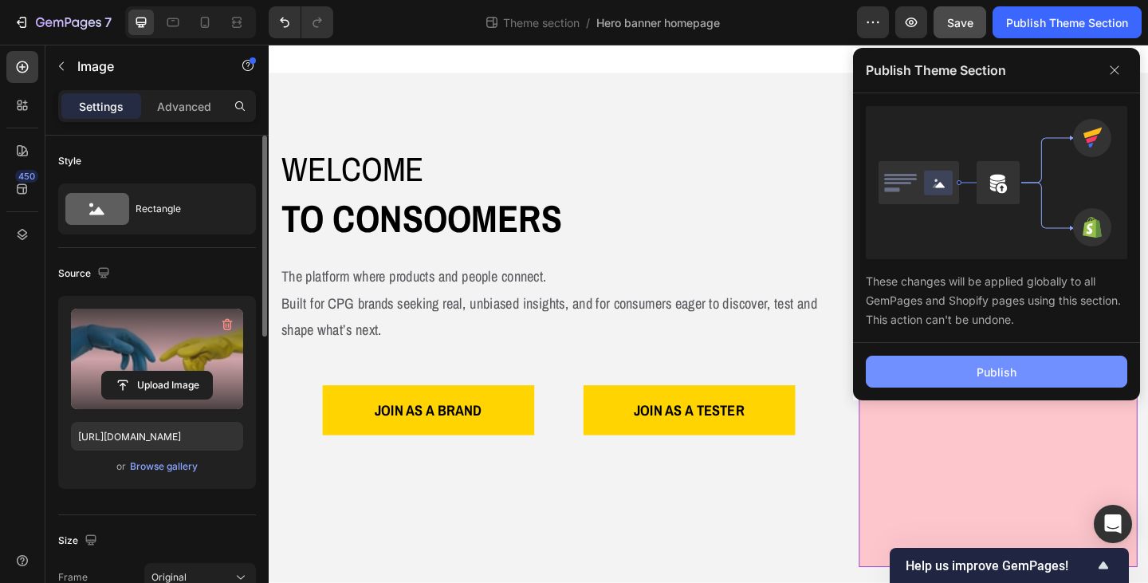
click at [947, 370] on button "Publish" at bounding box center [997, 372] width 262 height 32
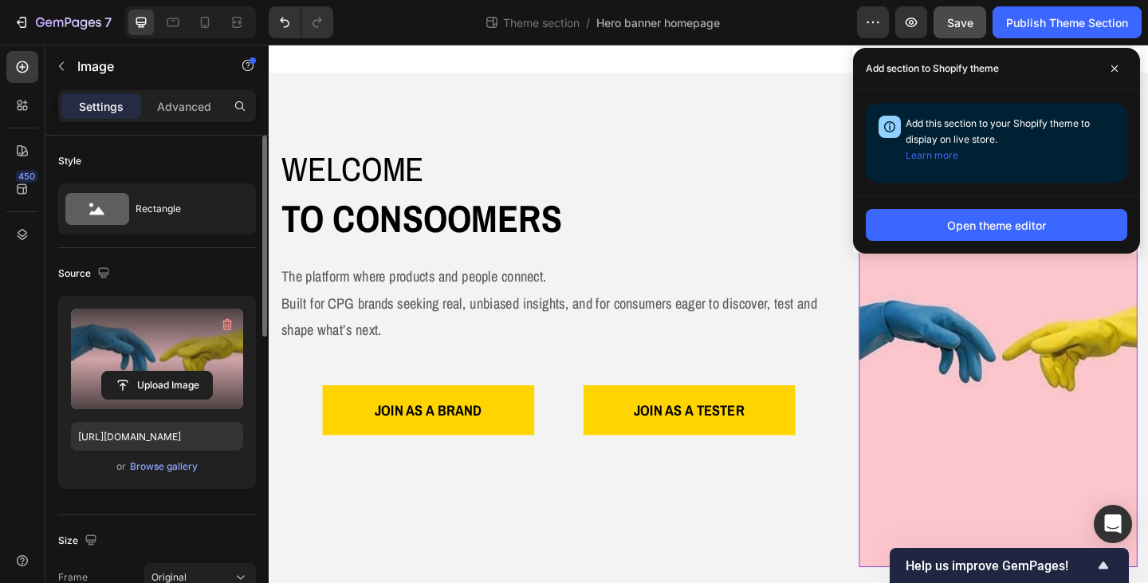
click at [162, 346] on label at bounding box center [157, 359] width 172 height 100
click at [162, 372] on input "file" at bounding box center [157, 385] width 110 height 27
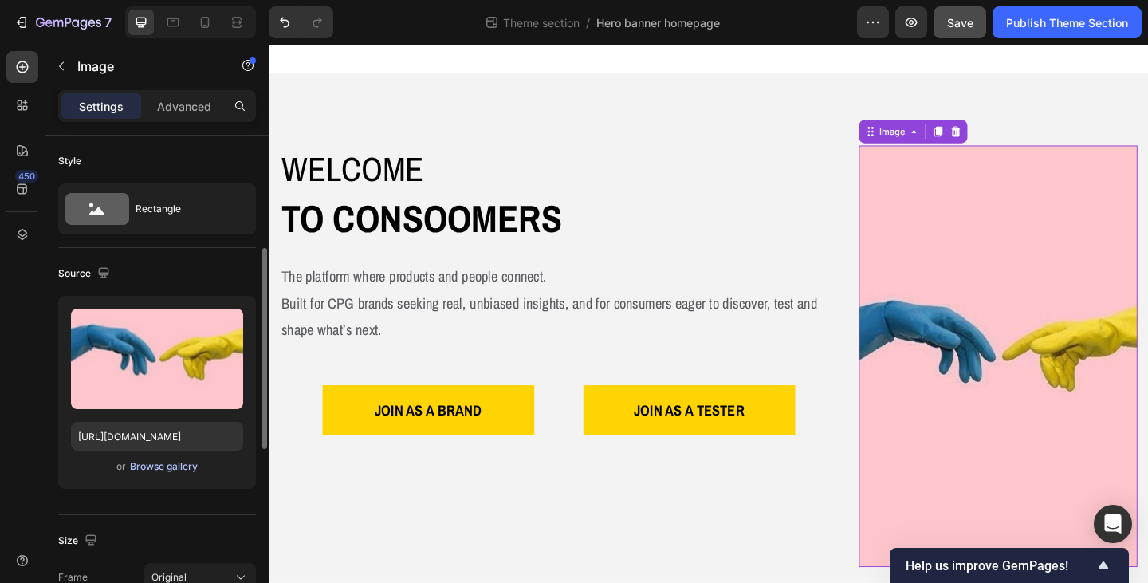
scroll to position [159, 0]
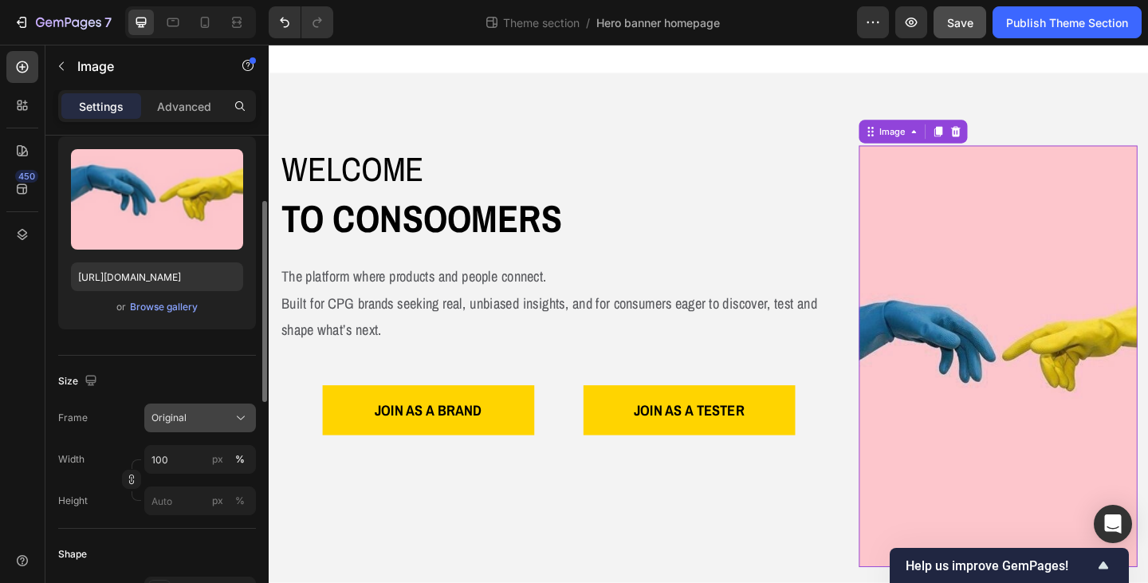
click at [239, 421] on icon at bounding box center [241, 418] width 16 height 16
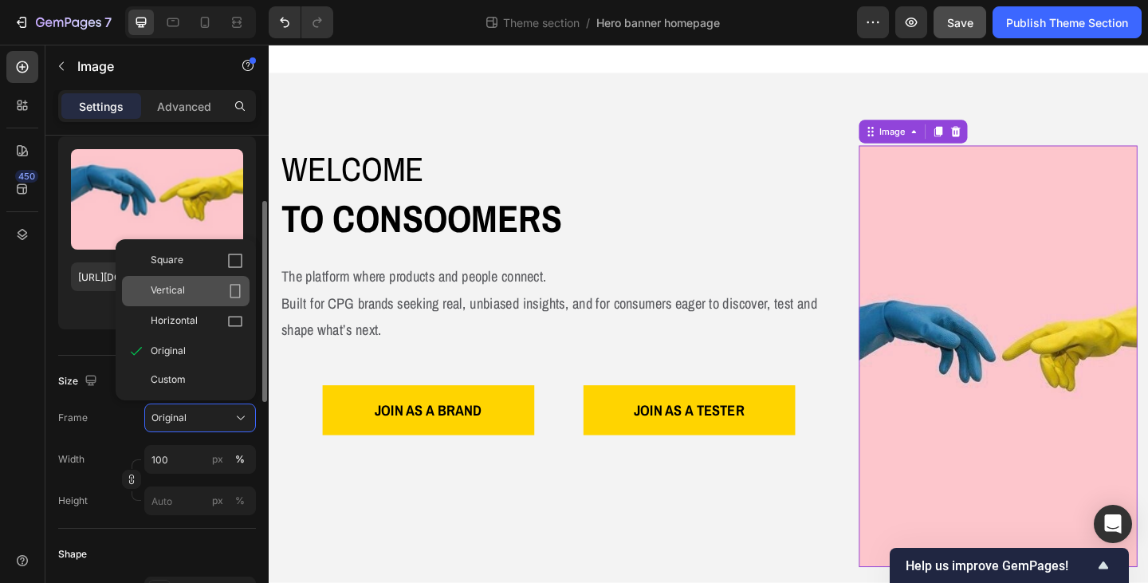
click at [238, 296] on icon at bounding box center [235, 291] width 16 height 16
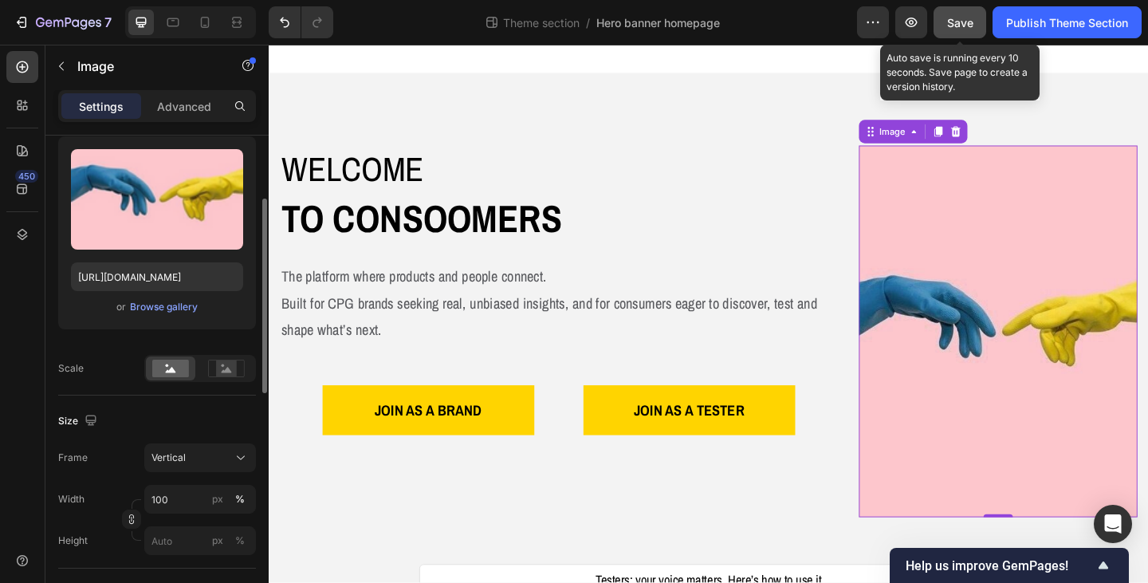
click at [958, 28] on span "Save" at bounding box center [960, 23] width 26 height 14
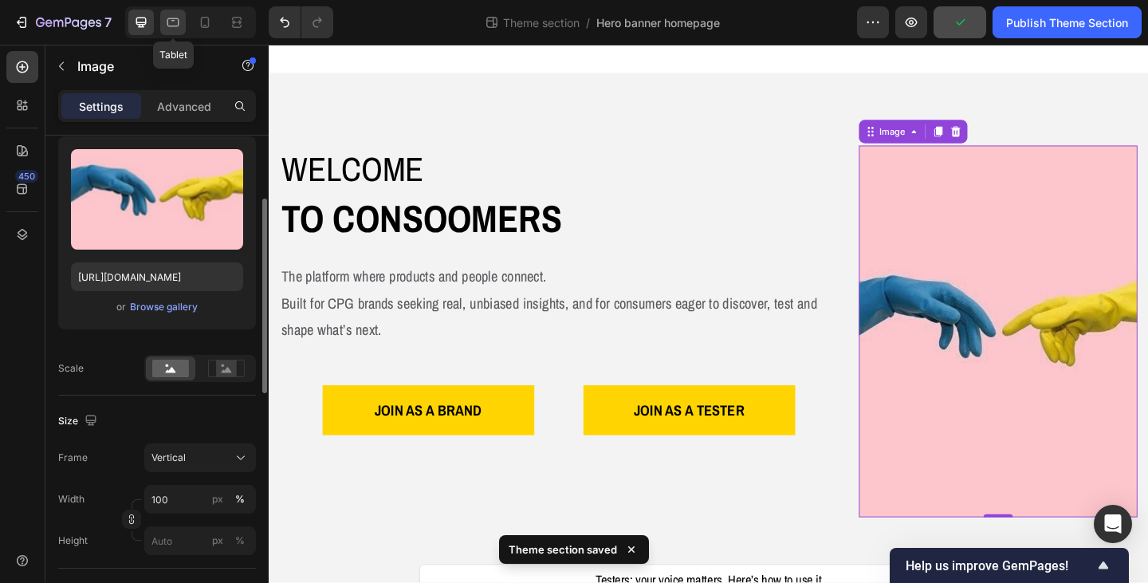
click at [174, 23] on icon at bounding box center [173, 22] width 16 height 16
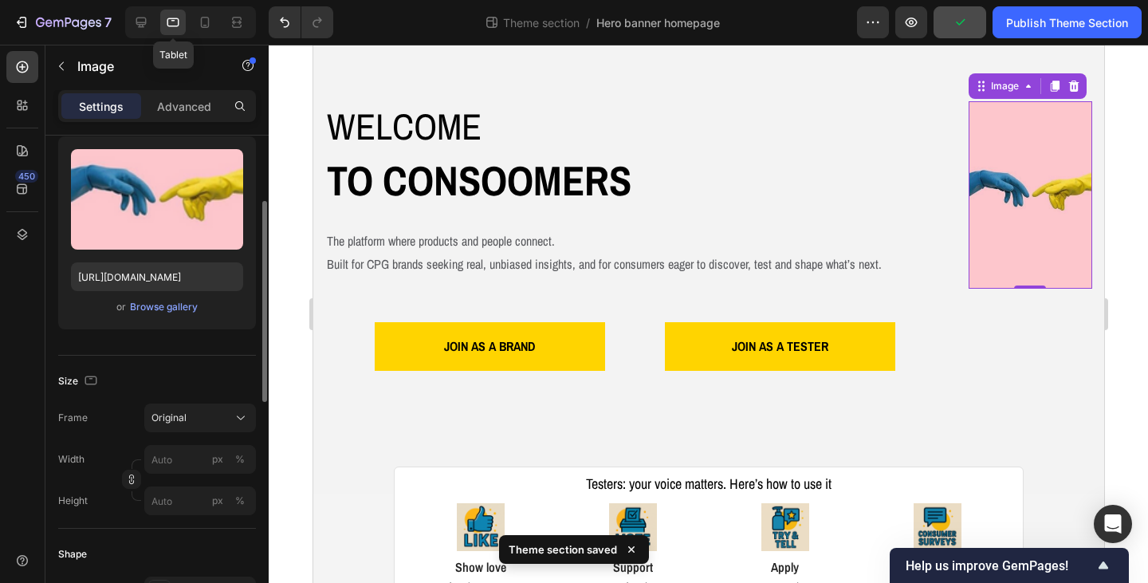
scroll to position [54, 0]
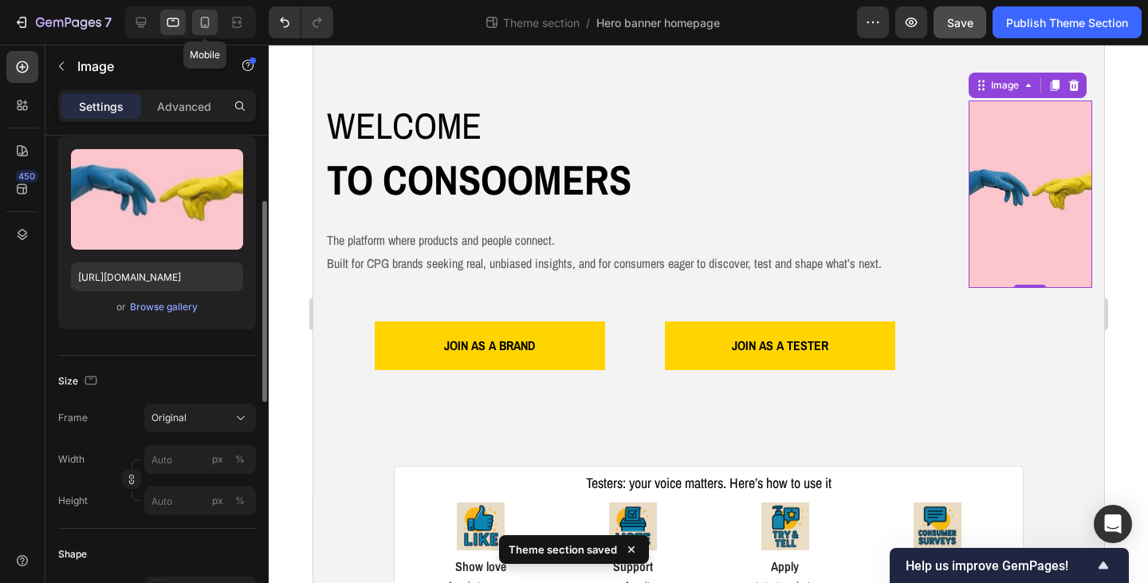
click at [213, 25] on icon at bounding box center [205, 22] width 16 height 16
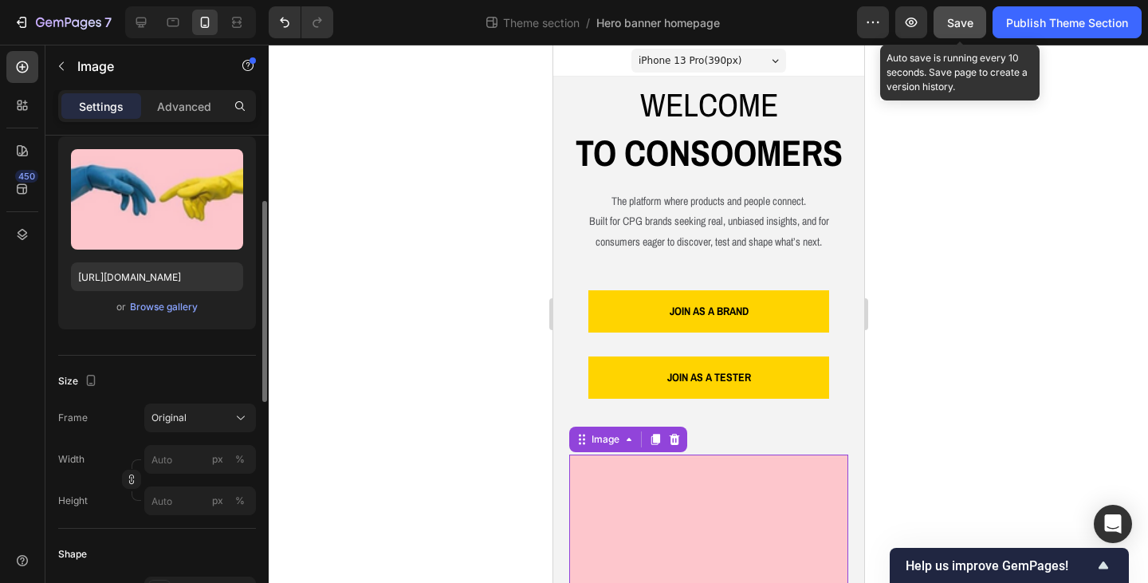
click at [968, 16] on span "Save" at bounding box center [960, 23] width 26 height 14
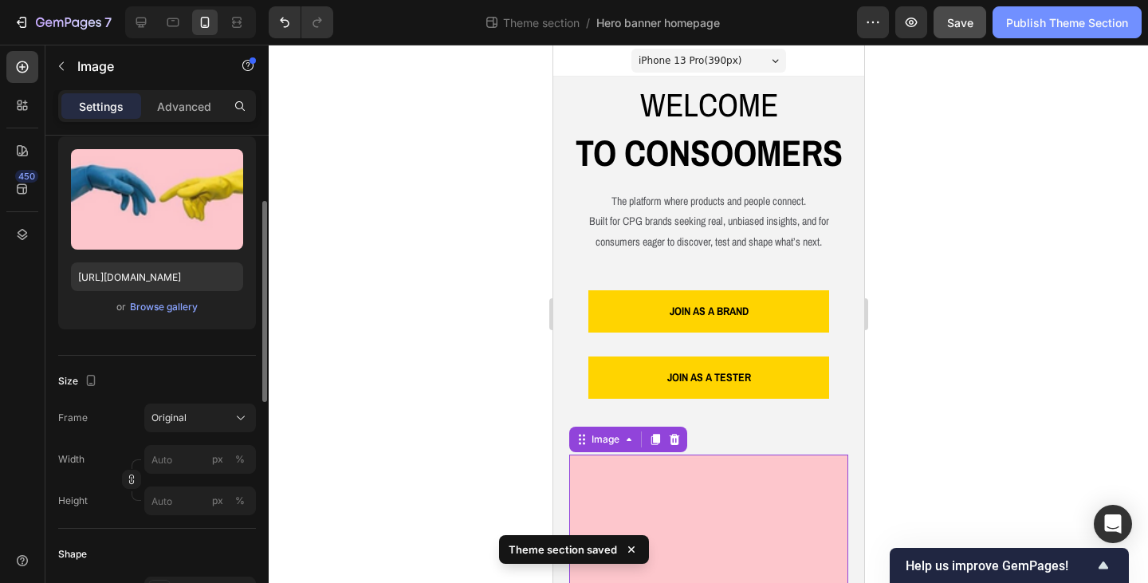
click at [1036, 23] on div "Publish Theme Section" at bounding box center [1067, 22] width 122 height 17
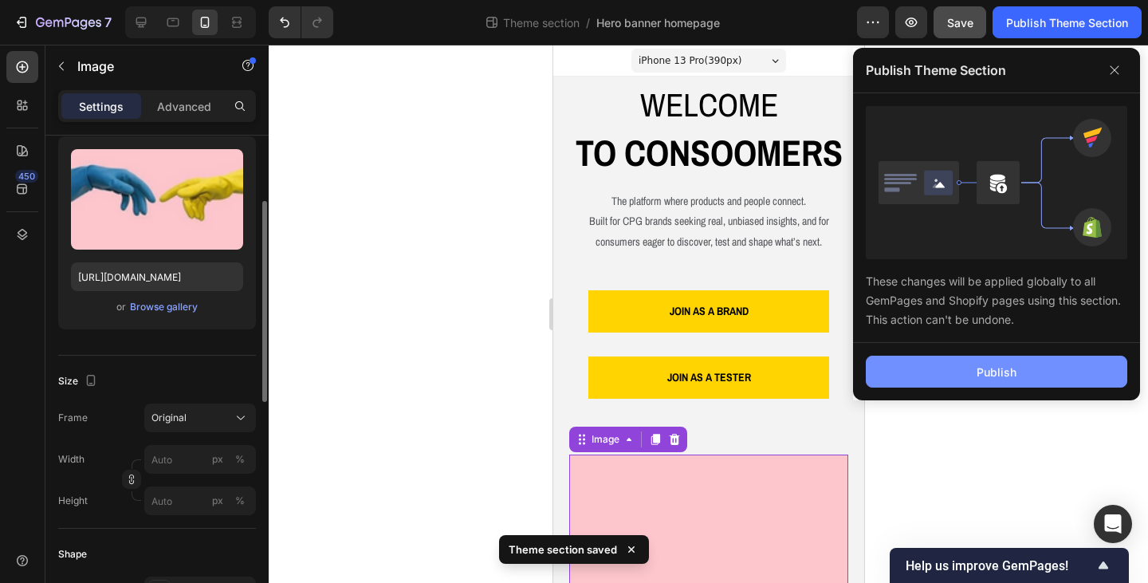
click at [1009, 367] on div "Publish" at bounding box center [997, 372] width 40 height 17
